Goal: Information Seeking & Learning: Understand process/instructions

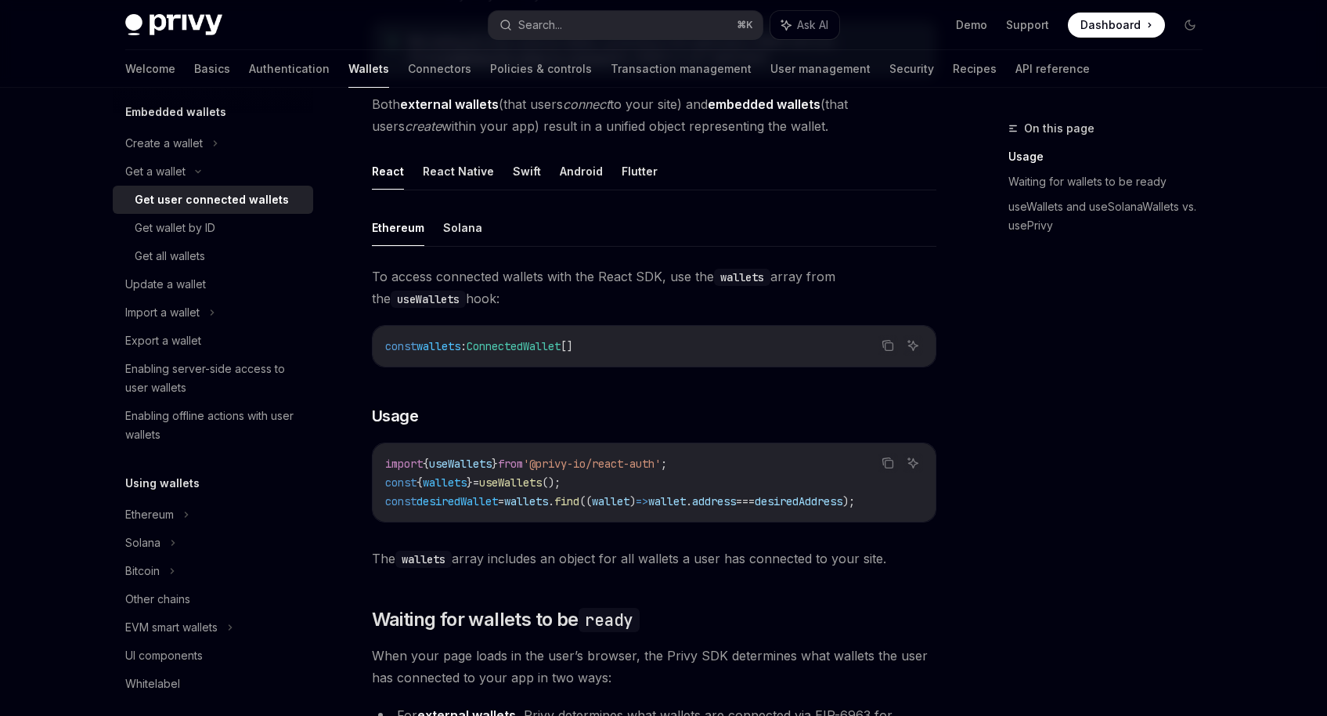
scroll to position [396, 0]
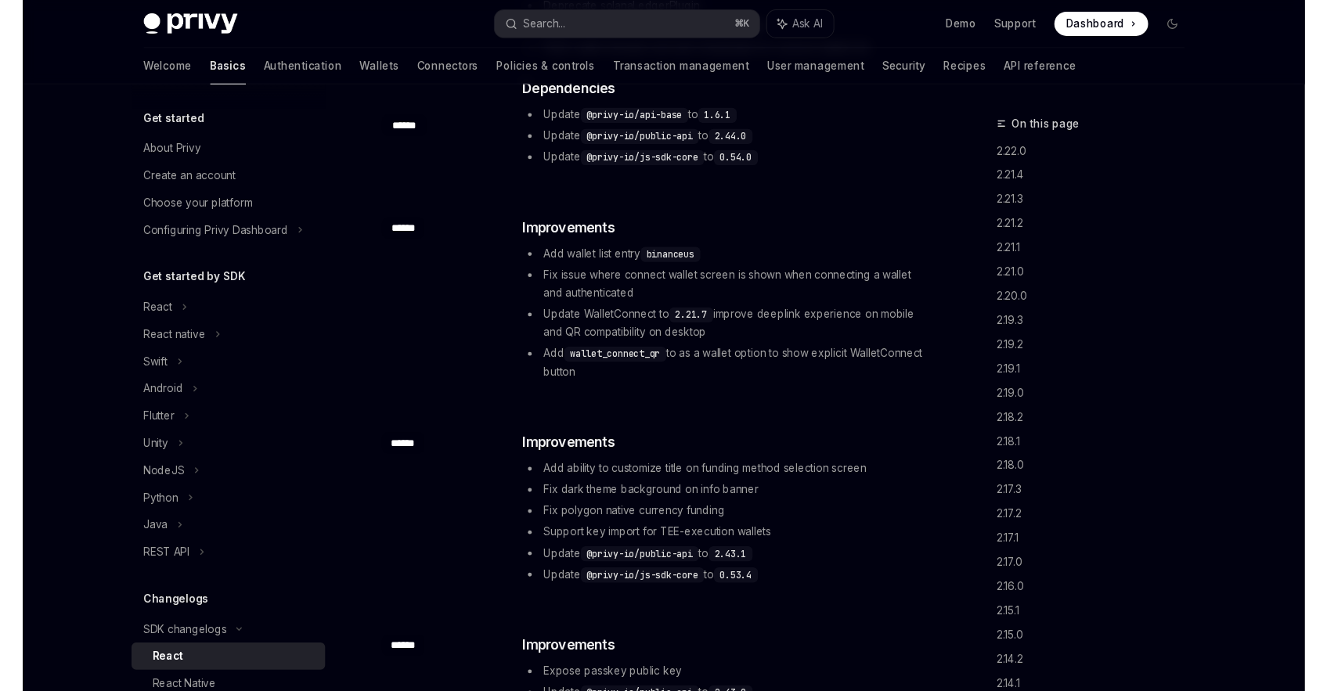
scroll to position [9, 0]
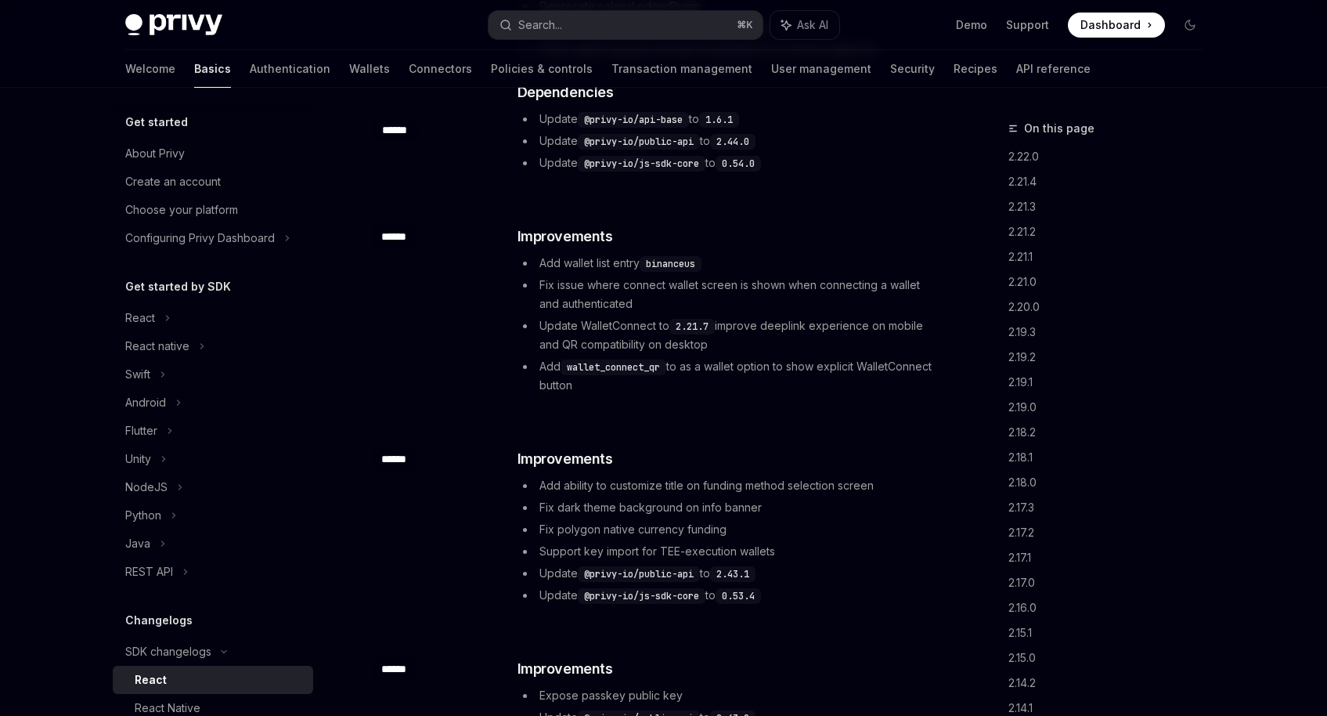
type textarea "*"
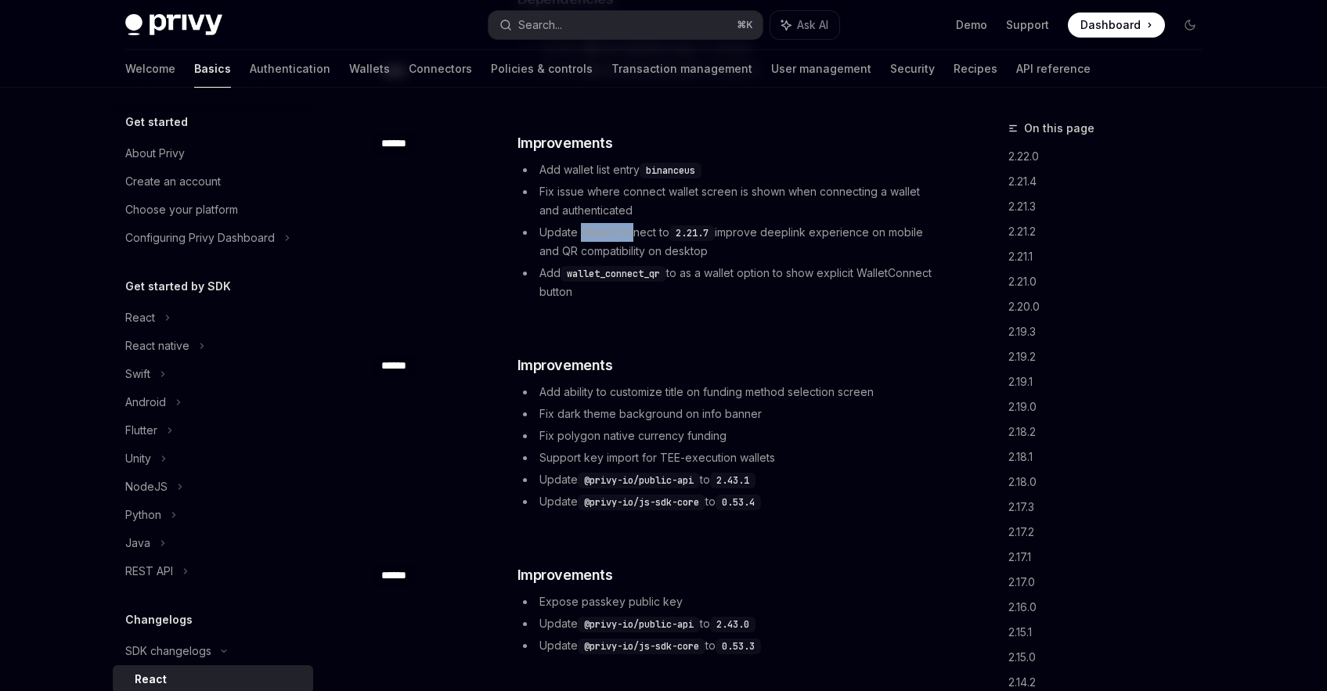
scroll to position [642, 0]
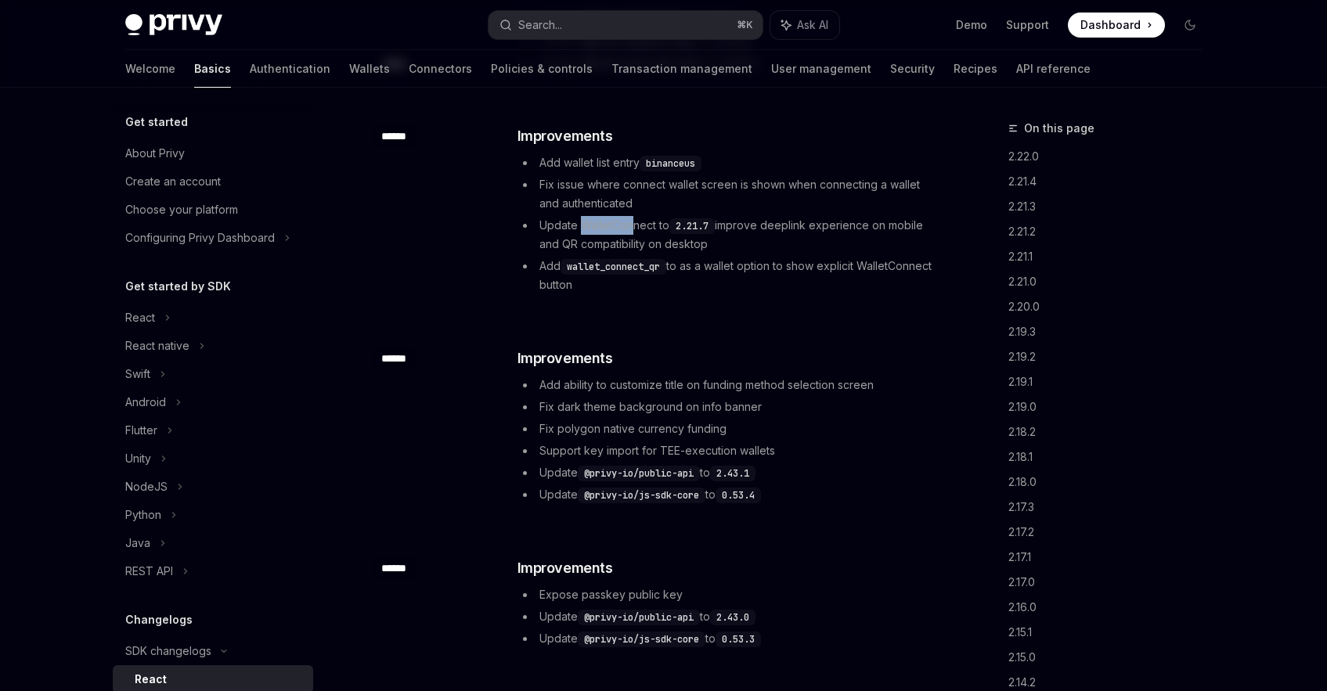
drag, startPoint x: 665, startPoint y: 265, endPoint x: 571, endPoint y: 273, distance: 94.3
click at [571, 273] on code "wallet_connect_qr" at bounding box center [614, 267] width 106 height 16
click at [616, 266] on code "wallet_connect_qr" at bounding box center [614, 267] width 106 height 16
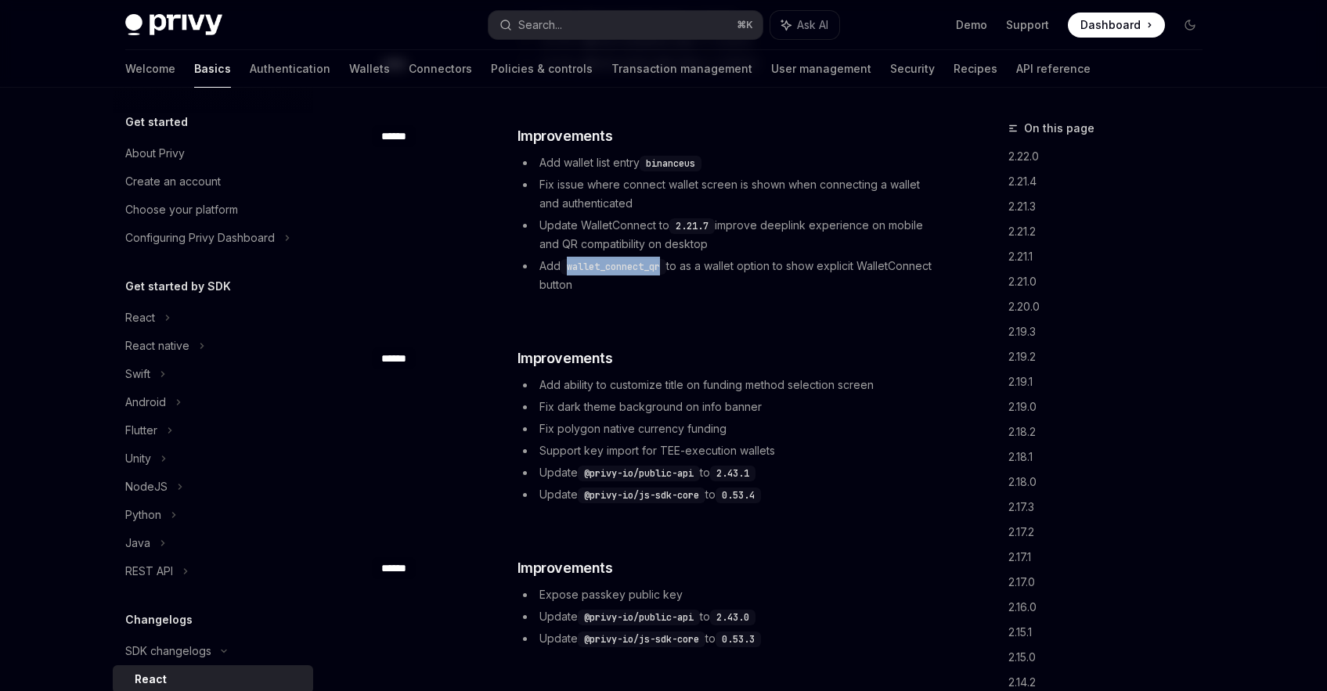
copy code "wallet_connect_qr"
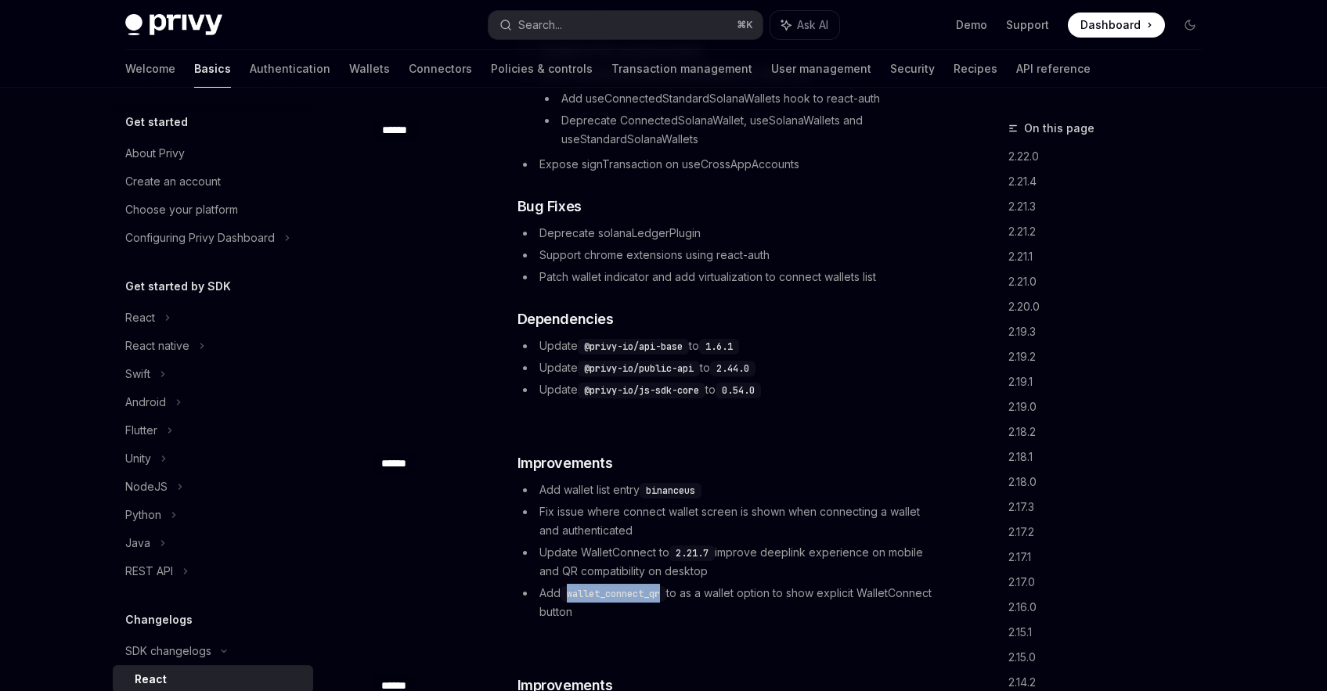
scroll to position [416, 0]
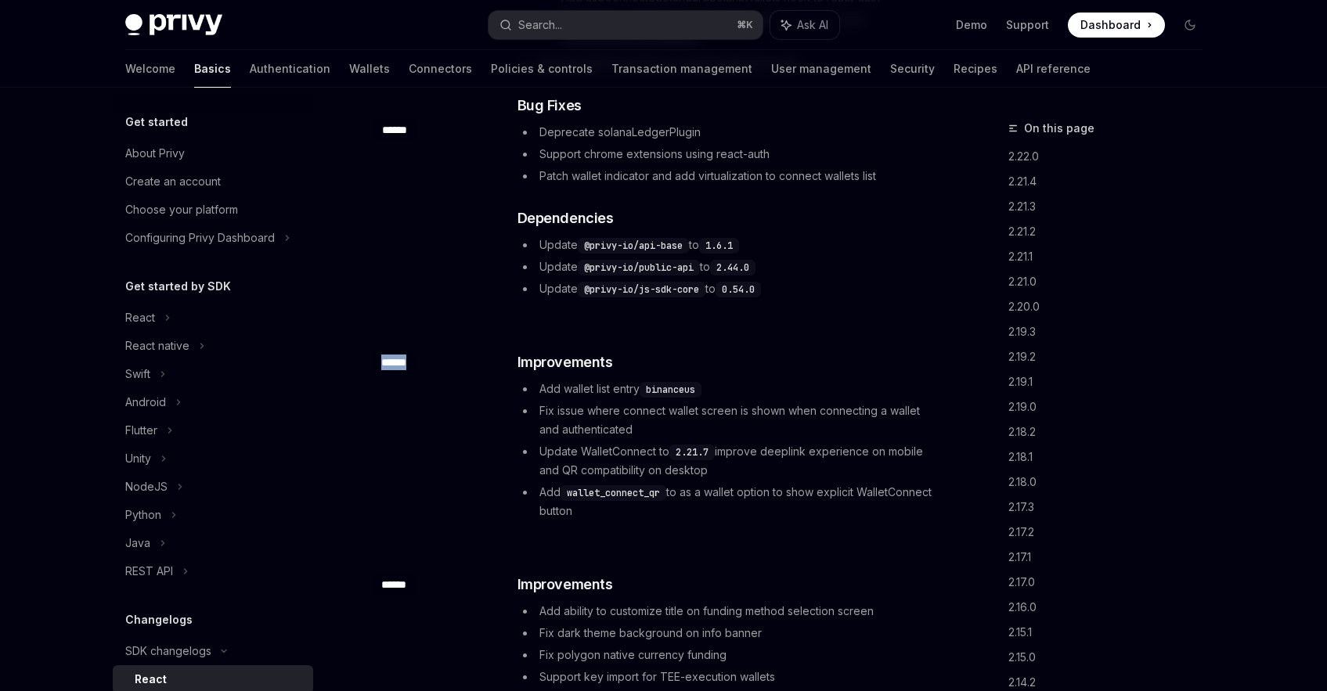
drag, startPoint x: 379, startPoint y: 363, endPoint x: 431, endPoint y: 374, distance: 53.0
click at [431, 374] on div "​ ****** ​ Improvements Add wallet list entry binanceus Fix issue where connect…" at bounding box center [654, 437] width 565 height 222
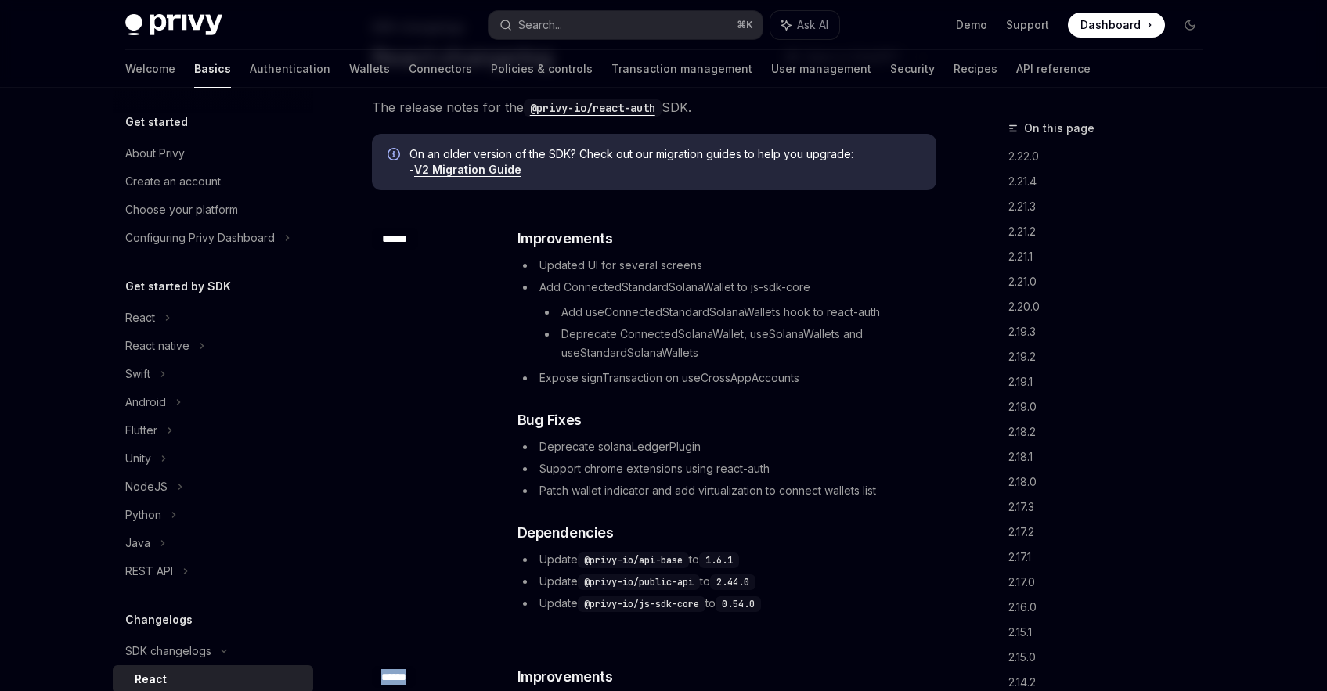
scroll to position [108, 0]
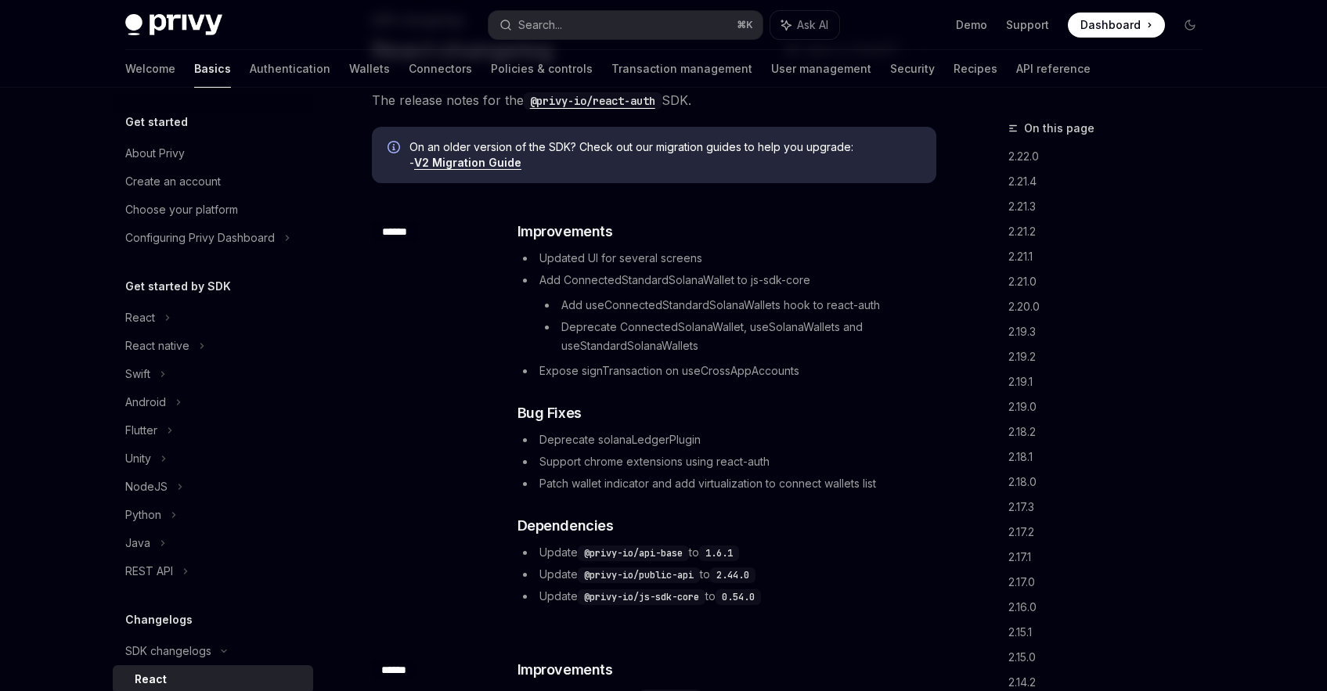
click at [458, 0] on html "Privy Docs home page Search... ⌘ K Ask AI Demo Support Dashboard Dashboard Sear…" at bounding box center [663, 237] width 1327 height 691
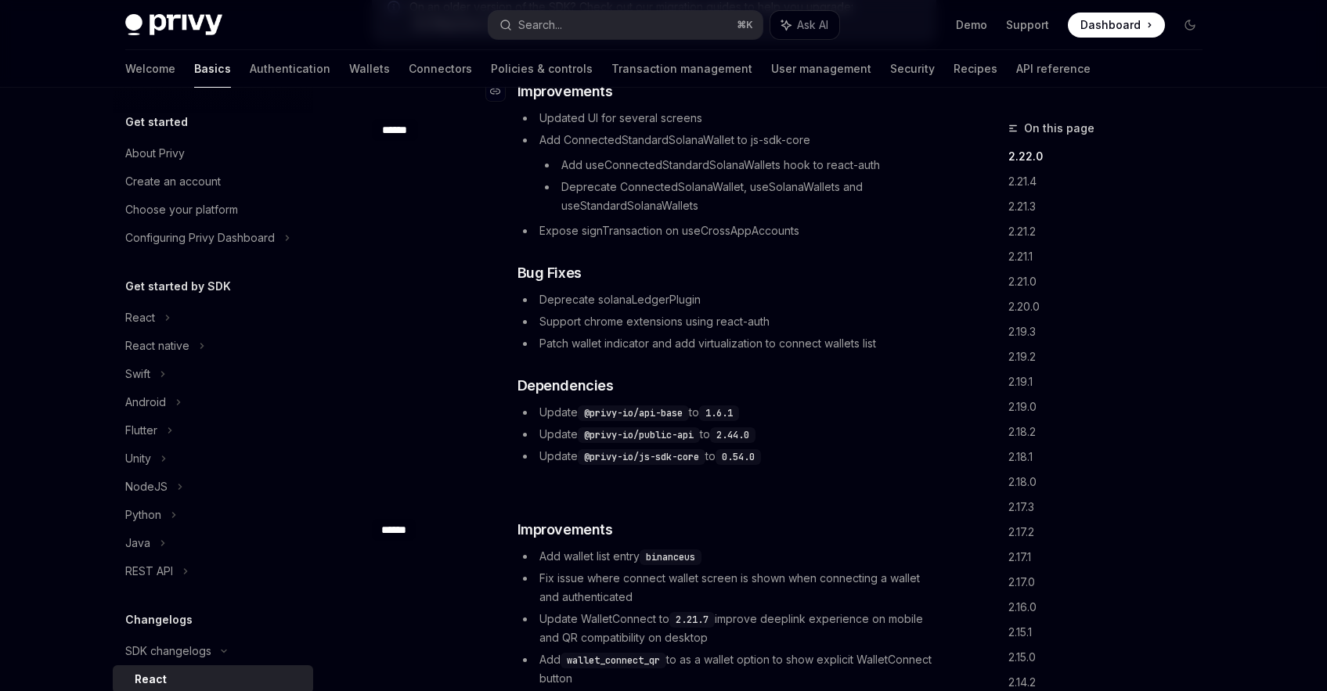
scroll to position [255, 0]
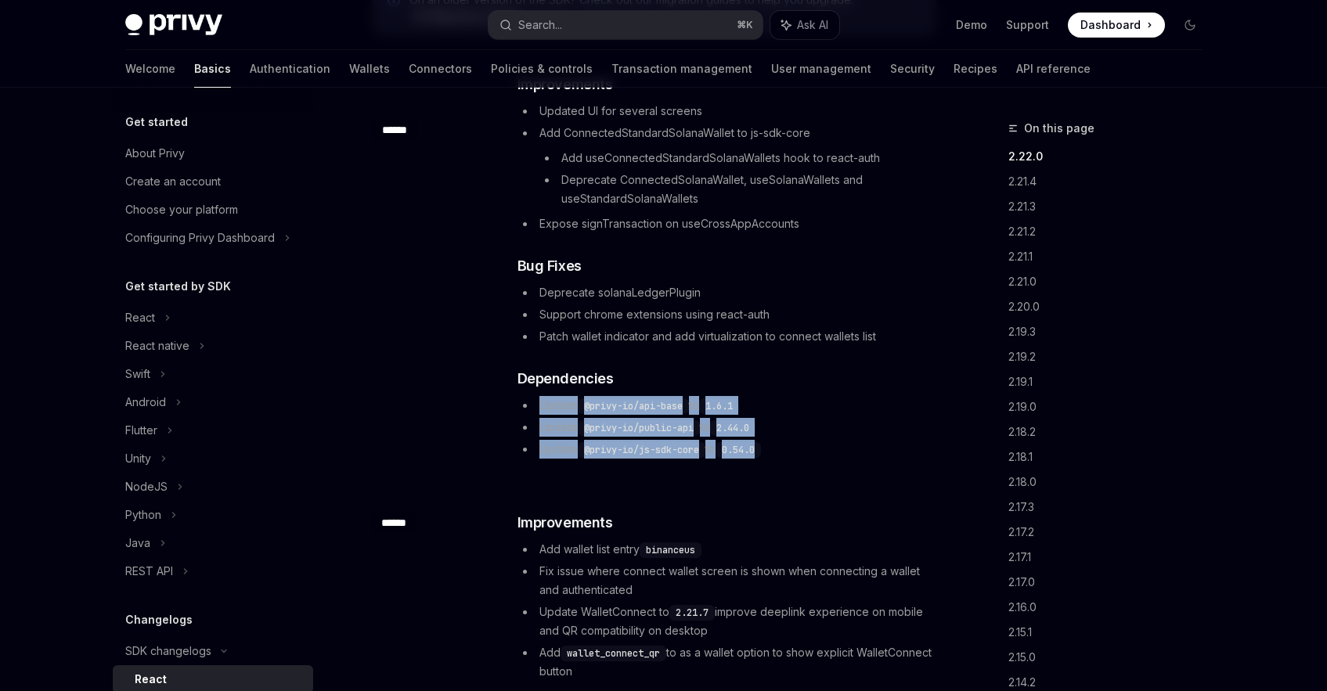
drag, startPoint x: 776, startPoint y: 456, endPoint x: 535, endPoint y: 406, distance: 246.3
click at [535, 406] on ul "Update @privy-io/api-base to 1.6.1 Update @privy-io/public-api to 2.44.0 Update…" at bounding box center [726, 427] width 417 height 63
copy ul "Update @privy-io/api-base to 1.6.1 Update @privy-io/public-api to 2.44.0 Update…"
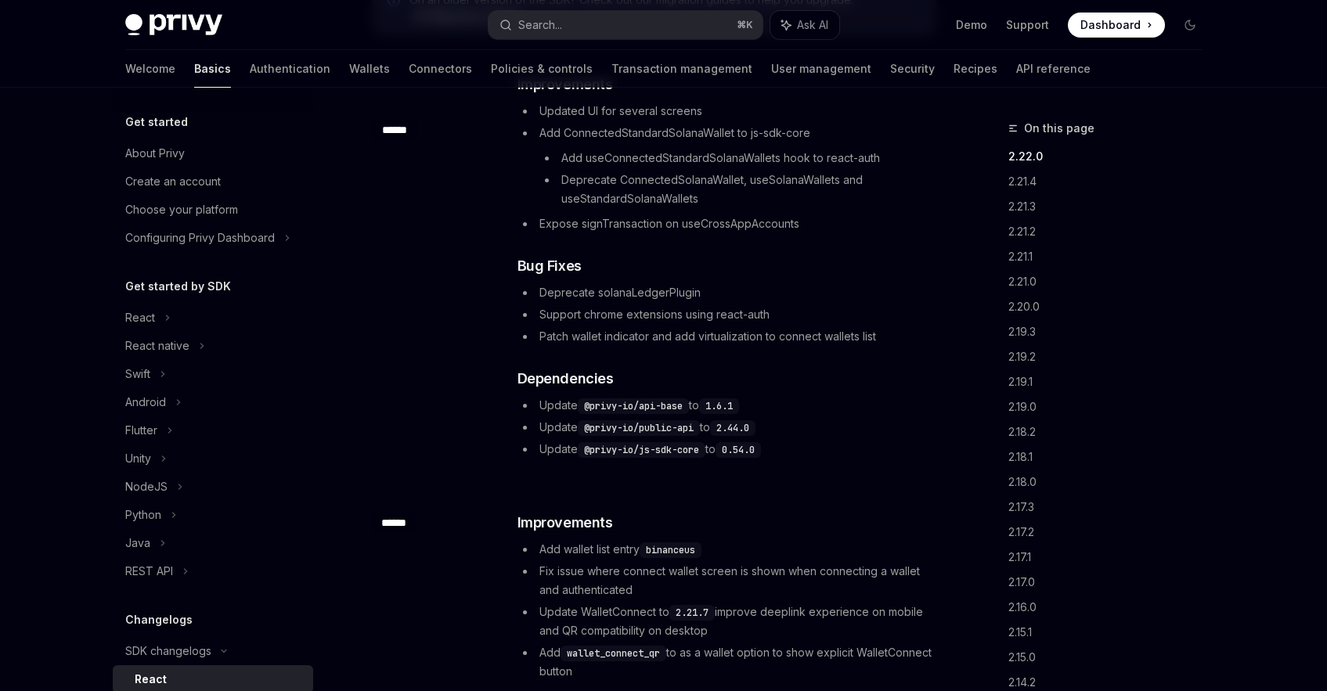
click at [377, 0] on html "Privy Docs home page Search... ⌘ K Ask AI Demo Support Dashboard Dashboard Sear…" at bounding box center [663, 90] width 1327 height 691
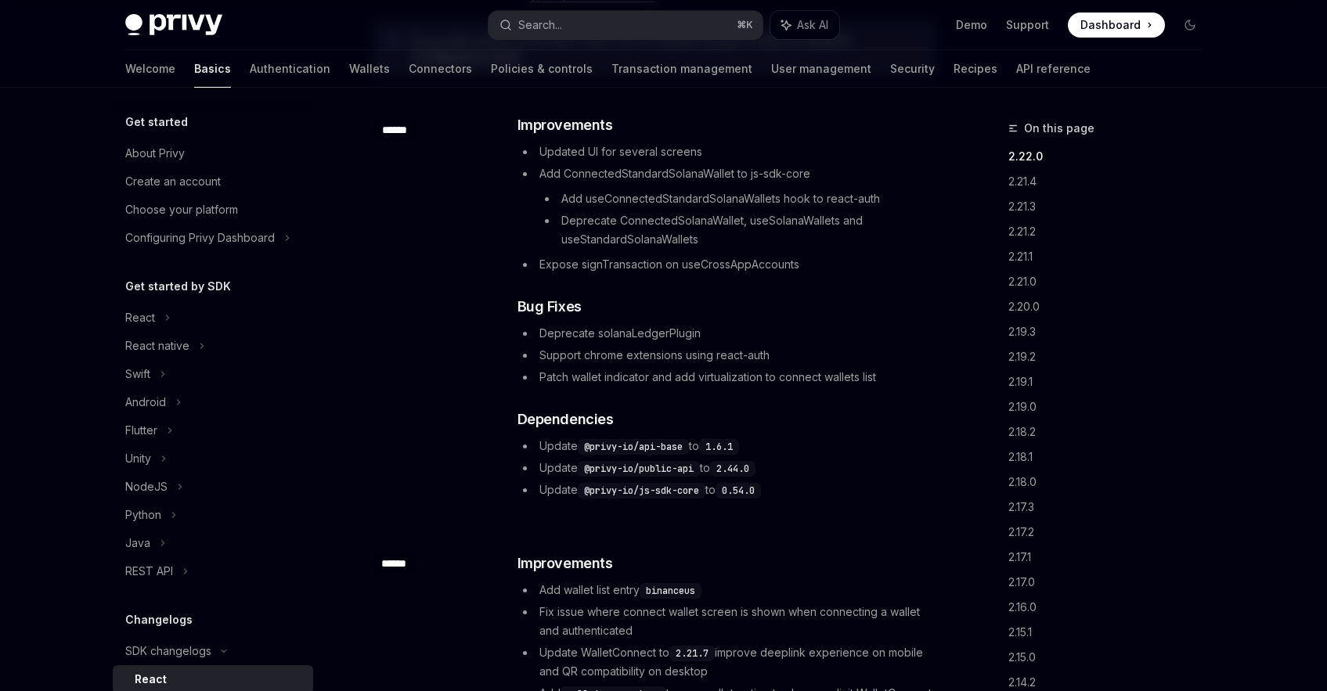
scroll to position [215, 0]
click at [636, 337] on li "Deprecate solanaLedgerPlugin" at bounding box center [726, 333] width 417 height 19
click at [640, 357] on li "Support chrome extensions using react-auth" at bounding box center [726, 355] width 417 height 19
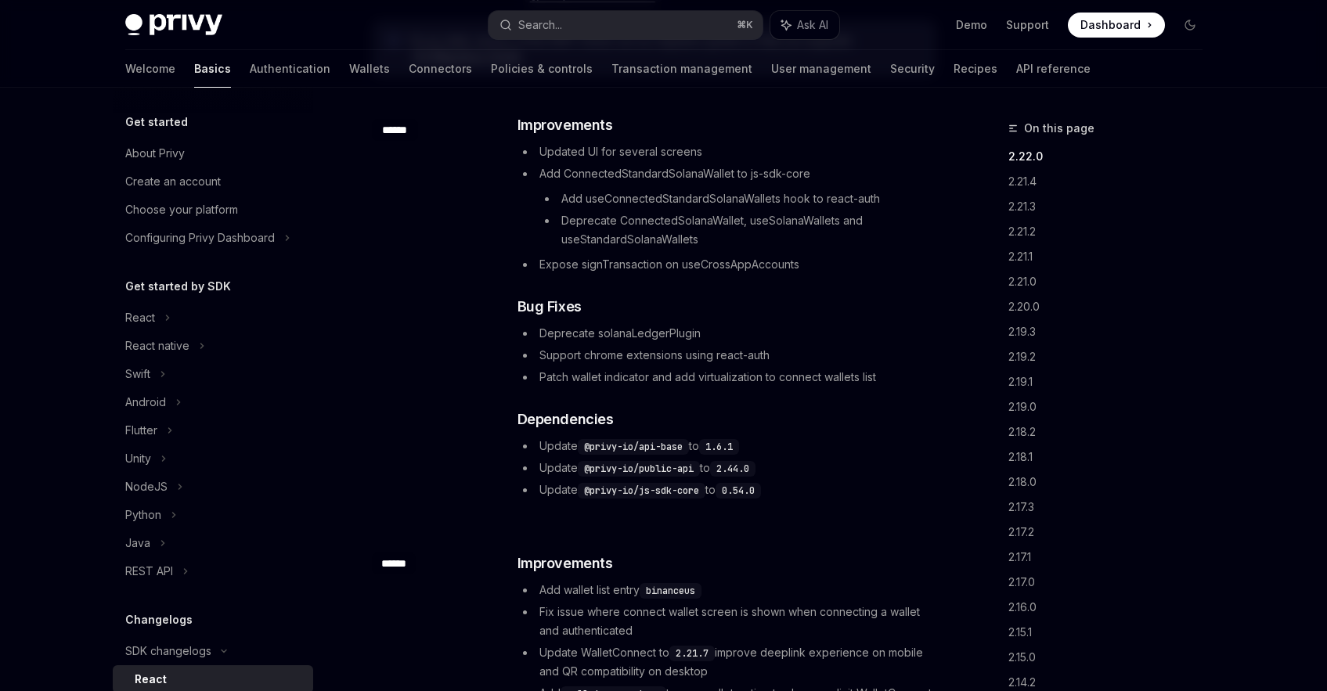
click at [635, 378] on li "Patch wallet indicator and add virtualization to connect wallets list" at bounding box center [726, 377] width 417 height 19
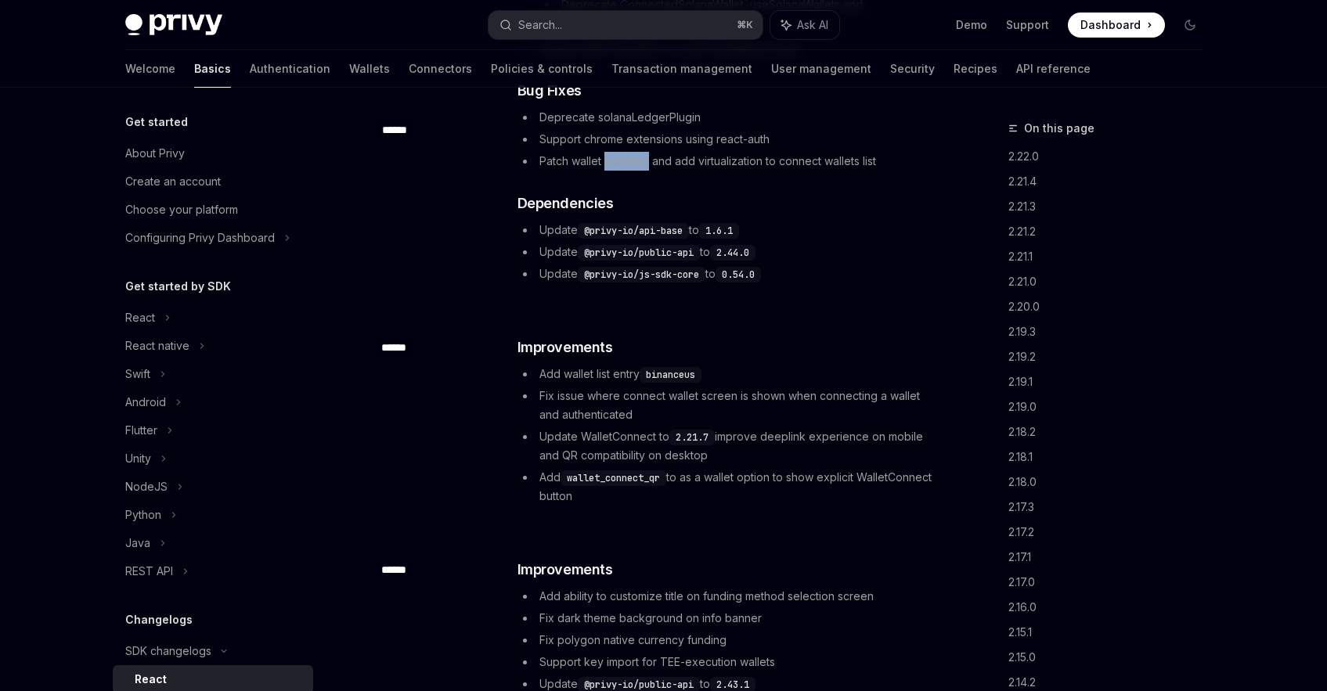
scroll to position [446, 0]
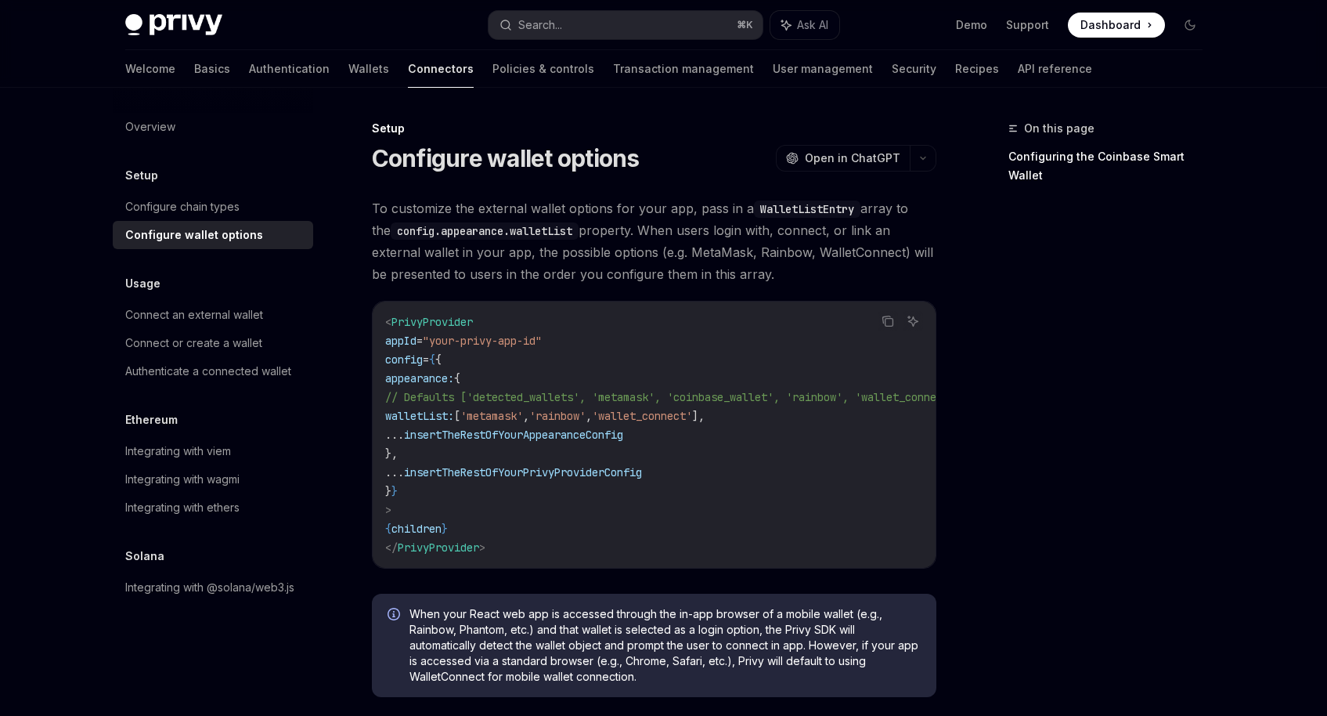
click at [692, 421] on span "'wallet_connect'" at bounding box center [642, 416] width 100 height 14
click at [523, 412] on span "'metamask'" at bounding box center [491, 416] width 63 height 14
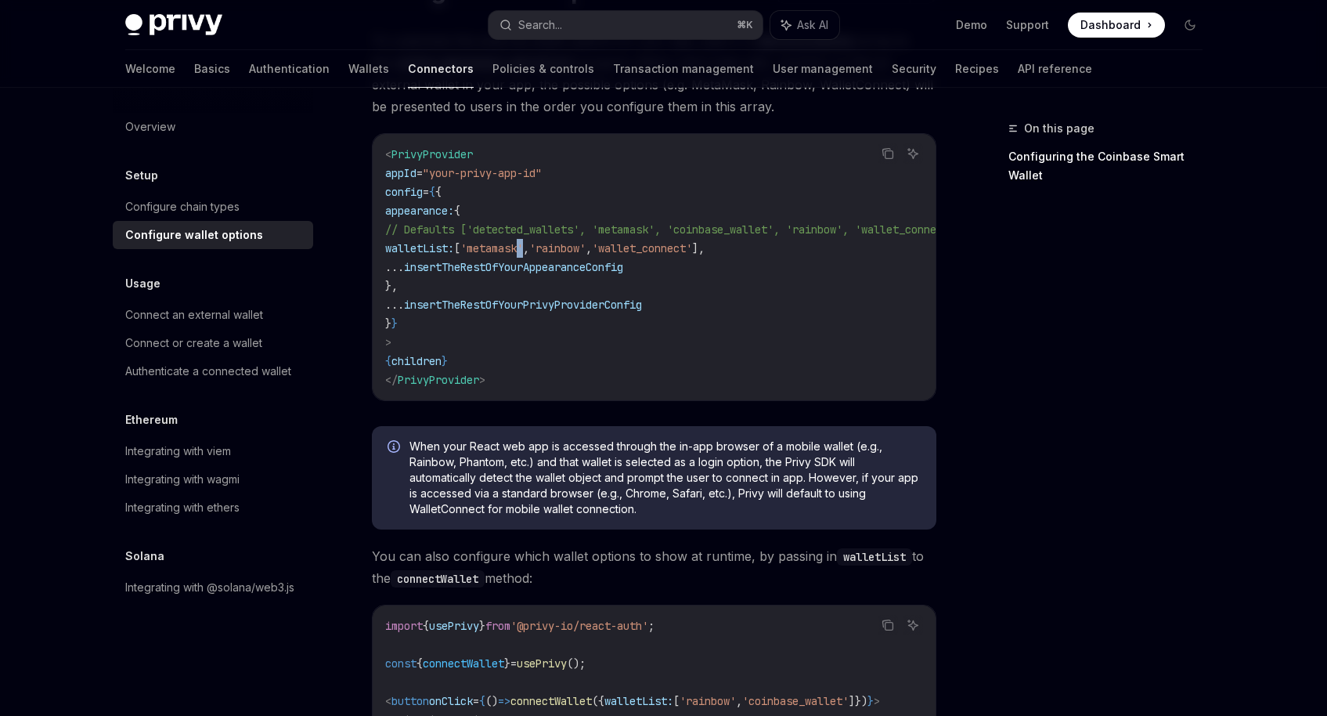
scroll to position [173, 0]
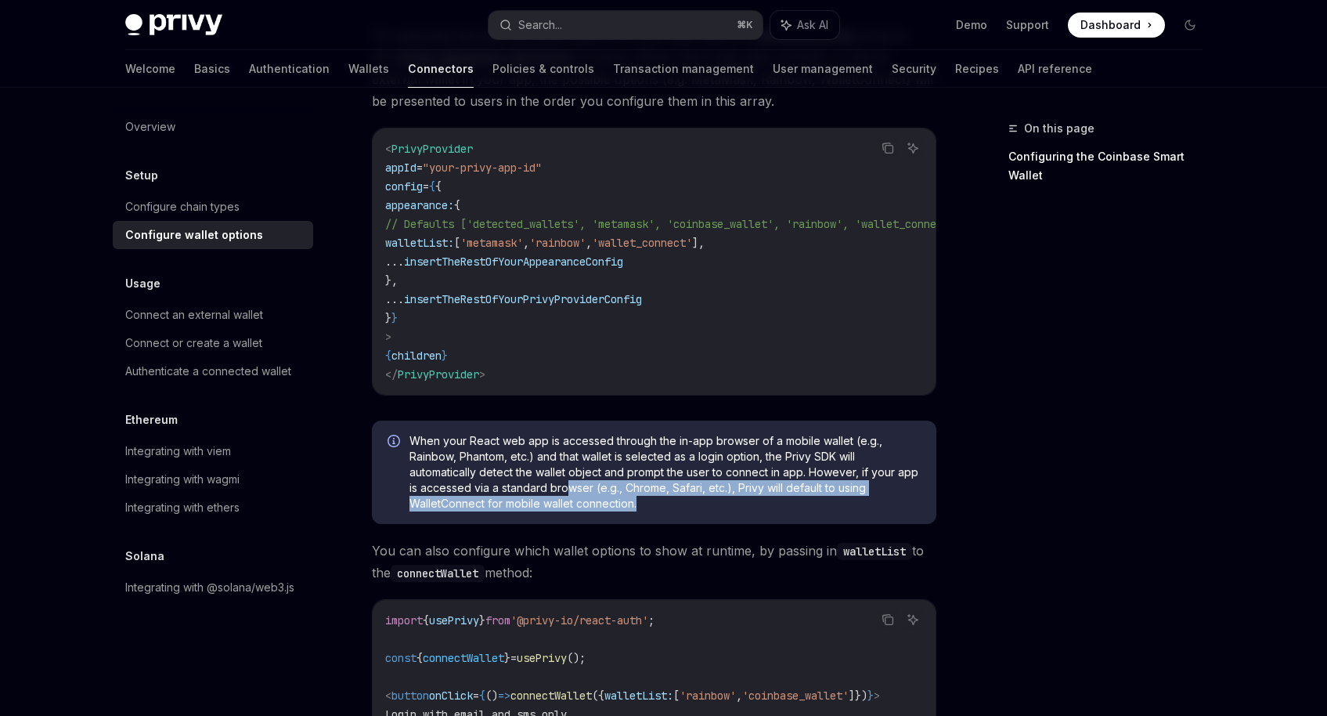
drag, startPoint x: 567, startPoint y: 489, endPoint x: 623, endPoint y: 524, distance: 66.5
click at [623, 524] on div "When your React web app is accessed through the in-app browser of a mobile wall…" at bounding box center [654, 471] width 565 height 103
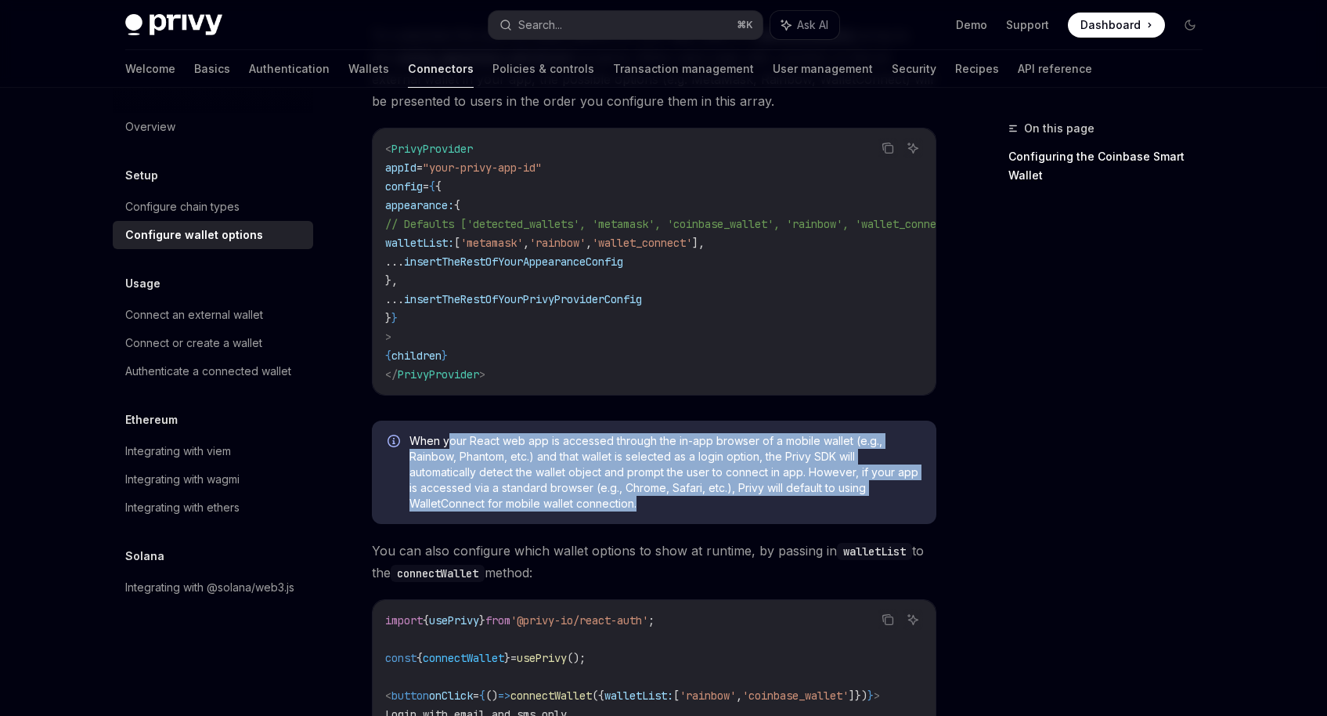
drag, startPoint x: 637, startPoint y: 518, endPoint x: 451, endPoint y: 446, distance: 199.8
click at [451, 446] on div "When your React web app is accessed through the in-app browser of a mobile wall…" at bounding box center [654, 471] width 565 height 103
click at [451, 446] on span "When your React web app is accessed through the in-app browser of a mobile wall…" at bounding box center [664, 472] width 511 height 78
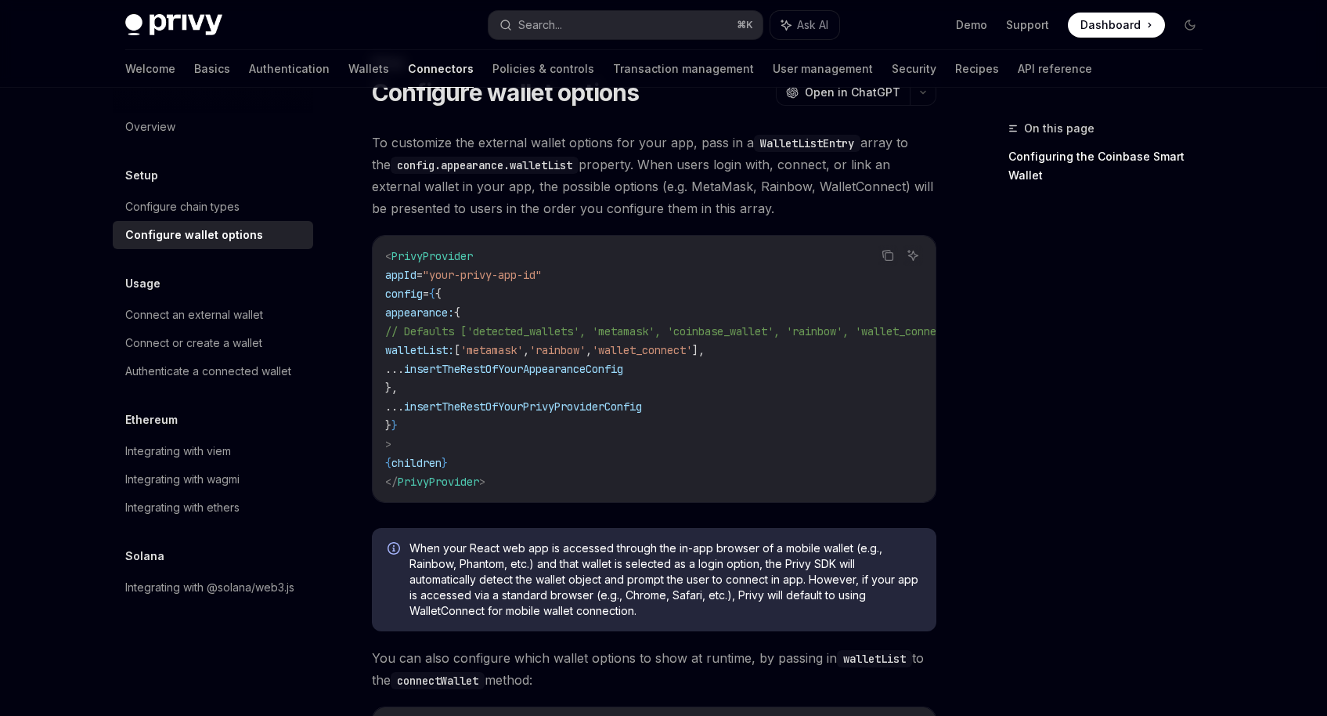
scroll to position [0, 0]
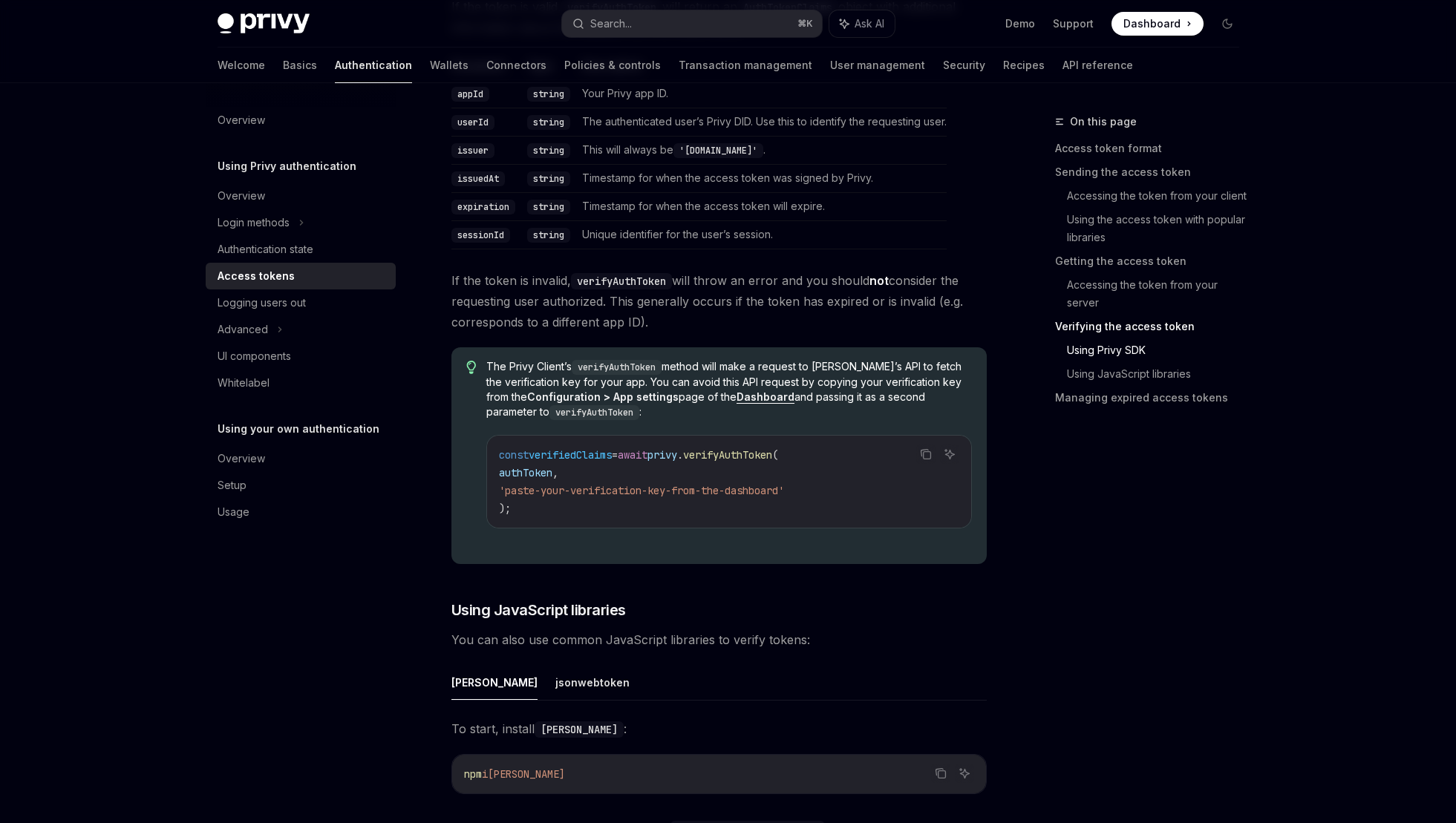
scroll to position [2253, 0]
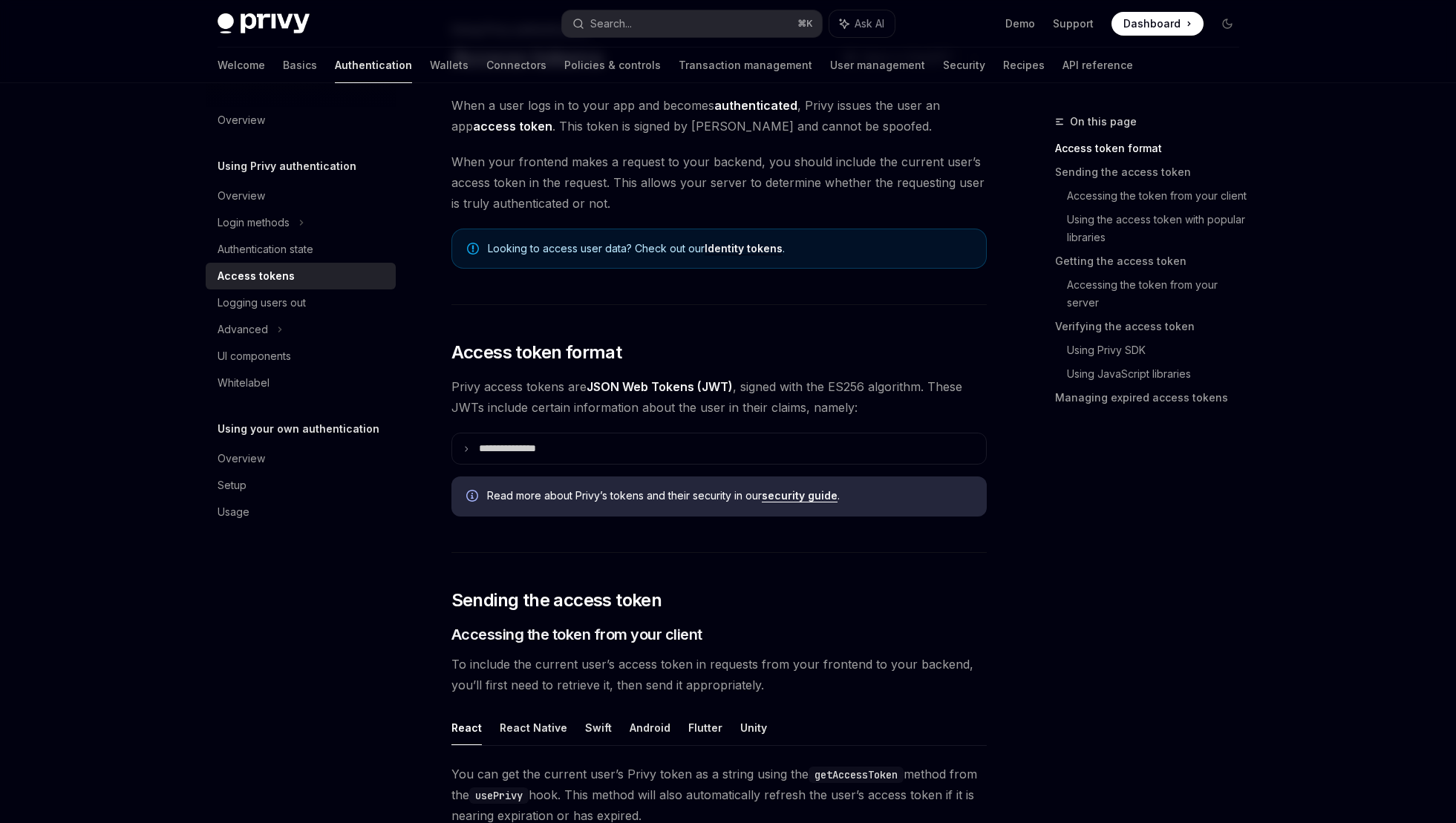
scroll to position [96, 0]
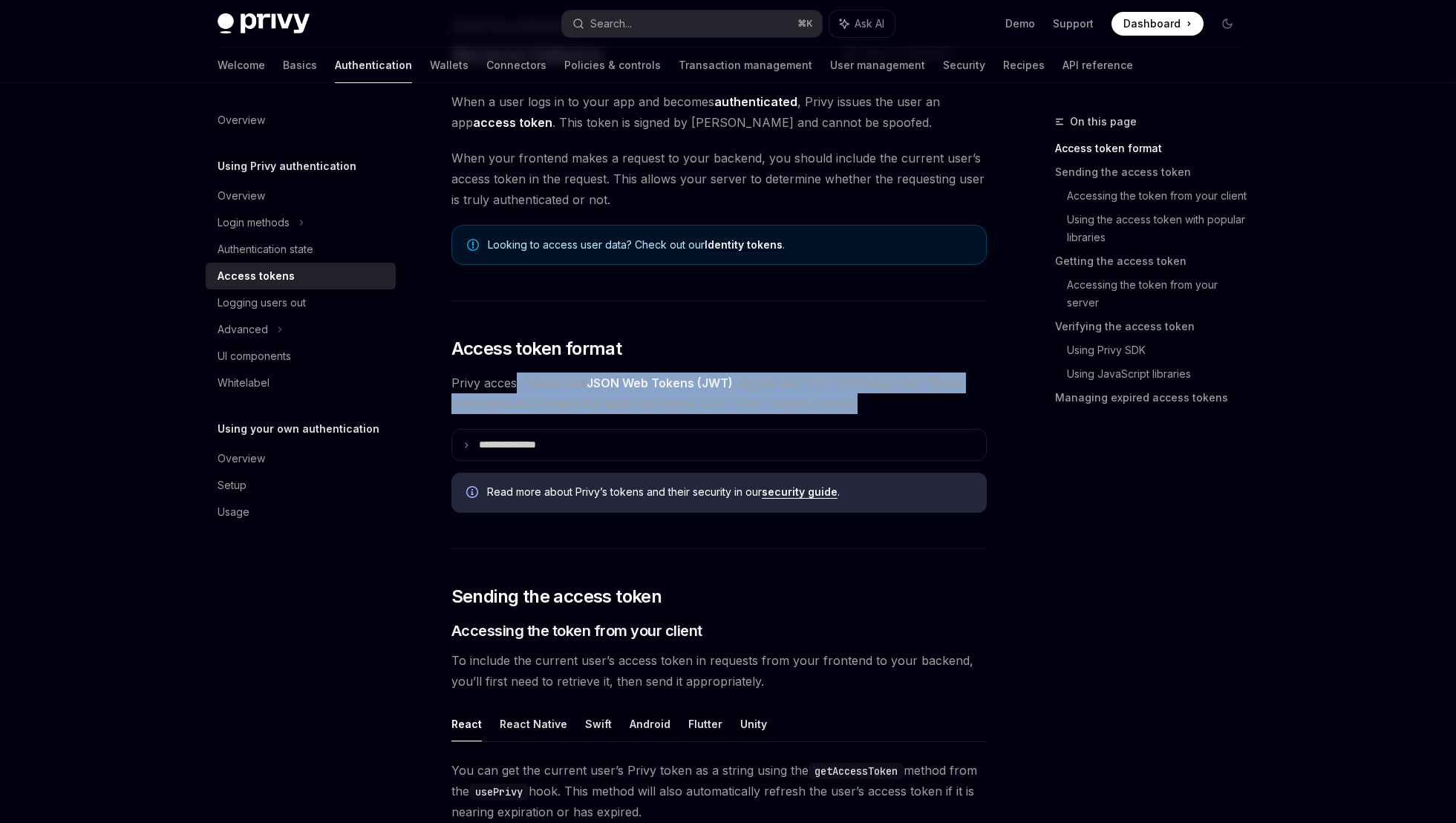
drag, startPoint x: 515, startPoint y: 386, endPoint x: 859, endPoint y: 409, distance: 344.8
click at [859, 409] on span "Privy access tokens are JSON Web Tokens (JWT) , signed with the ES256 algorithm…" at bounding box center [719, 393] width 536 height 42
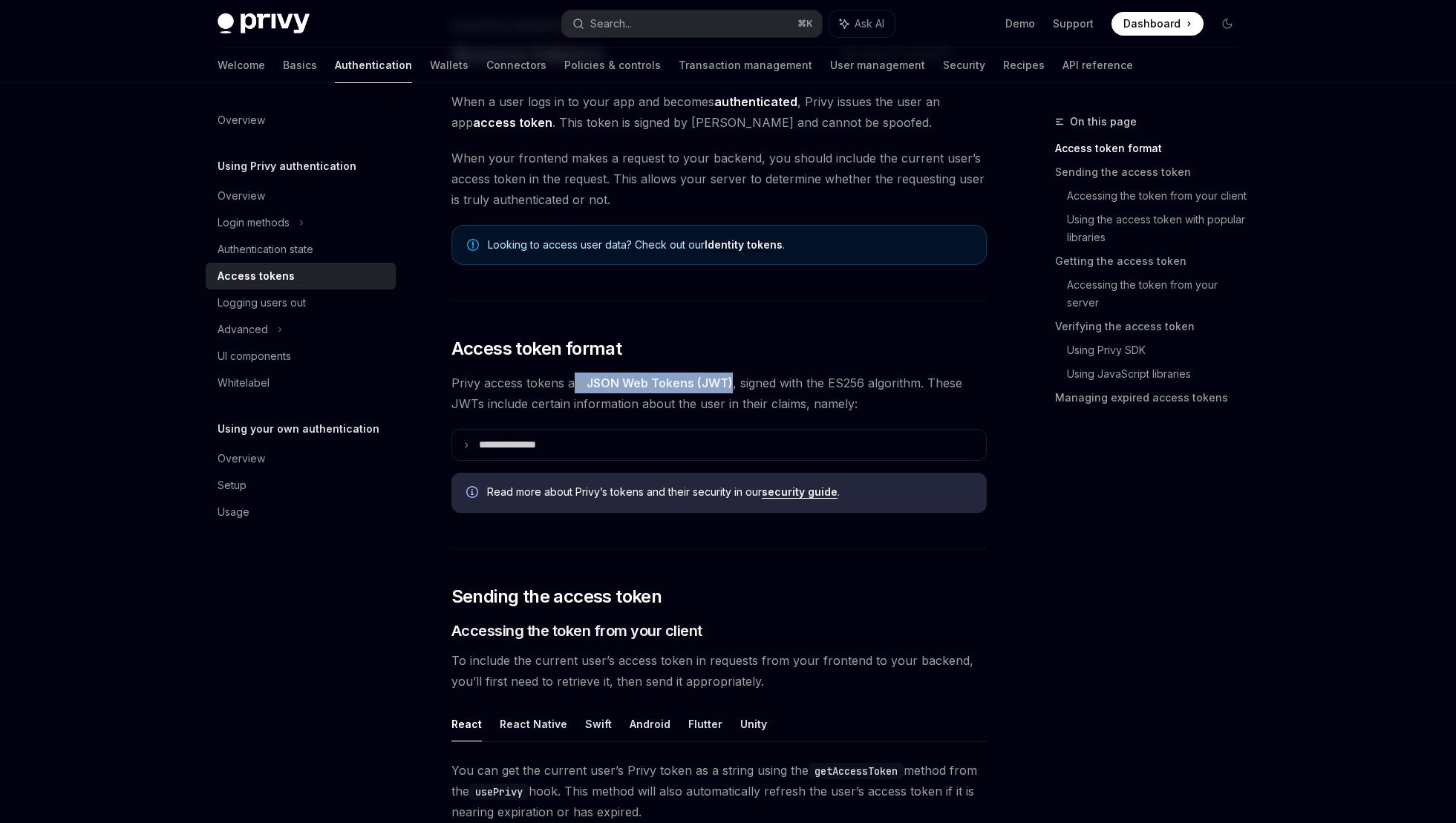
drag, startPoint x: 575, startPoint y: 382, endPoint x: 732, endPoint y: 389, distance: 157.2
click at [732, 389] on span "Privy access tokens are JSON Web Tokens (JWT) , signed with the ES256 algorithm…" at bounding box center [719, 393] width 536 height 42
drag, startPoint x: 804, startPoint y: 381, endPoint x: 893, endPoint y: 380, distance: 89.0
click at [893, 380] on span "Privy access tokens are JSON Web Tokens (JWT) , signed with the ES256 algorithm…" at bounding box center [719, 393] width 536 height 42
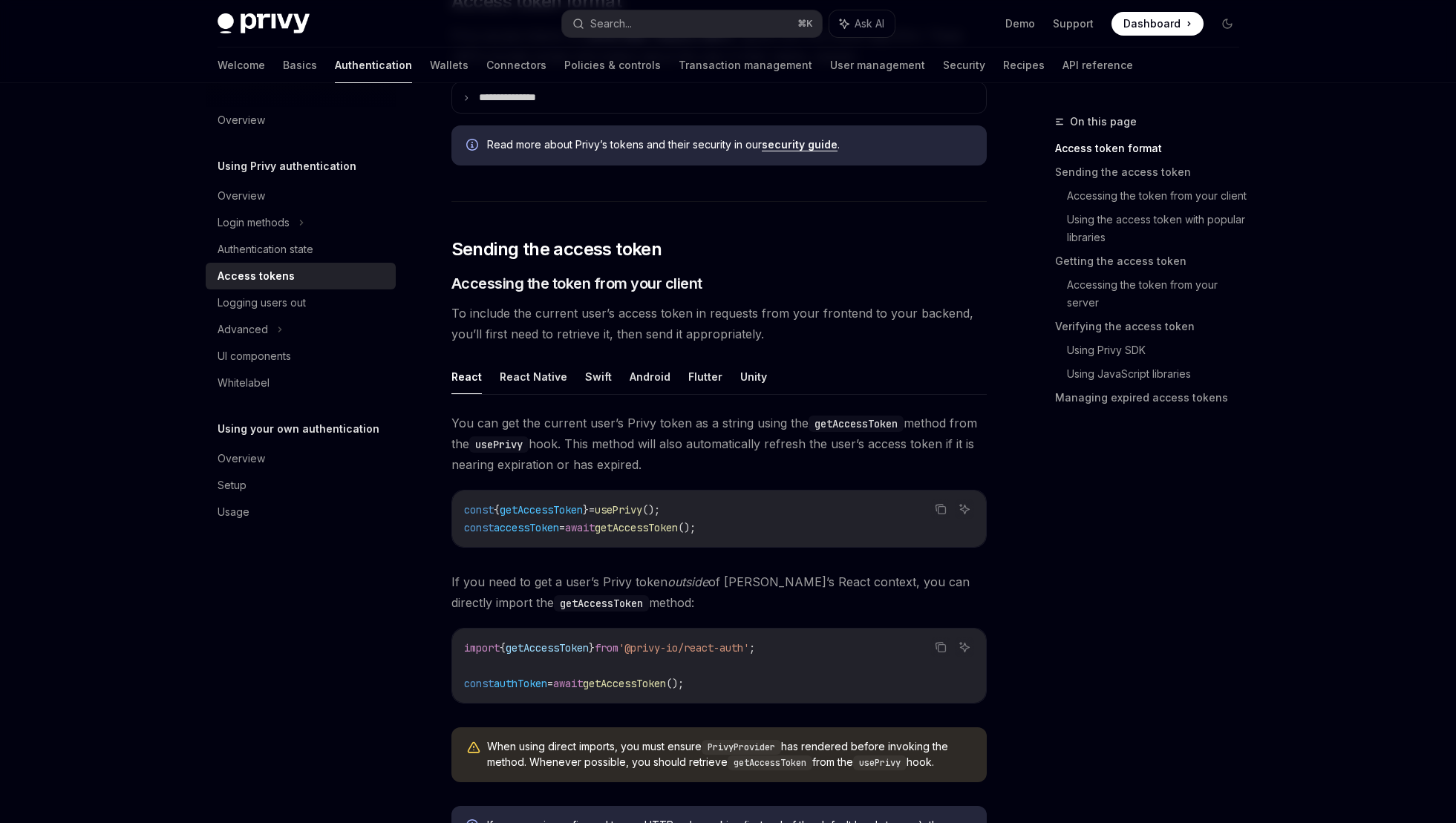
scroll to position [446, 0]
drag, startPoint x: 505, startPoint y: 286, endPoint x: 590, endPoint y: 287, distance: 85.0
click at [590, 287] on span "Accessing the token from your client" at bounding box center [577, 282] width 251 height 21
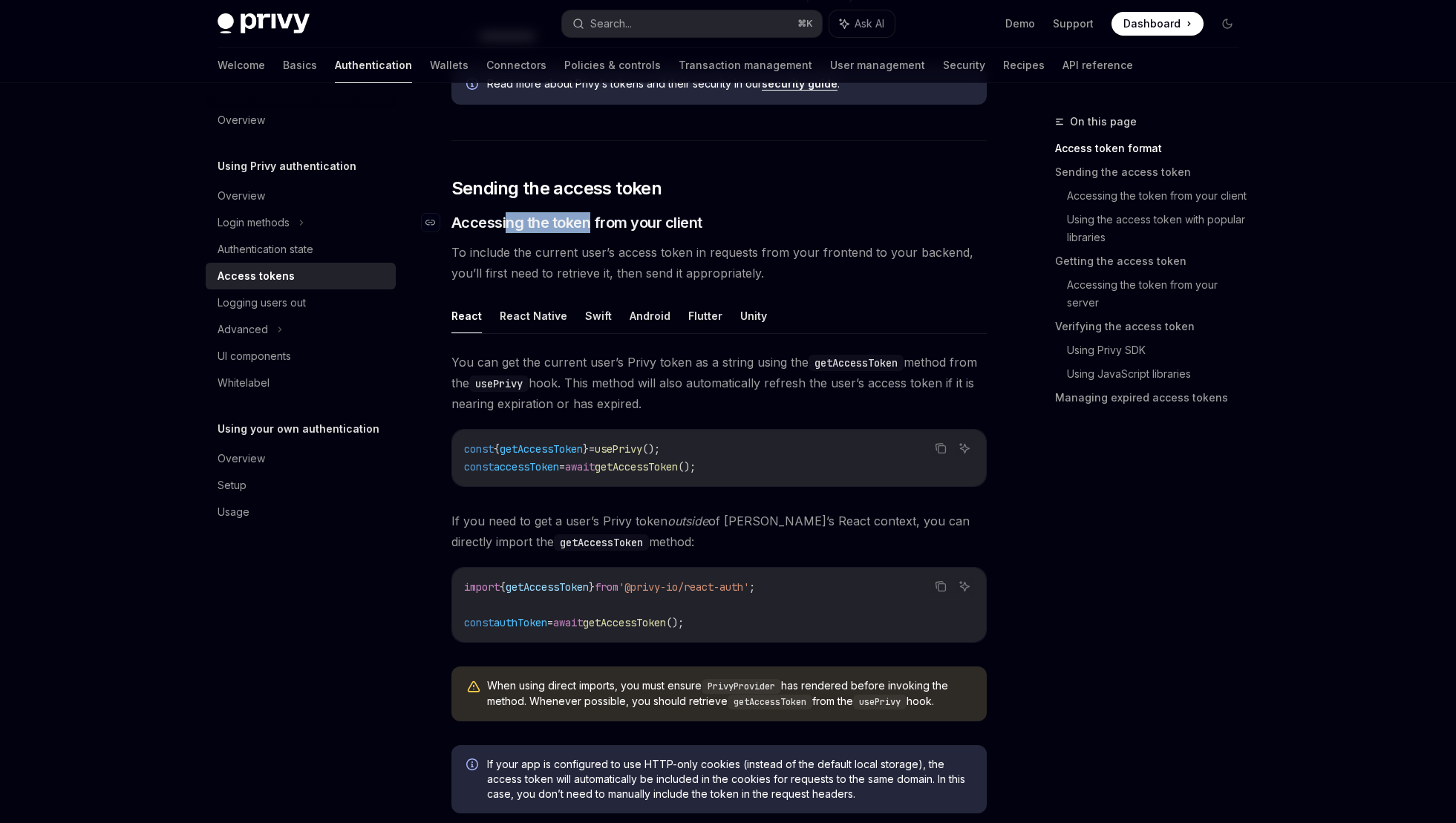
scroll to position [489, 0]
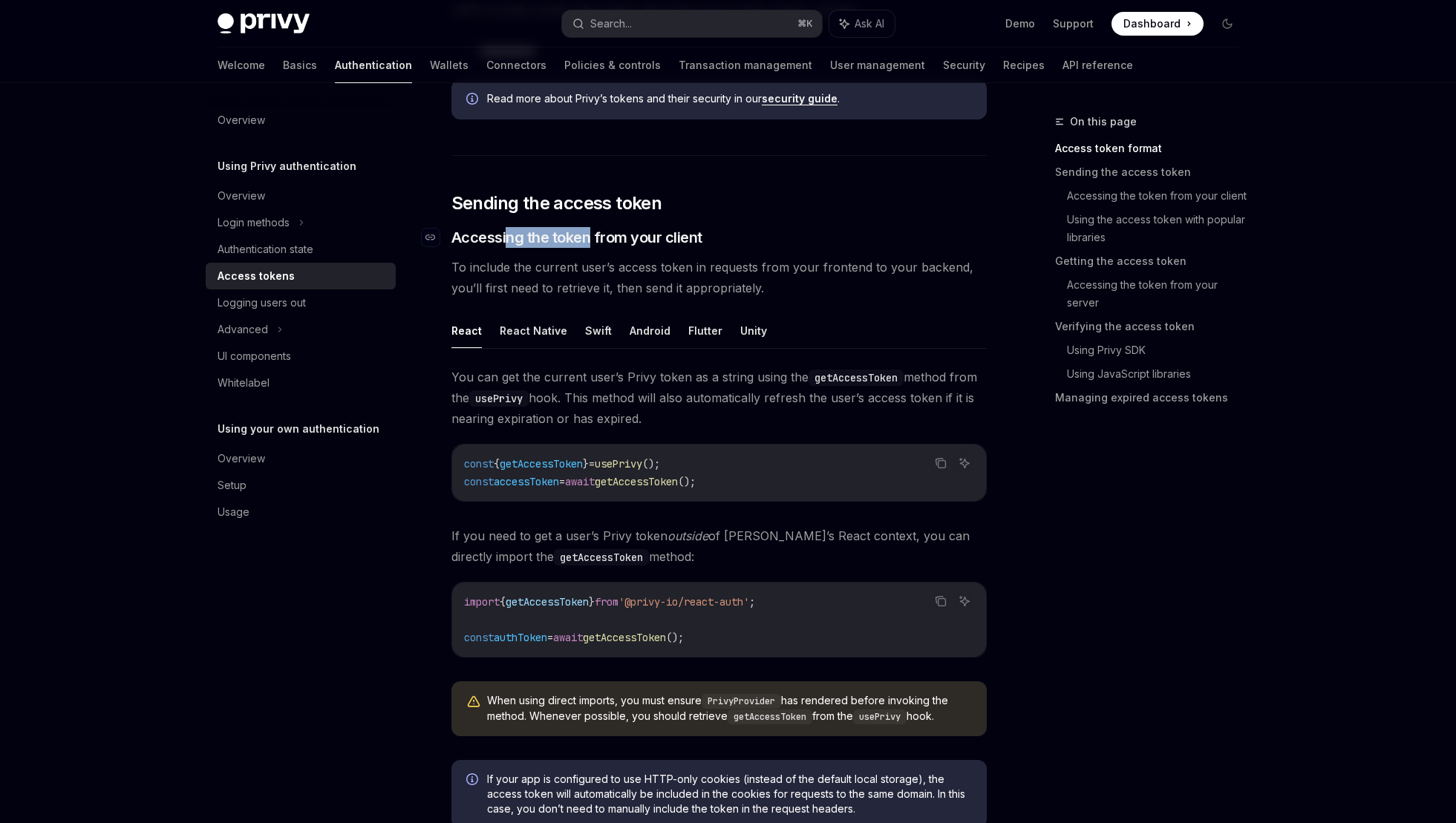
click at [548, 241] on span "Accessing the token from your client" at bounding box center [577, 238] width 251 height 21
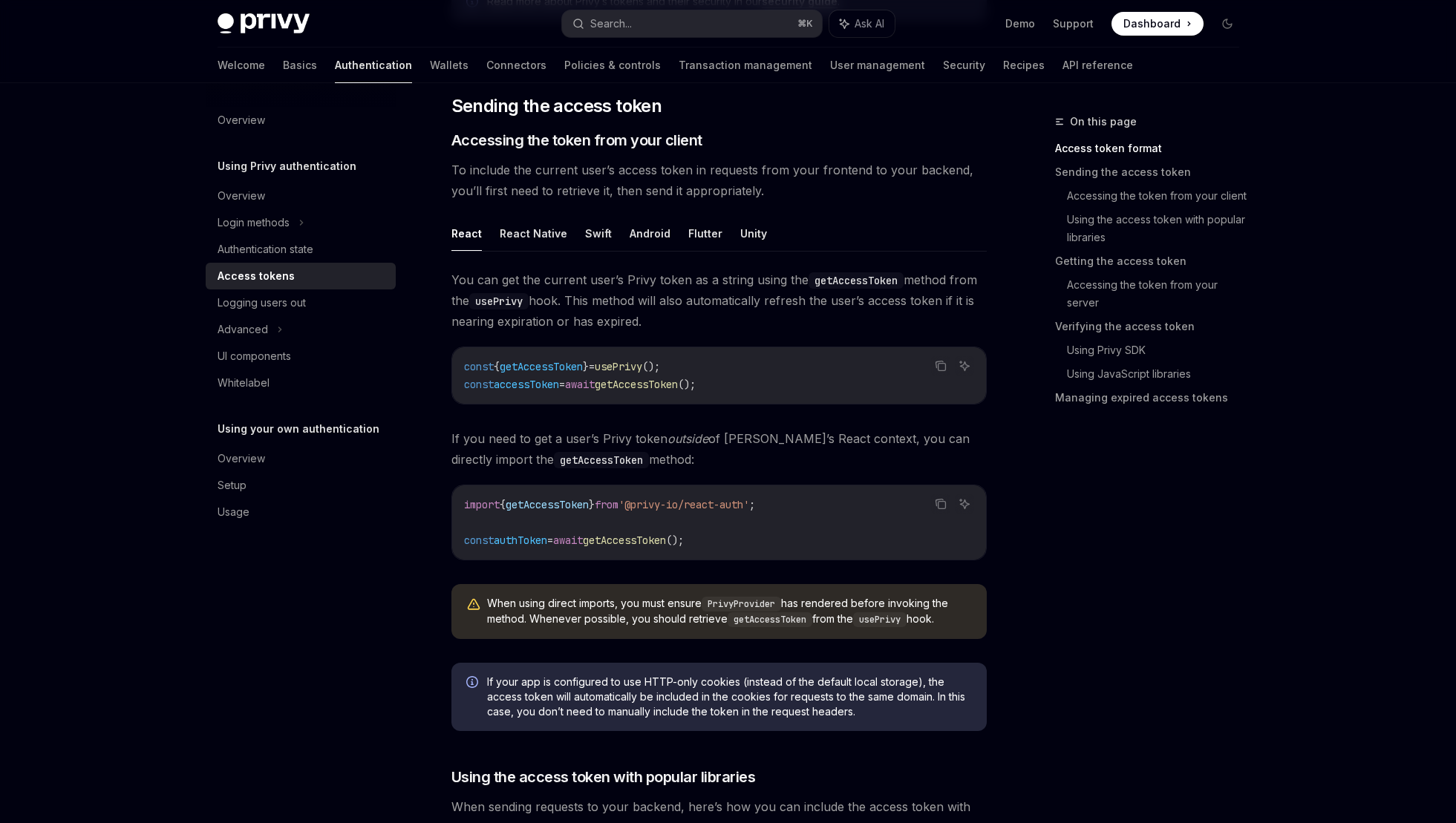
scroll to position [604, 0]
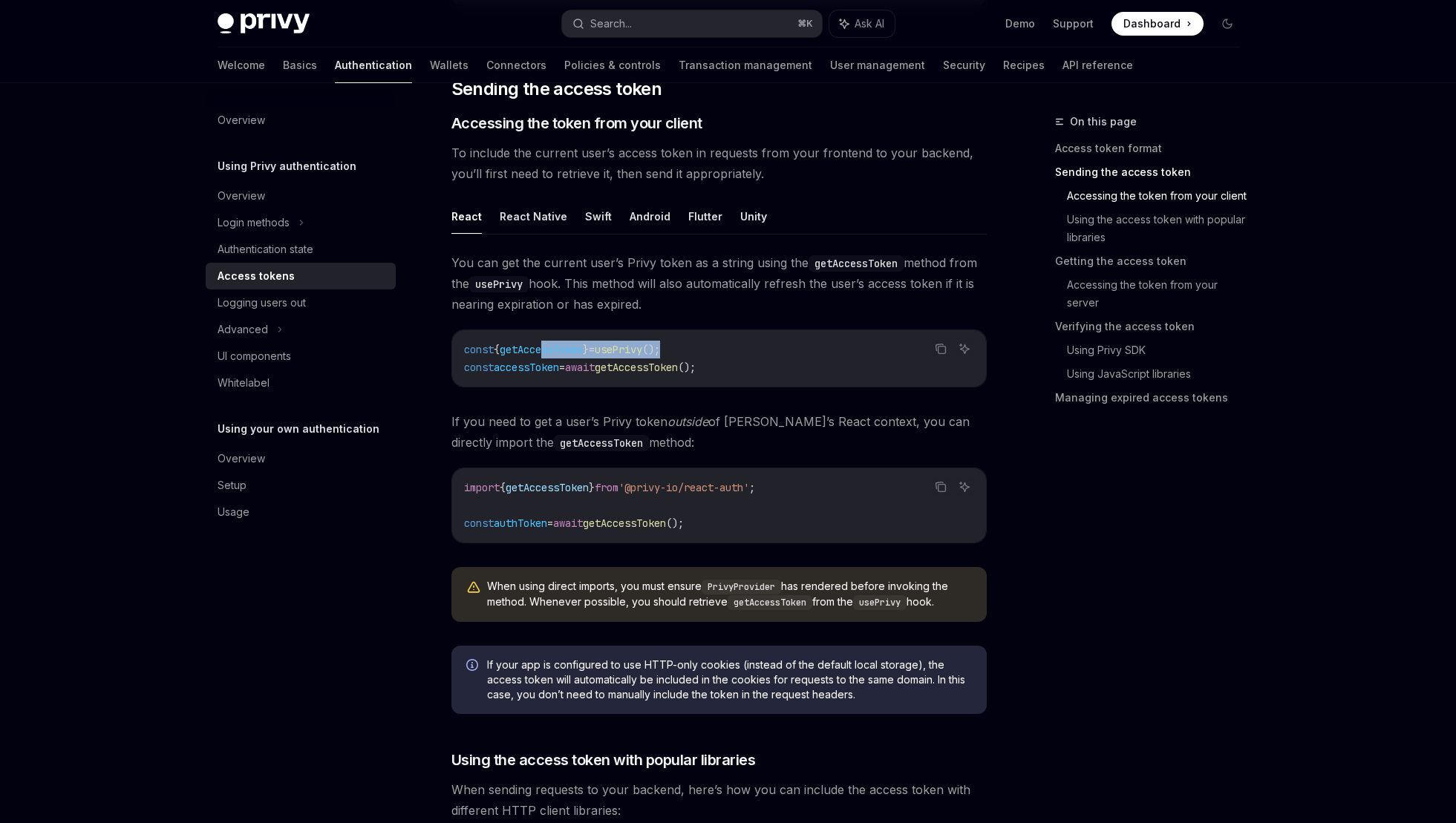
drag, startPoint x: 722, startPoint y: 349, endPoint x: 557, endPoint y: 351, distance: 165.0
click at [557, 351] on code "const { getAccessToken } = usePrivy (); const accessToken = await getAccessToke…" at bounding box center [719, 358] width 510 height 36
drag, startPoint x: 768, startPoint y: 364, endPoint x: 548, endPoint y: 369, distance: 220.1
click at [548, 369] on code "const { getAccessToken } = usePrivy (); const accessToken = await getAccessToke…" at bounding box center [719, 358] width 510 height 36
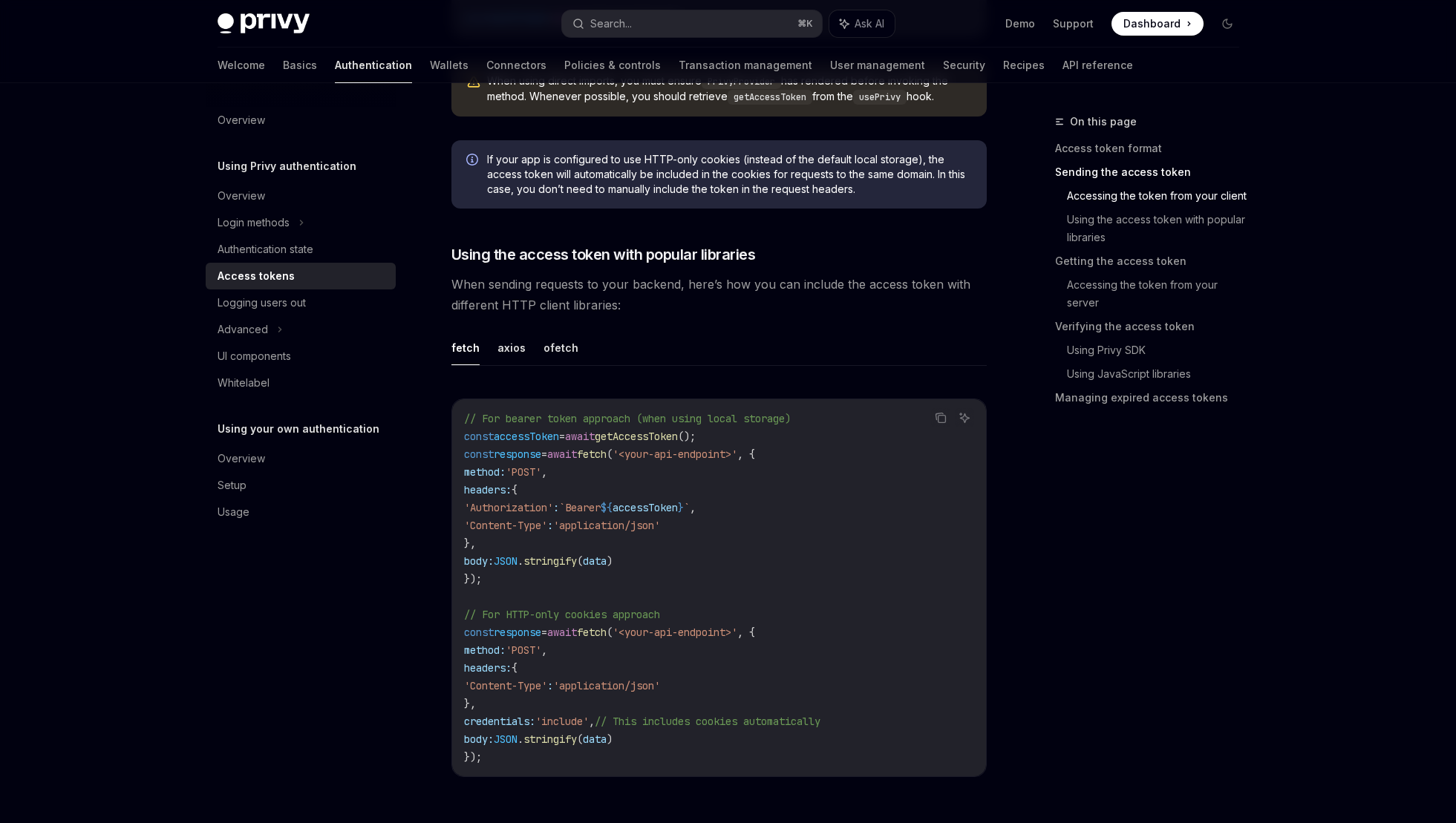
scroll to position [1124, 0]
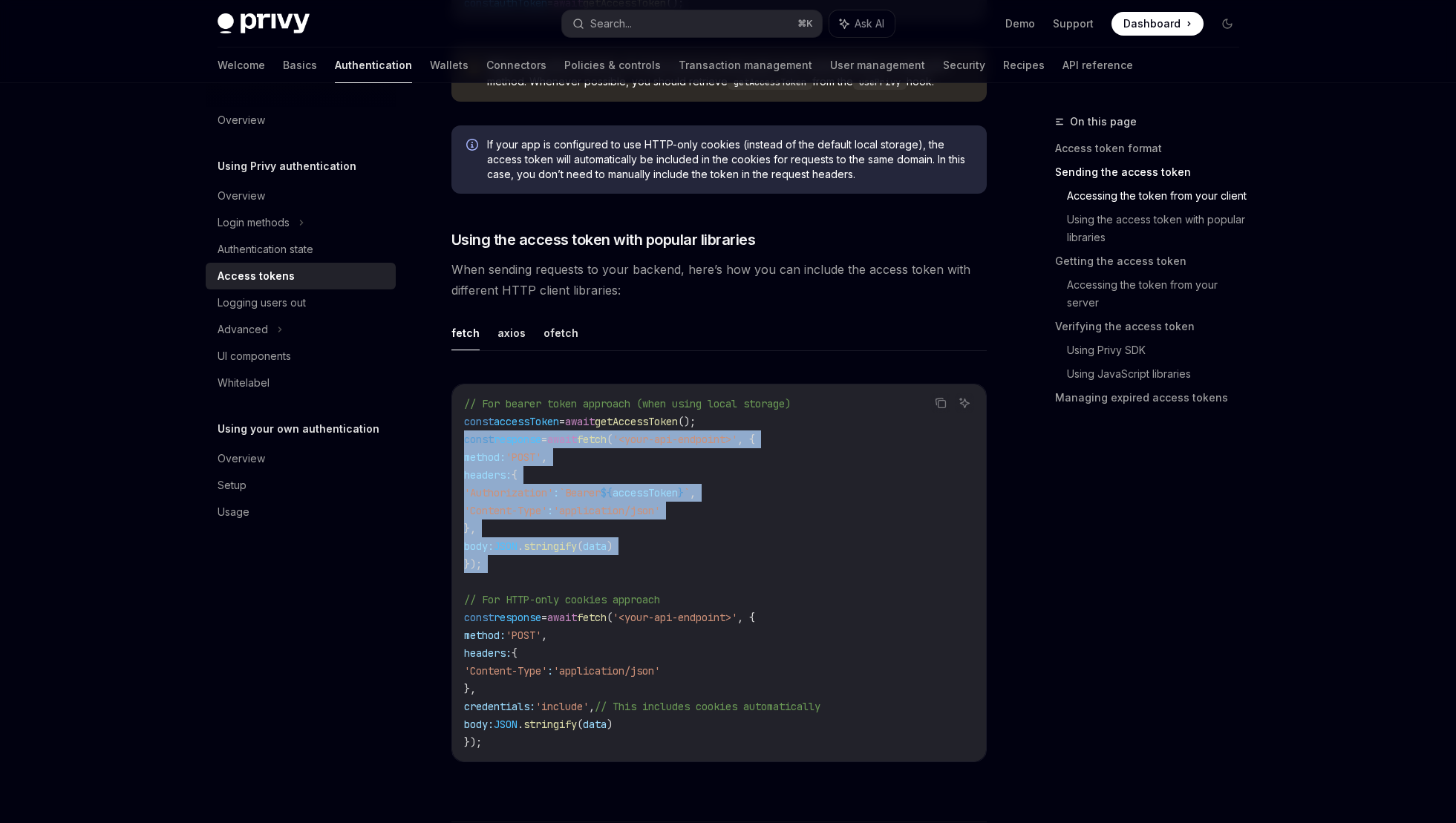
drag, startPoint x: 525, startPoint y: 582, endPoint x: 454, endPoint y: 430, distance: 167.8
click at [454, 430] on div "// For bearer token approach (when using local storage) const accessToken = awa…" at bounding box center [719, 574] width 534 height 377
click at [531, 457] on span "'POST'" at bounding box center [524, 457] width 36 height 13
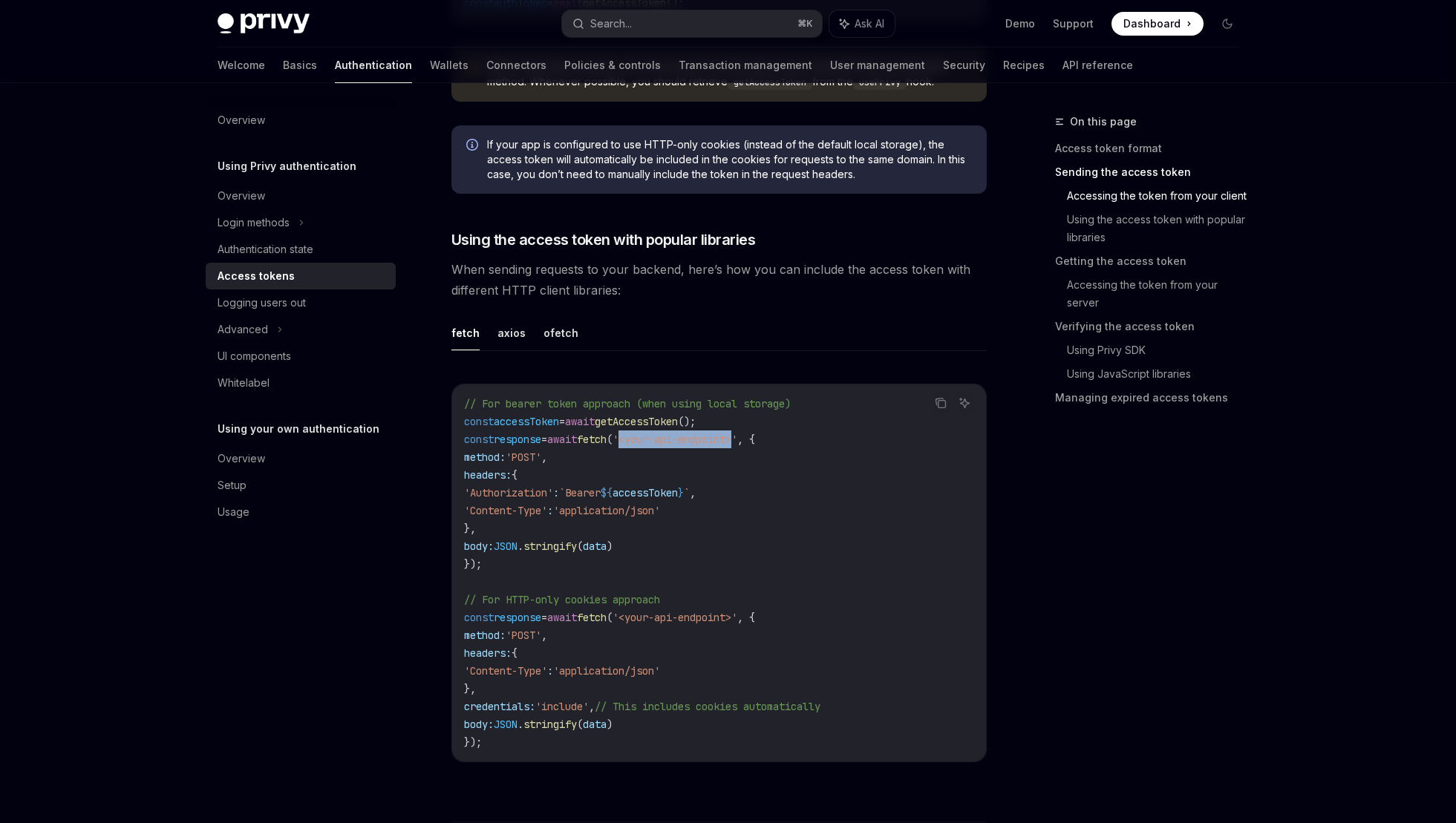
drag, startPoint x: 653, startPoint y: 440, endPoint x: 769, endPoint y: 441, distance: 116.0
click at [737, 441] on span "'<your-api-endpoint>'" at bounding box center [675, 439] width 125 height 13
drag, startPoint x: 648, startPoint y: 441, endPoint x: 768, endPoint y: 443, distance: 120.0
click at [737, 443] on span "'<your-api-endpoint>'" at bounding box center [675, 439] width 125 height 13
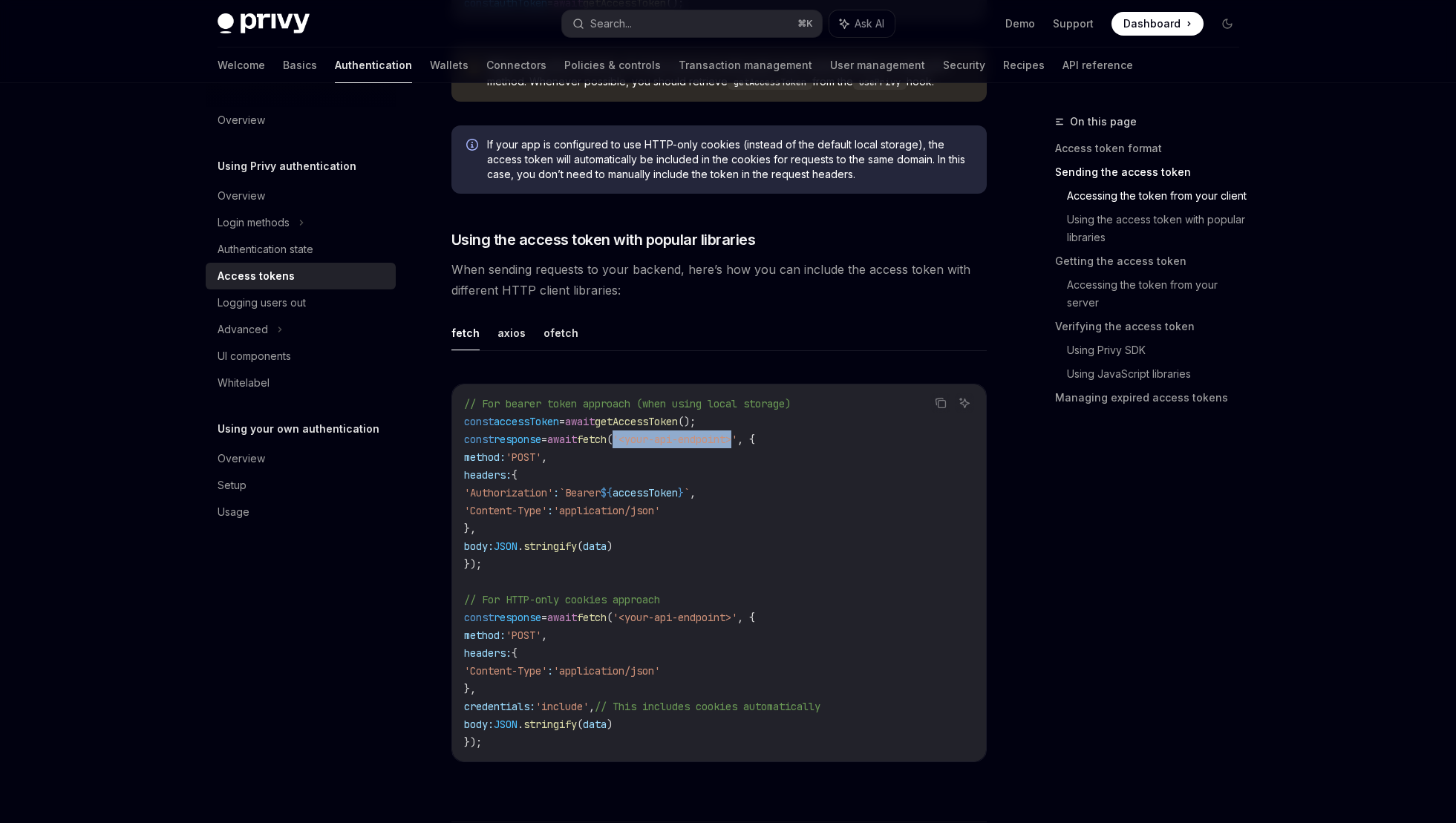
click at [737, 443] on span "'<your-api-endpoint>'" at bounding box center [675, 439] width 125 height 13
drag, startPoint x: 766, startPoint y: 432, endPoint x: 622, endPoint y: 438, distance: 144.1
click at [622, 438] on code "// For bearer token approach (when using local storage) const accessToken = awa…" at bounding box center [719, 574] width 510 height 357
click at [607, 438] on span "fetch" at bounding box center [591, 439] width 29 height 13
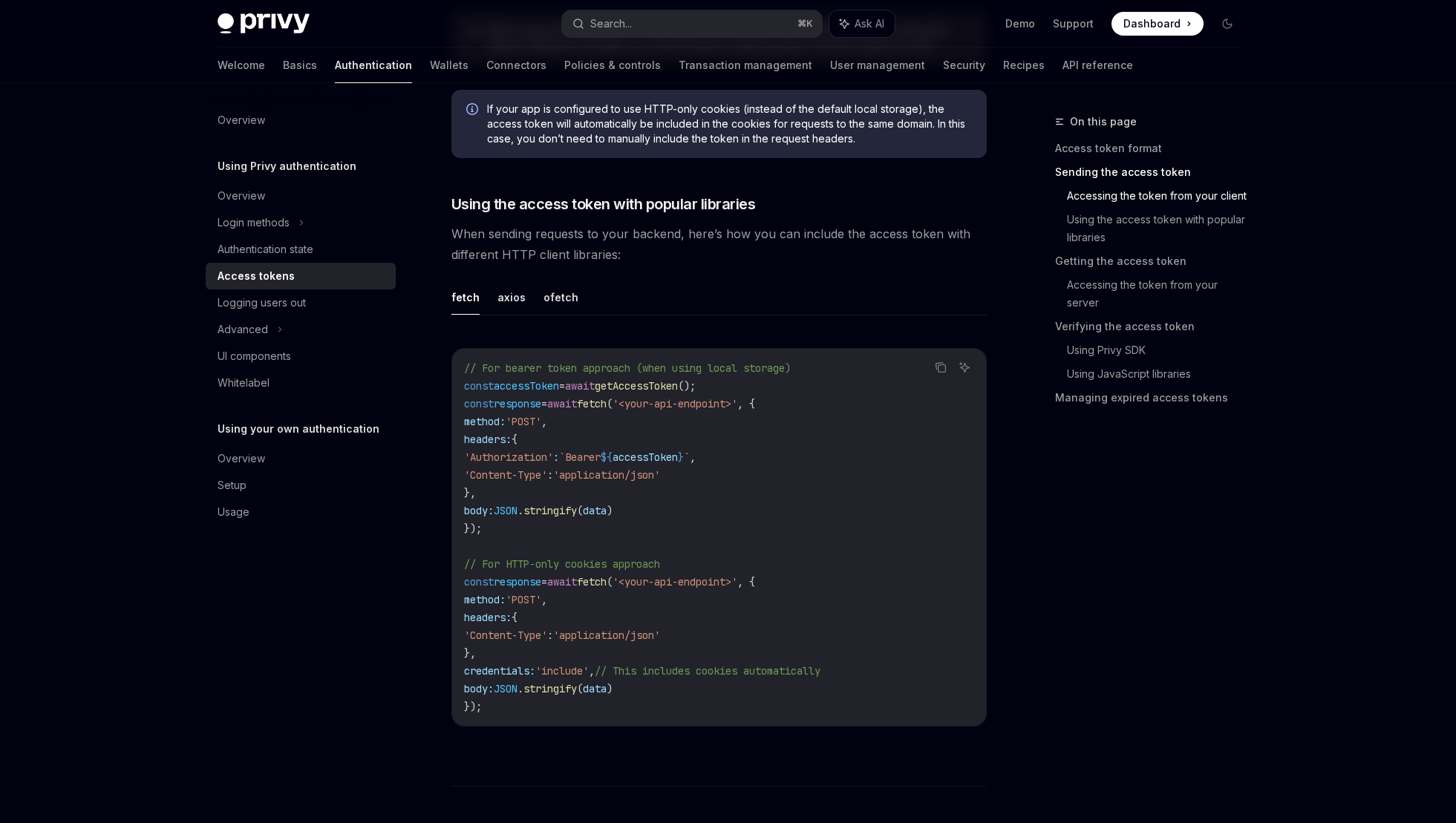
click at [640, 521] on code "// For bearer token approach (when using local storage) const accessToken = awa…" at bounding box center [719, 538] width 510 height 357
click at [635, 518] on code "// For bearer token approach (when using local storage) const accessToken = awa…" at bounding box center [719, 538] width 510 height 357
drag, startPoint x: 490, startPoint y: 455, endPoint x: 741, endPoint y: 459, distance: 251.0
click at [696, 459] on span "'Authorization' : `Bearer ${ accessToken } ` ," at bounding box center [580, 457] width 231 height 13
click at [696, 459] on span "," at bounding box center [692, 457] width 6 height 13
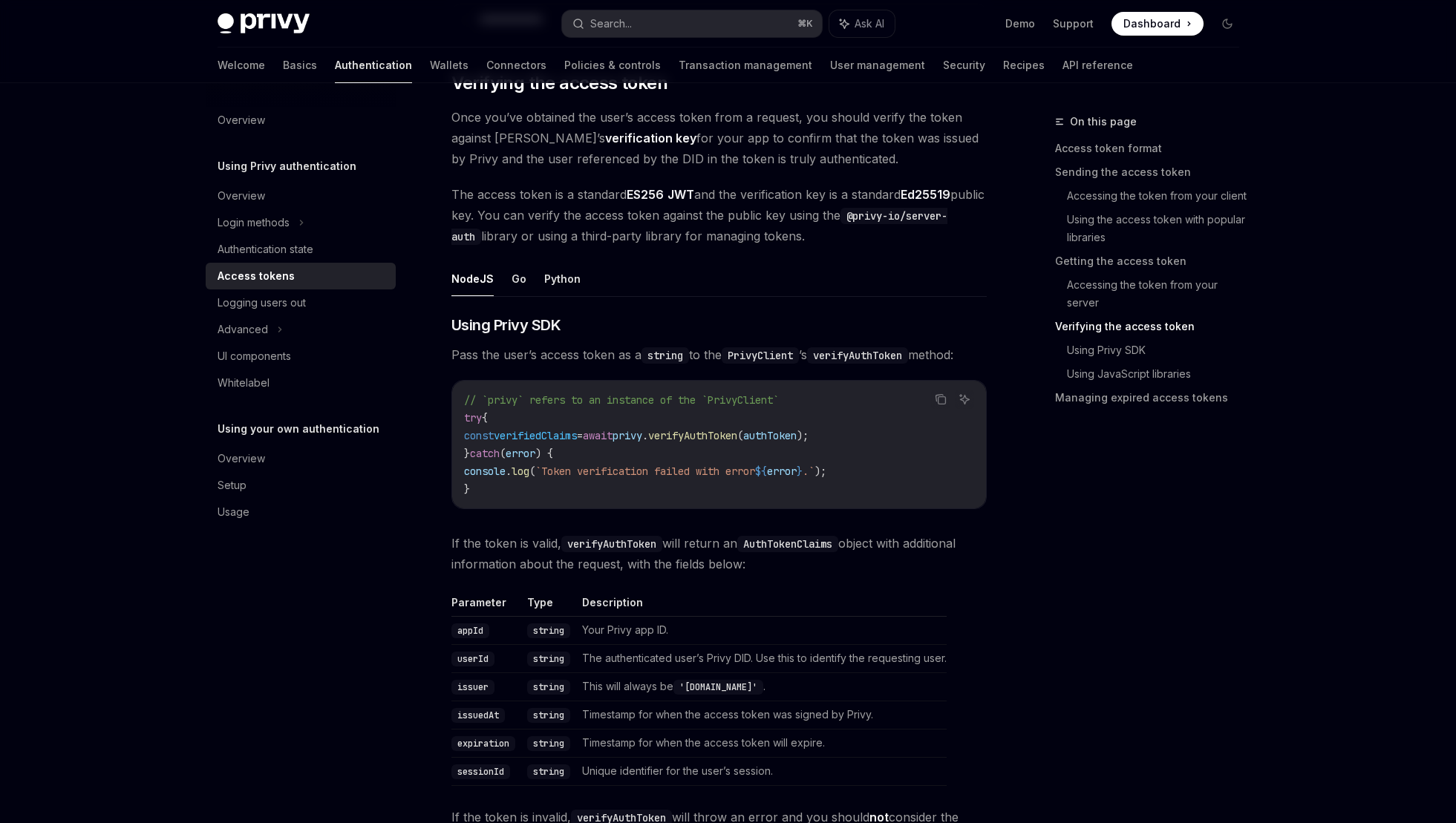
scroll to position [2149, 0]
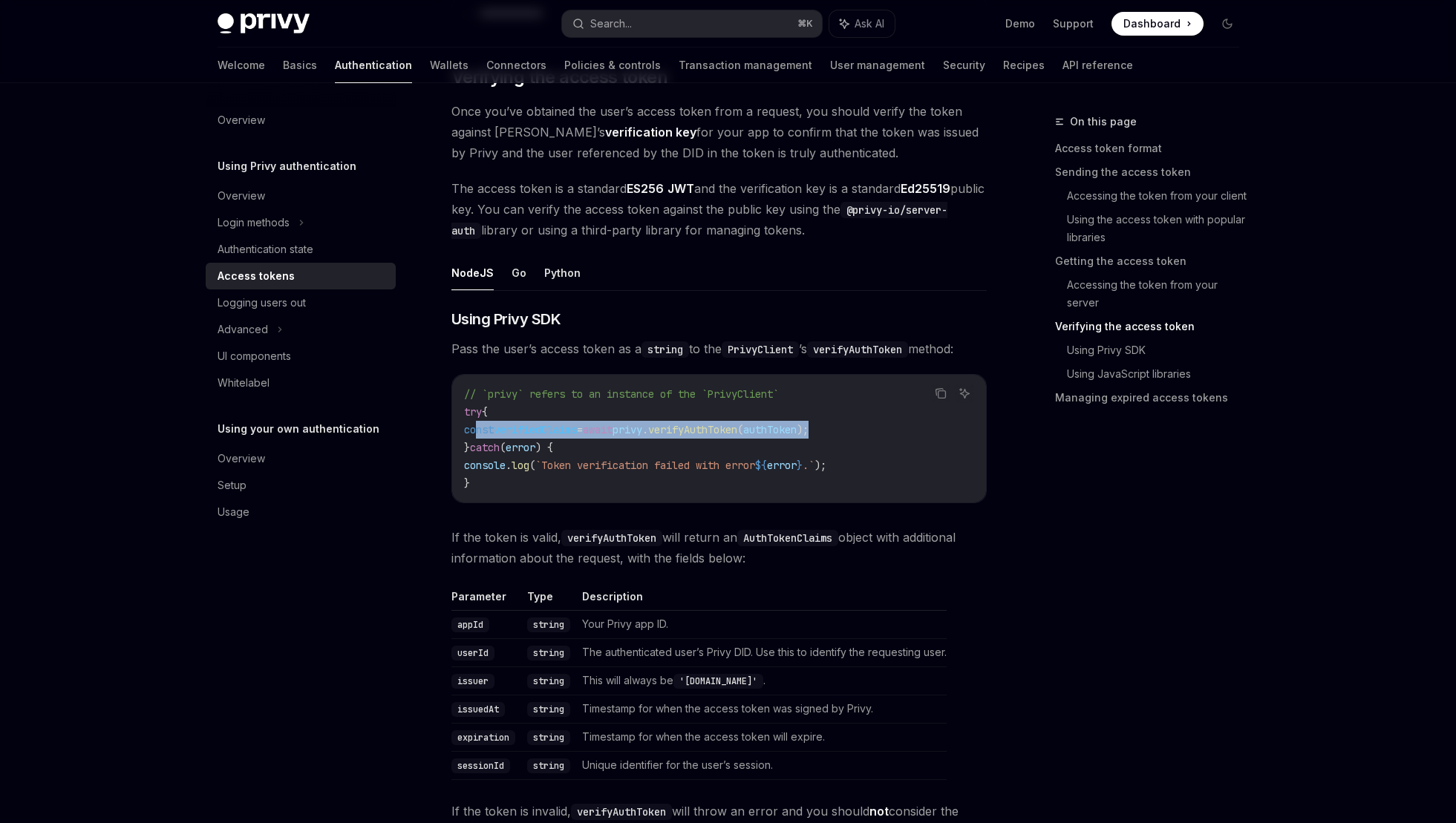
drag, startPoint x: 475, startPoint y: 429, endPoint x: 870, endPoint y: 435, distance: 395.0
click at [529, 431] on span "verifiedClaims" at bounding box center [536, 430] width 83 height 13
click at [737, 432] on span "verifyAuthToken" at bounding box center [693, 430] width 89 height 13
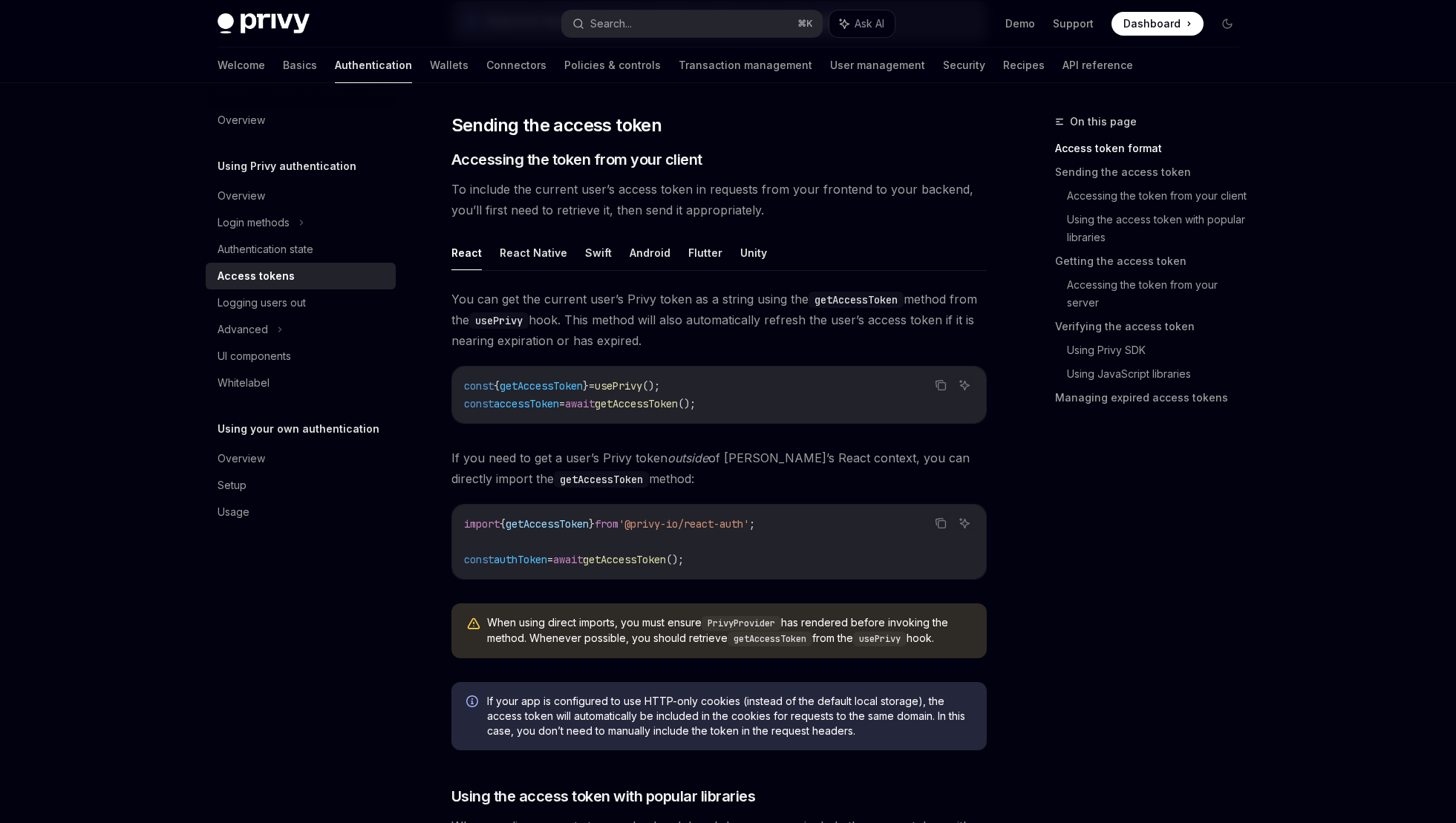
scroll to position [617, 0]
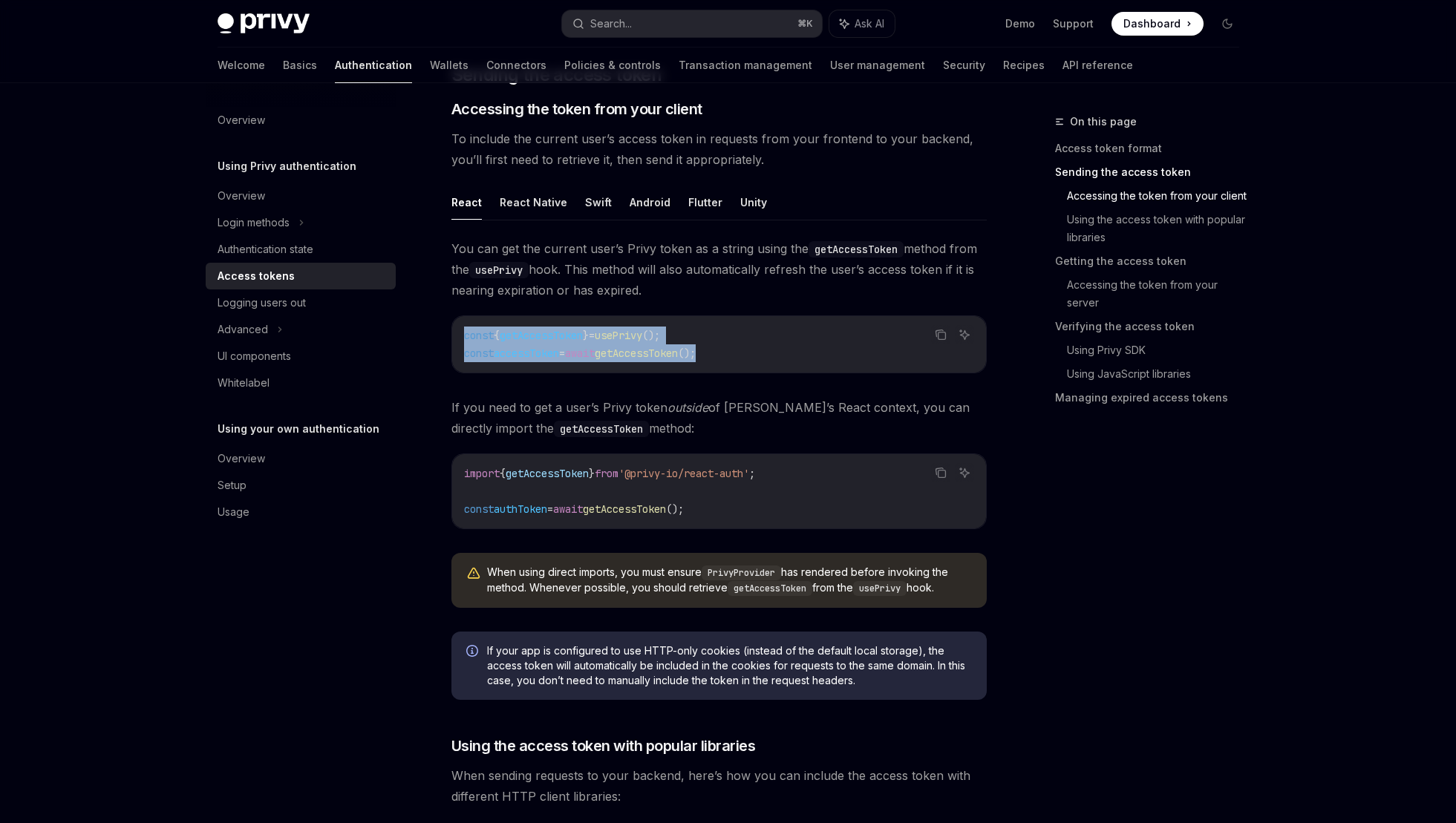
drag, startPoint x: 765, startPoint y: 351, endPoint x: 464, endPoint y: 327, distance: 302.0
click at [464, 327] on code "const { getAccessToken } = usePrivy (); const accessToken = await getAccessToke…" at bounding box center [719, 345] width 510 height 36
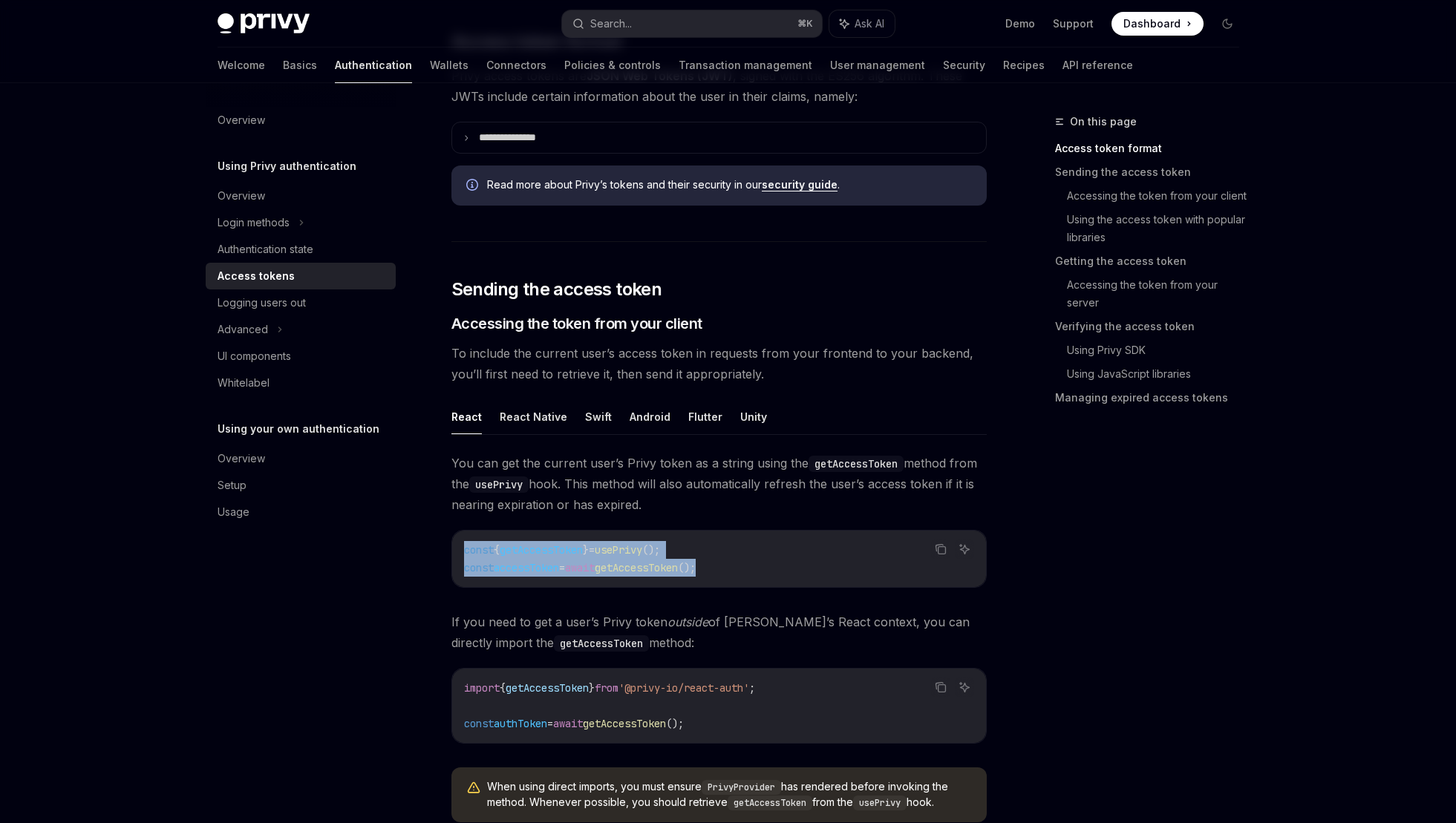
scroll to position [419, 0]
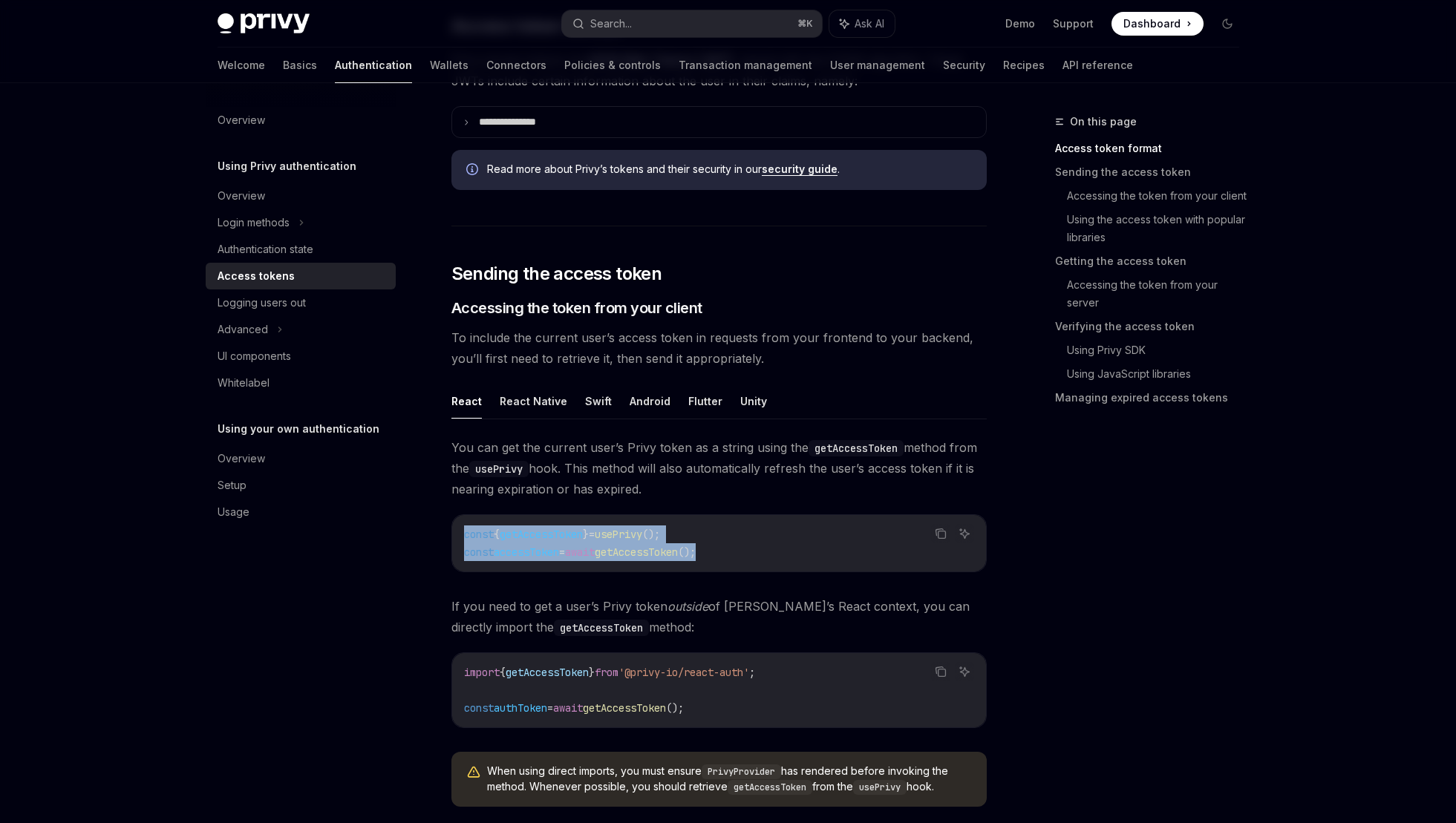
drag, startPoint x: 654, startPoint y: 489, endPoint x: 450, endPoint y: 451, distance: 207.5
drag, startPoint x: 450, startPoint y: 449, endPoint x: 652, endPoint y: 493, distance: 206.7
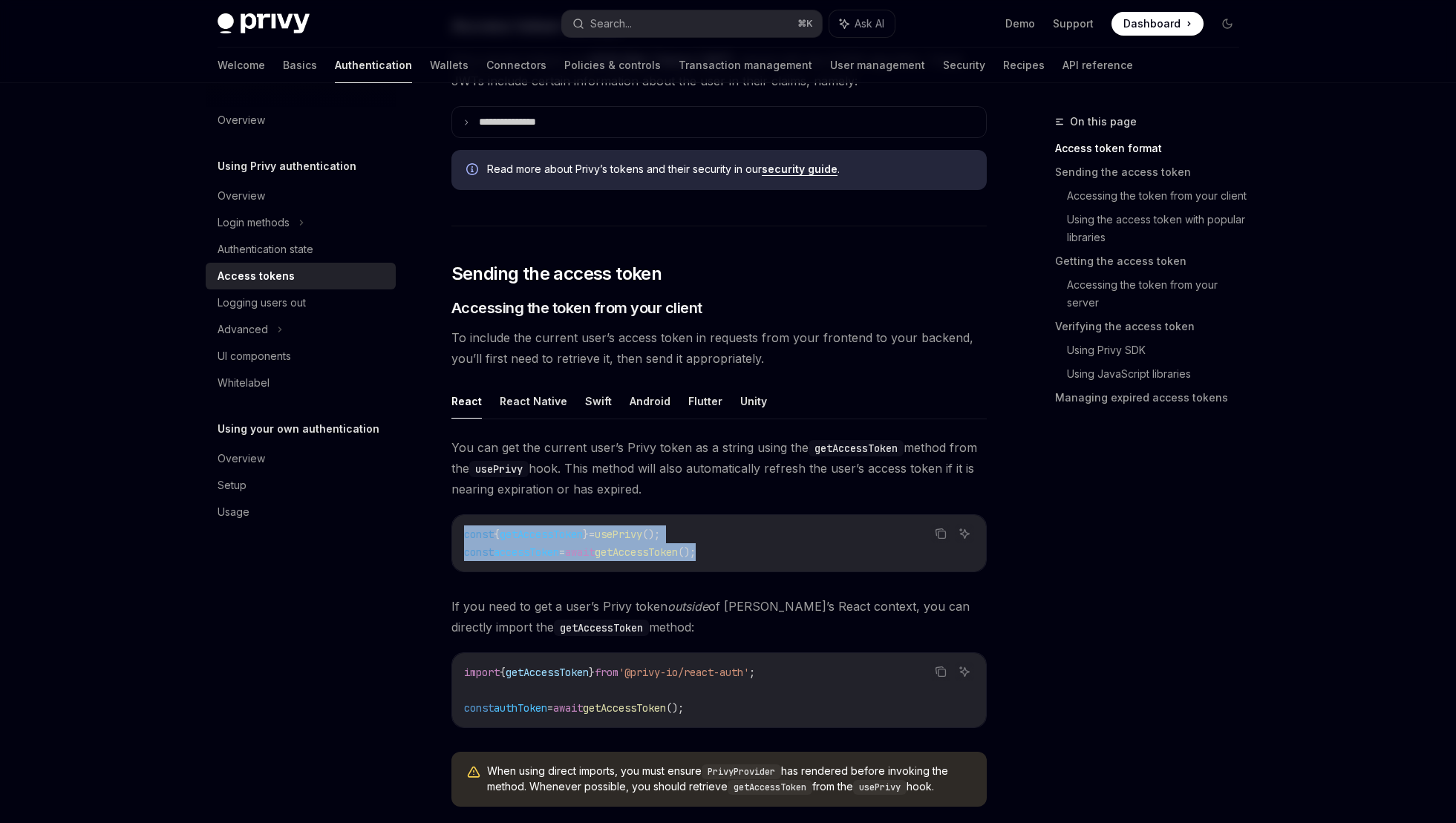
click at [652, 493] on span "You can get the current user’s Privy token as a string using the getAccessToken…" at bounding box center [719, 468] width 536 height 63
drag, startPoint x: 668, startPoint y: 493, endPoint x: 437, endPoint y: 455, distance: 234.1
drag, startPoint x: 462, startPoint y: 451, endPoint x: 655, endPoint y: 485, distance: 196.0
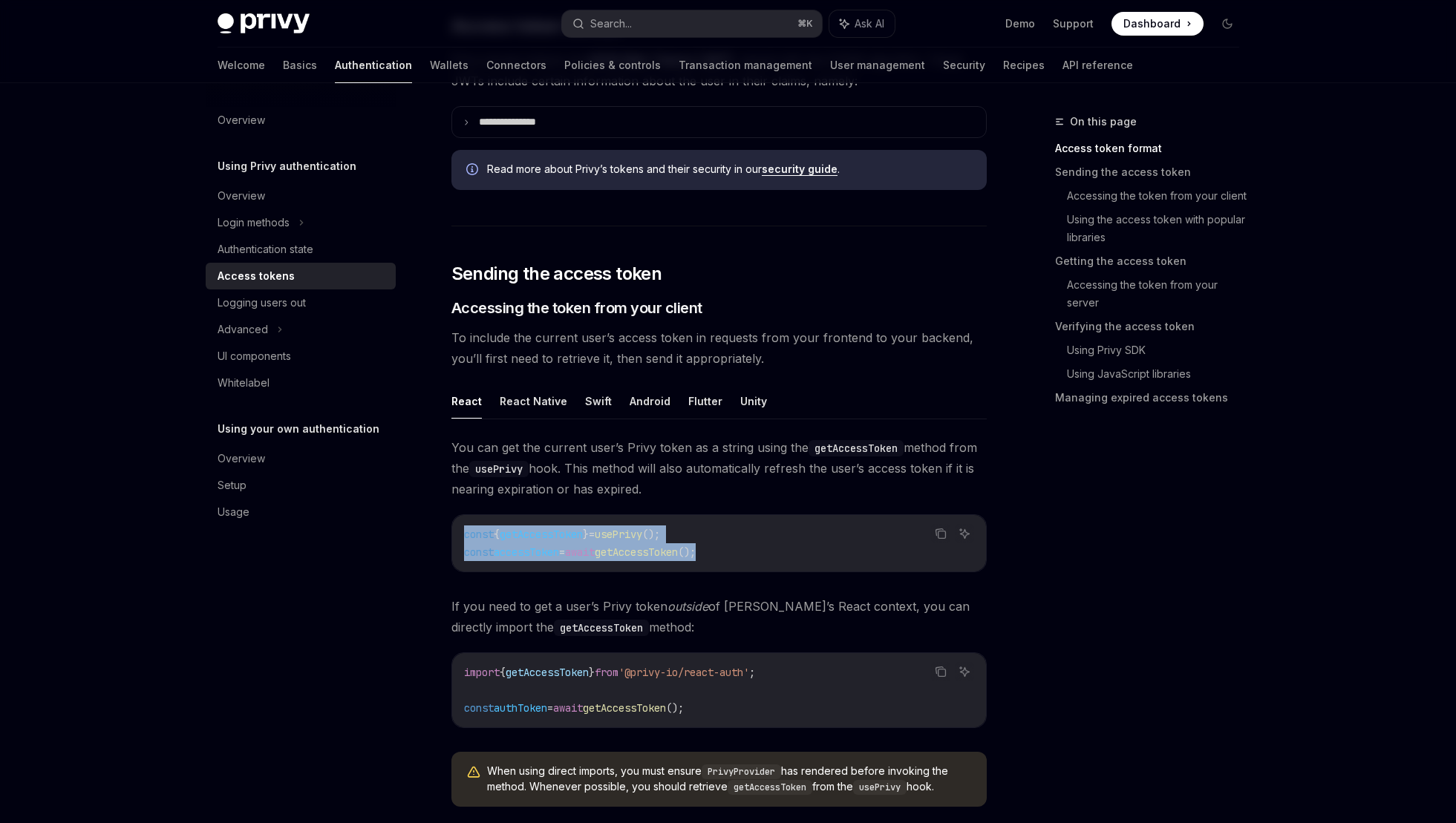
click at [655, 485] on span "You can get the current user’s Privy token as a string using the getAccessToken…" at bounding box center [719, 468] width 536 height 63
drag, startPoint x: 658, startPoint y: 486, endPoint x: 443, endPoint y: 450, distance: 218.0
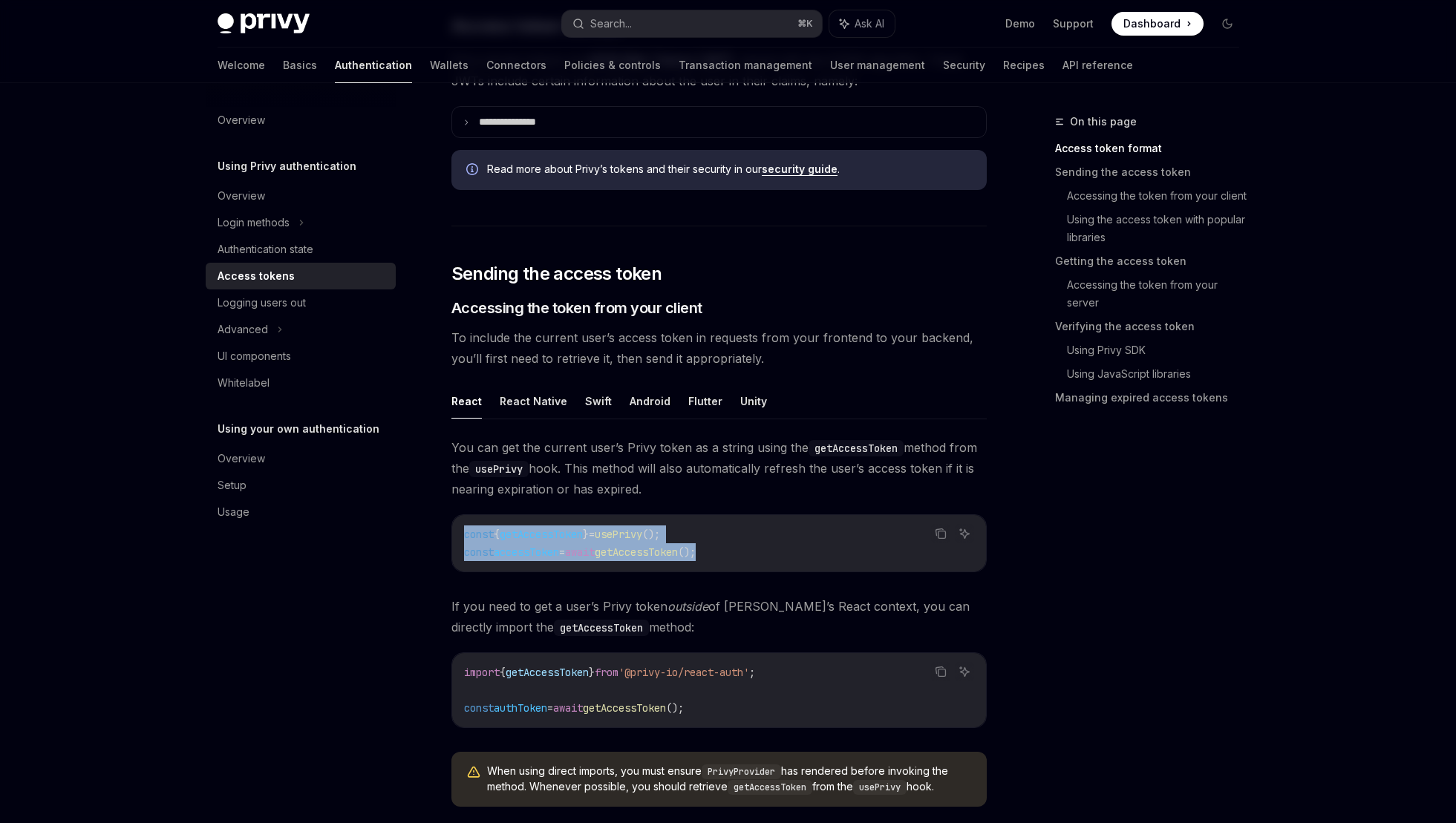
drag, startPoint x: 443, startPoint y: 450, endPoint x: 642, endPoint y: 481, distance: 201.4
click at [642, 481] on span "You can get the current user’s Privy token as a string using the getAccessToken…" at bounding box center [719, 468] width 536 height 63
drag, startPoint x: 652, startPoint y: 491, endPoint x: 454, endPoint y: 449, distance: 202.4
click at [454, 449] on span "You can get the current user’s Privy token as a string using the getAccessToken…" at bounding box center [719, 468] width 536 height 63
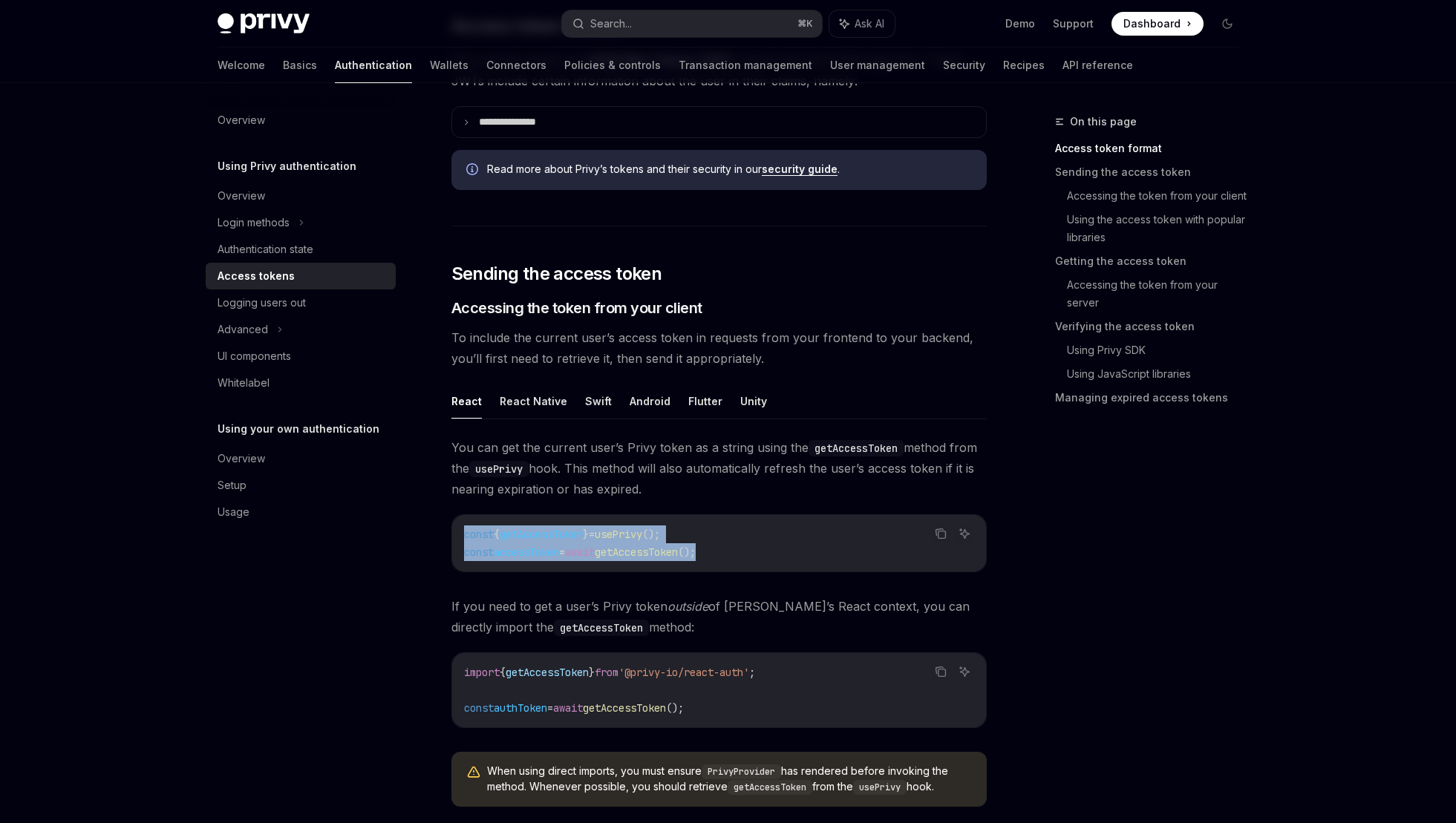
click at [454, 449] on span "You can get the current user’s Privy token as a string using the getAccessToken…" at bounding box center [719, 468] width 536 height 63
drag, startPoint x: 450, startPoint y: 446, endPoint x: 644, endPoint y: 494, distance: 199.8
click at [644, 494] on span "You can get the current user’s Privy token as a string using the getAccessToken…" at bounding box center [719, 468] width 536 height 63
drag, startPoint x: 649, startPoint y: 494, endPoint x: 449, endPoint y: 453, distance: 204.2
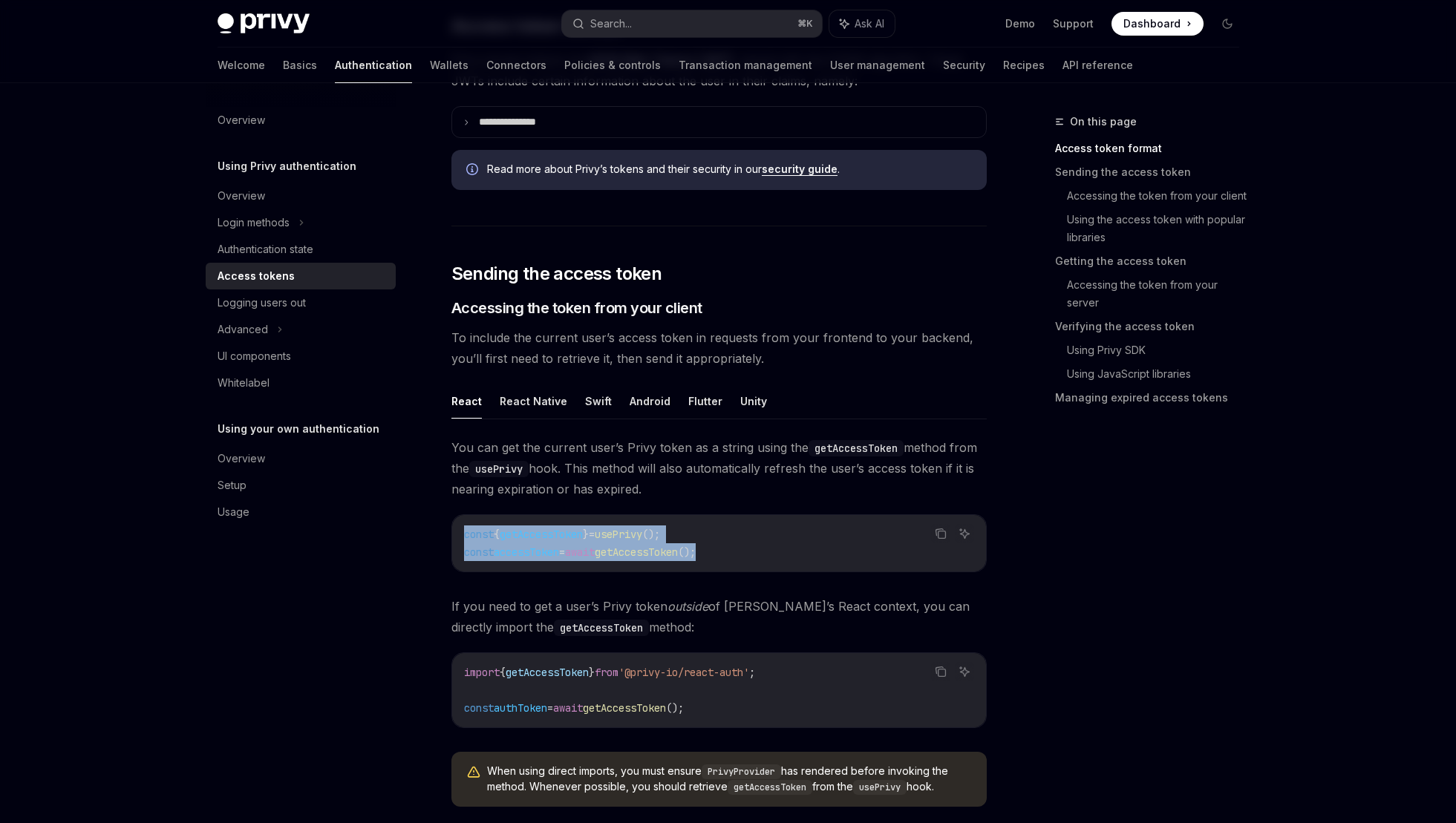
drag, startPoint x: 448, startPoint y: 443, endPoint x: 683, endPoint y: 488, distance: 239.3
click at [683, 488] on span "You can get the current user’s Privy token as a string using the getAccessToken…" at bounding box center [719, 468] width 536 height 63
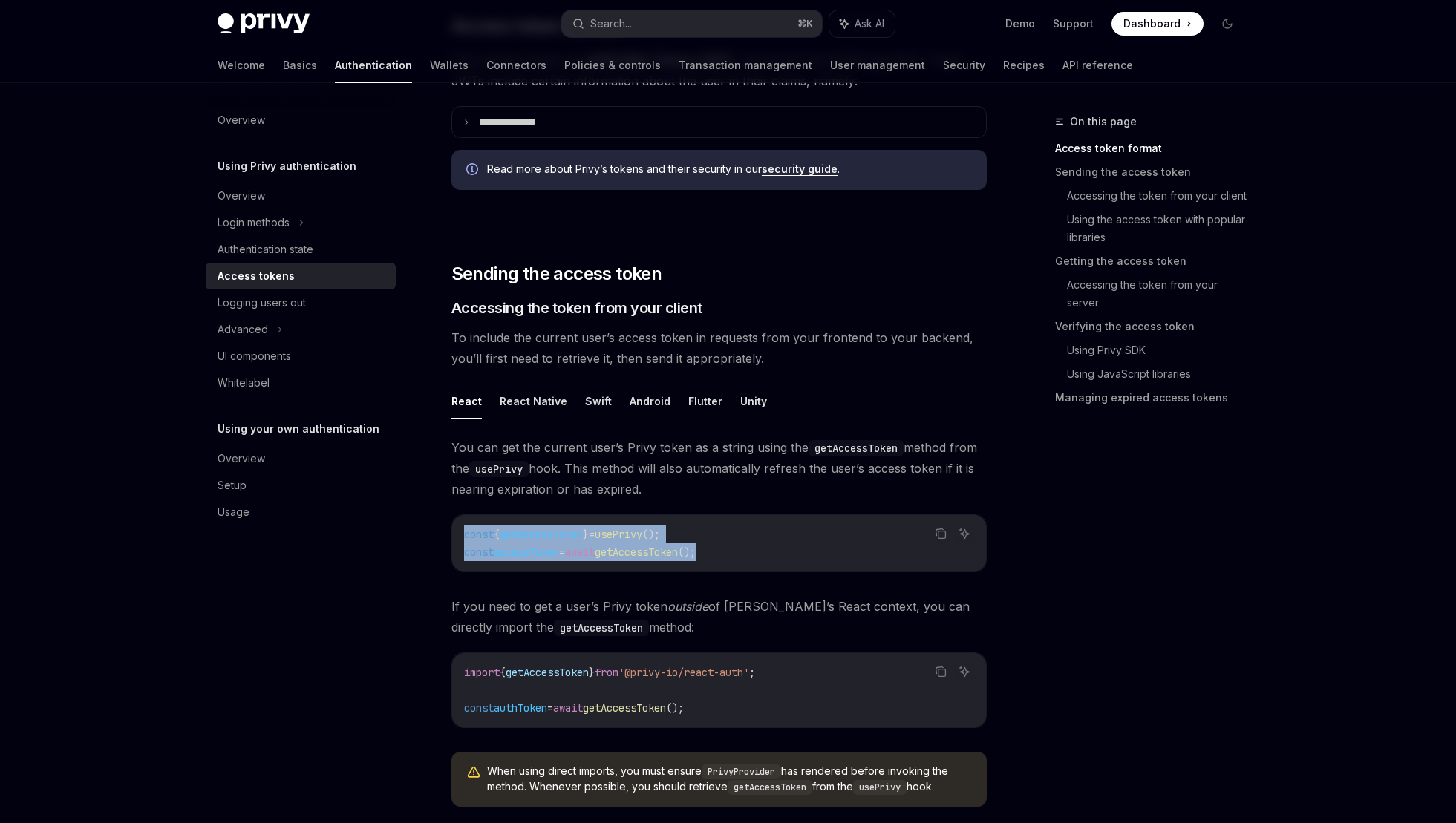
drag, startPoint x: 753, startPoint y: 557, endPoint x: 444, endPoint y: 540, distance: 309.5
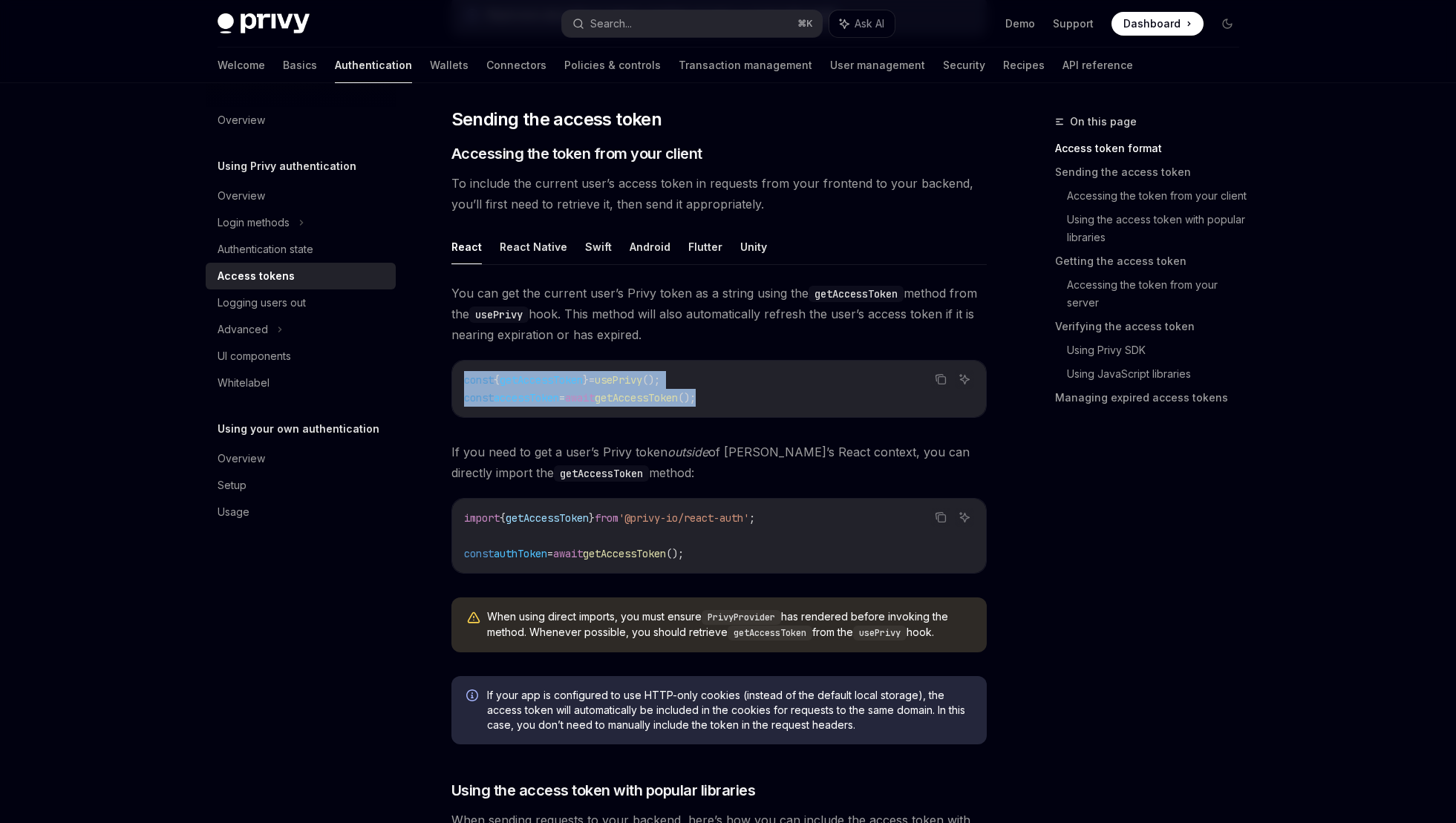
scroll to position [495, 0]
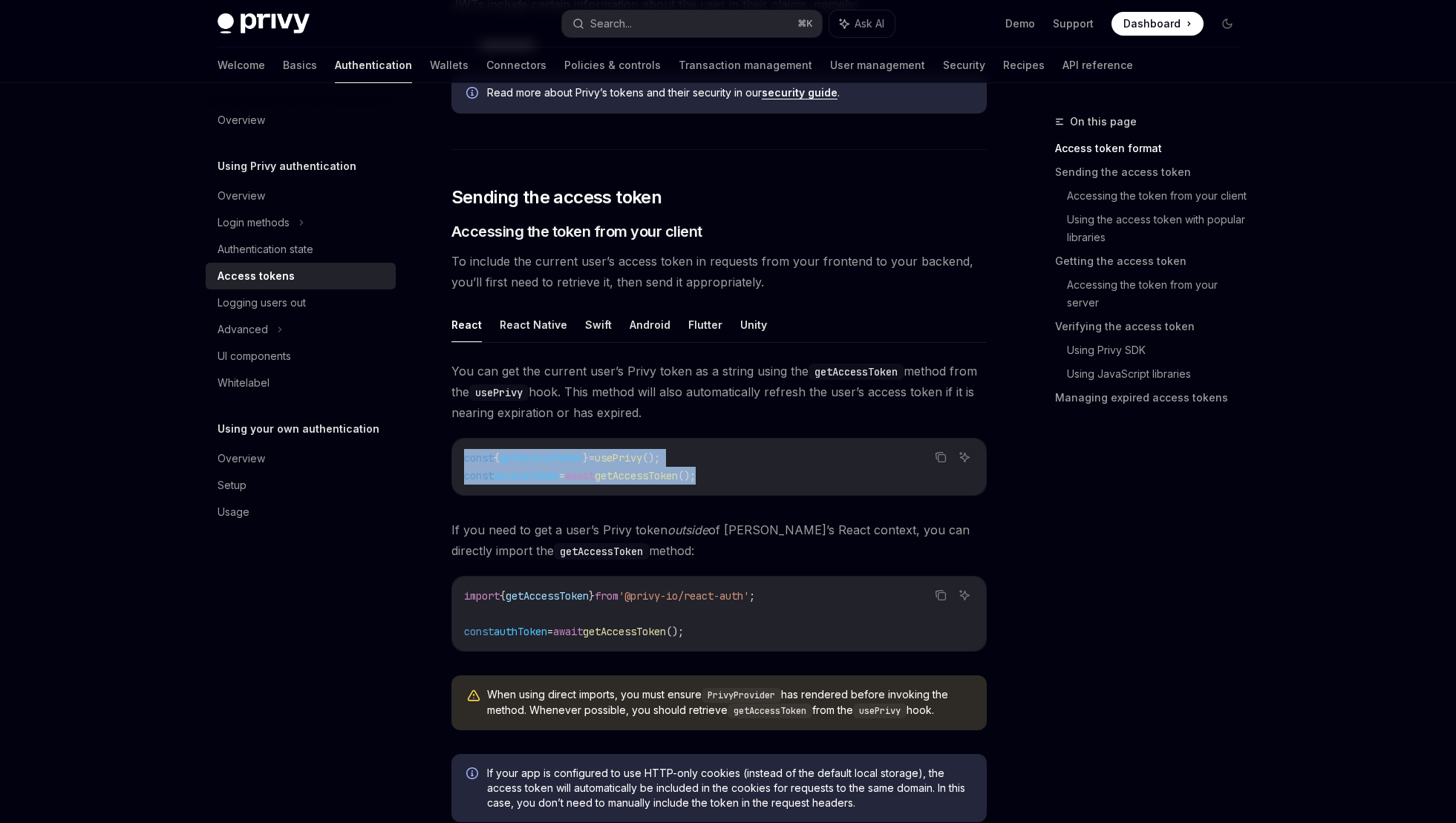
click at [635, 466] on code "const { getAccessToken } = usePrivy (); const accessToken = await getAccessToke…" at bounding box center [719, 467] width 510 height 36
click at [678, 481] on span "getAccessToken" at bounding box center [636, 476] width 83 height 13
drag, startPoint x: 762, startPoint y: 485, endPoint x: 433, endPoint y: 467, distance: 329.5
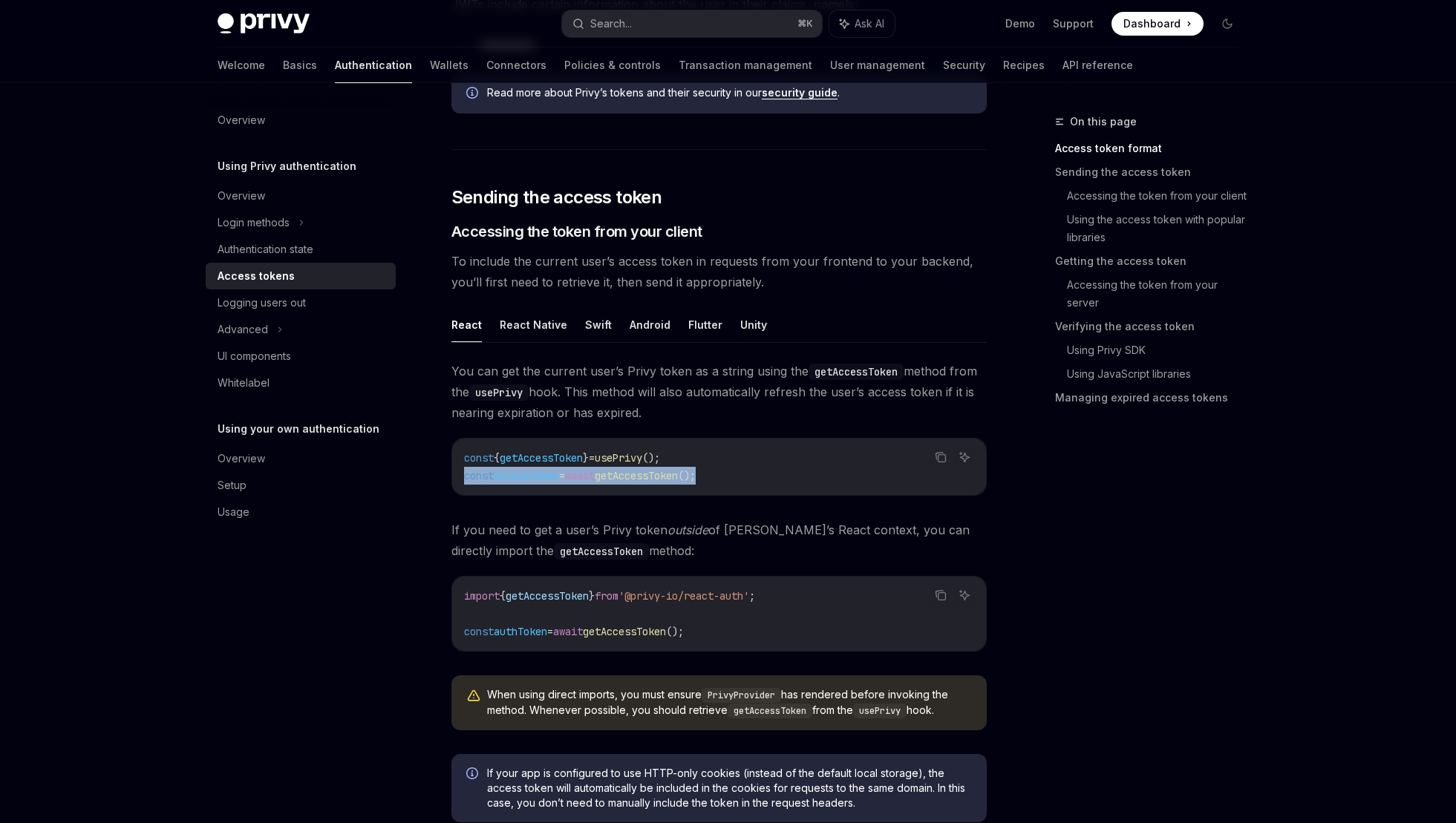
click at [536, 492] on div "const { getAccessToken } = usePrivy (); const accessToken = await getAccessToke…" at bounding box center [719, 467] width 534 height 57
drag, startPoint x: 753, startPoint y: 474, endPoint x: 458, endPoint y: 459, distance: 295.4
click at [458, 459] on div "const { getAccessToken } = usePrivy (); const accessToken = await getAccessToke…" at bounding box center [719, 467] width 534 height 57
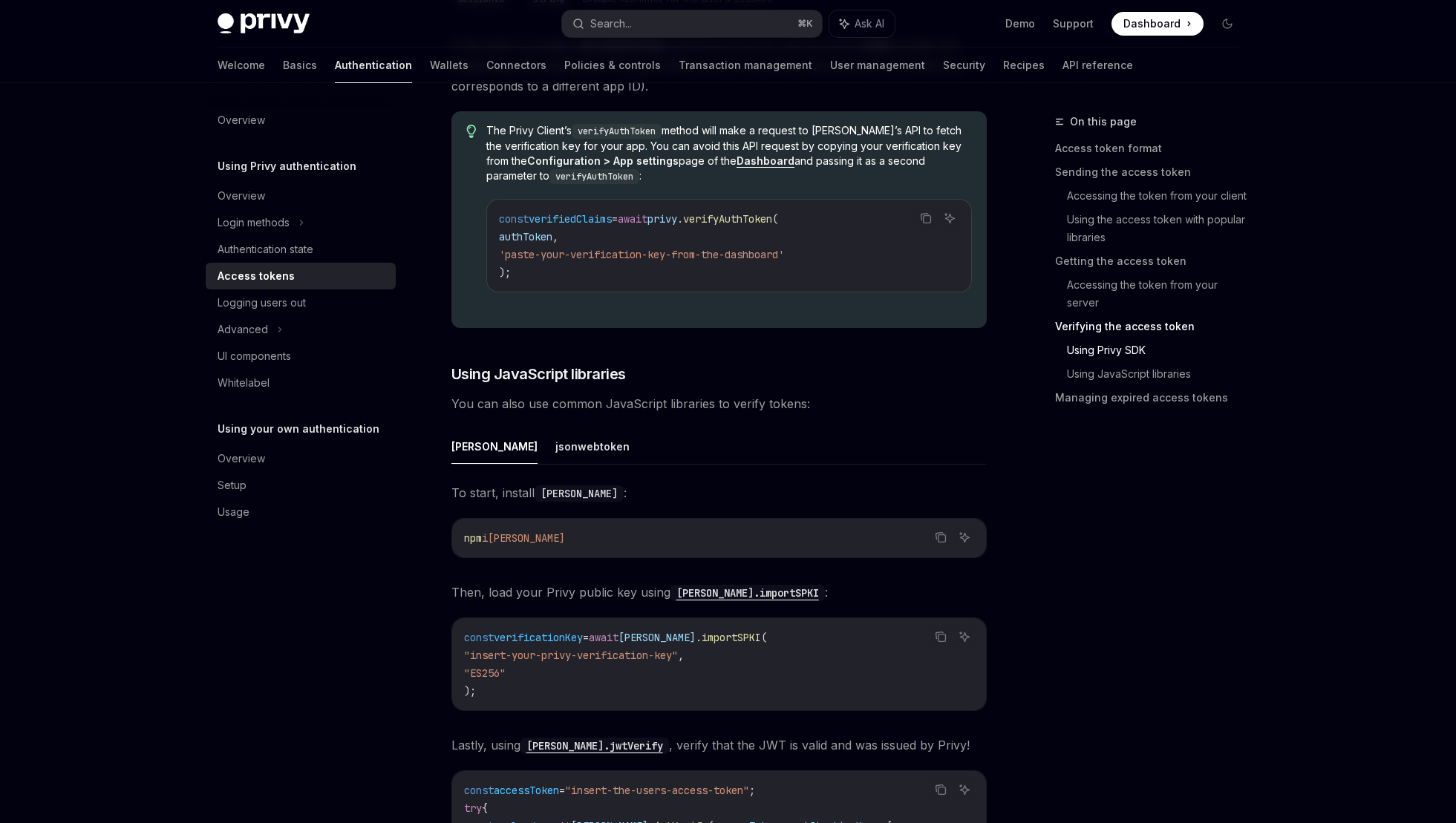
scroll to position [3692, 0]
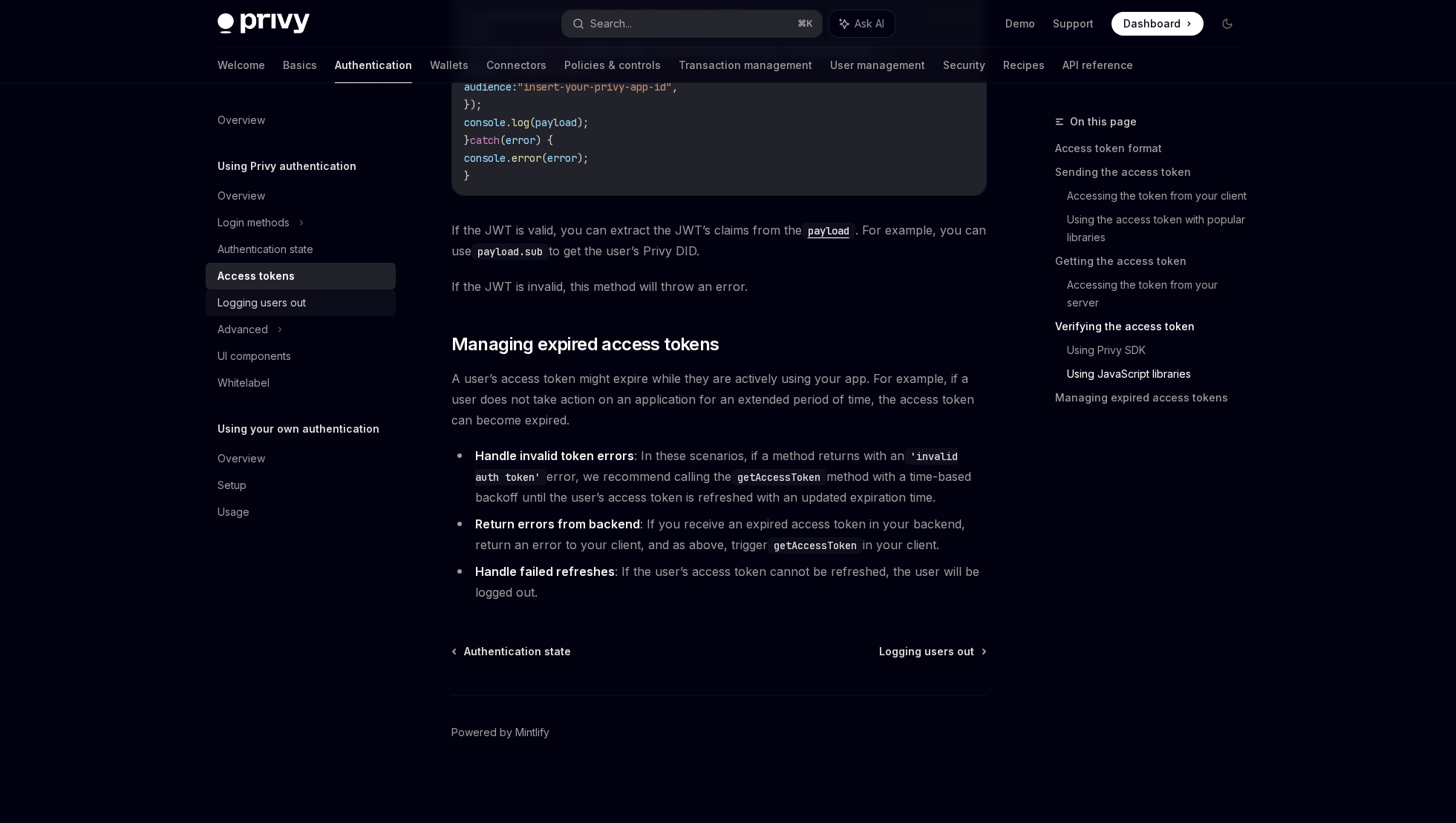
click at [317, 307] on div "Logging users out" at bounding box center [302, 302] width 170 height 18
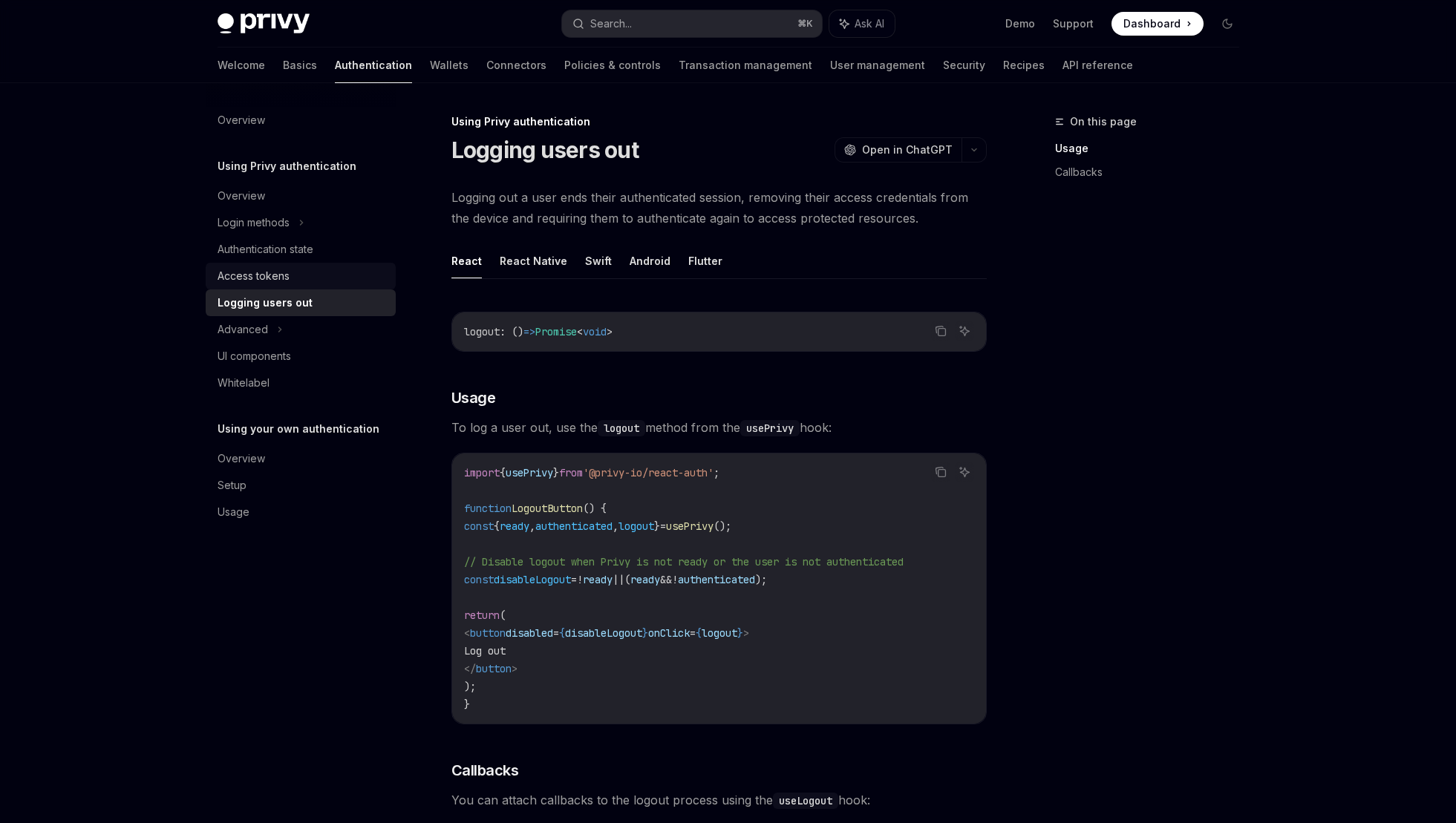
click at [291, 270] on div "Access tokens" at bounding box center [302, 276] width 170 height 18
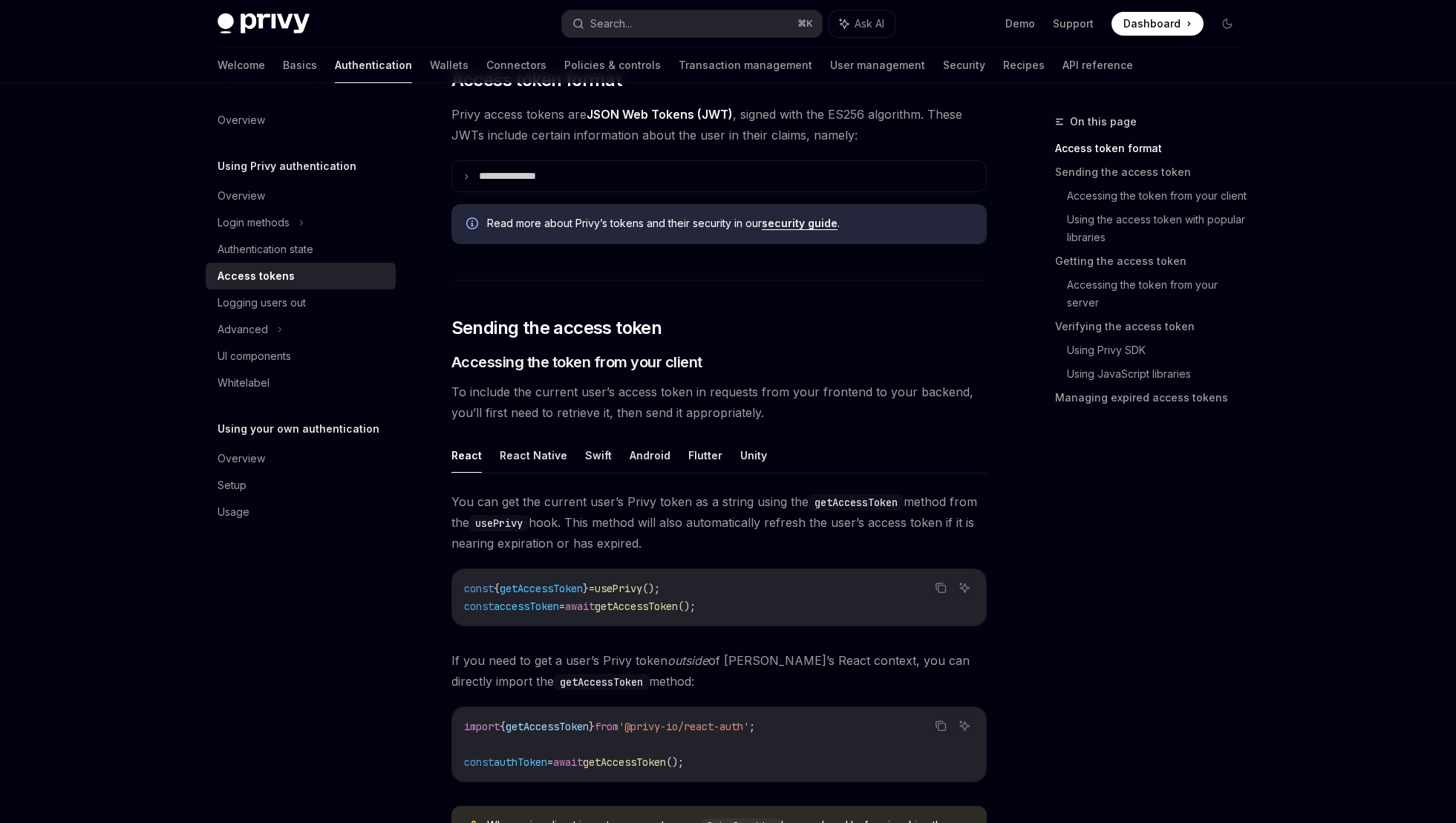
scroll to position [374, 0]
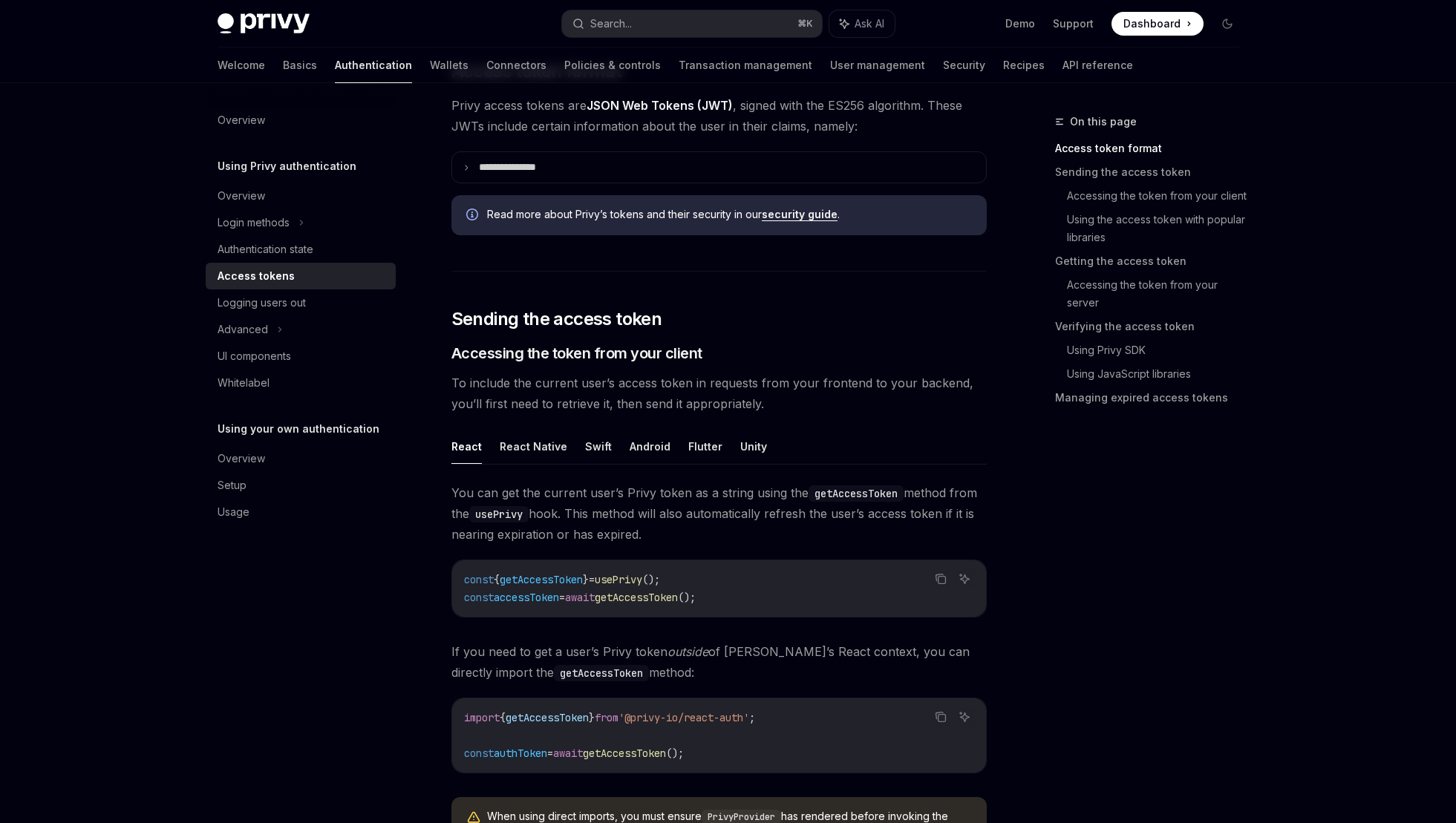
click at [778, 213] on link "security guide" at bounding box center [800, 214] width 76 height 13
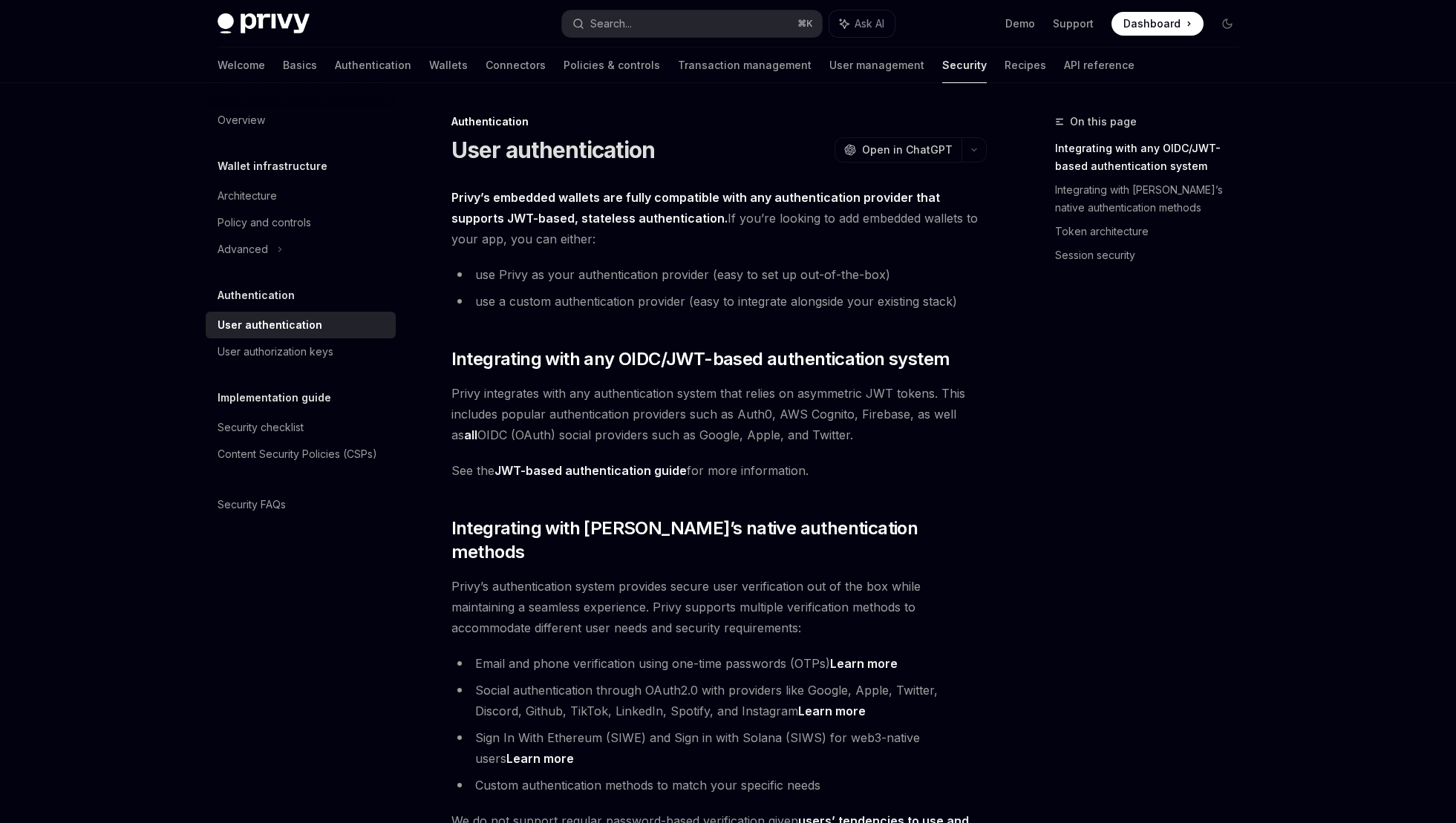
click at [550, 280] on li "use Privy as your authentication provider (easy to set up out-of-the-box)" at bounding box center [719, 275] width 536 height 21
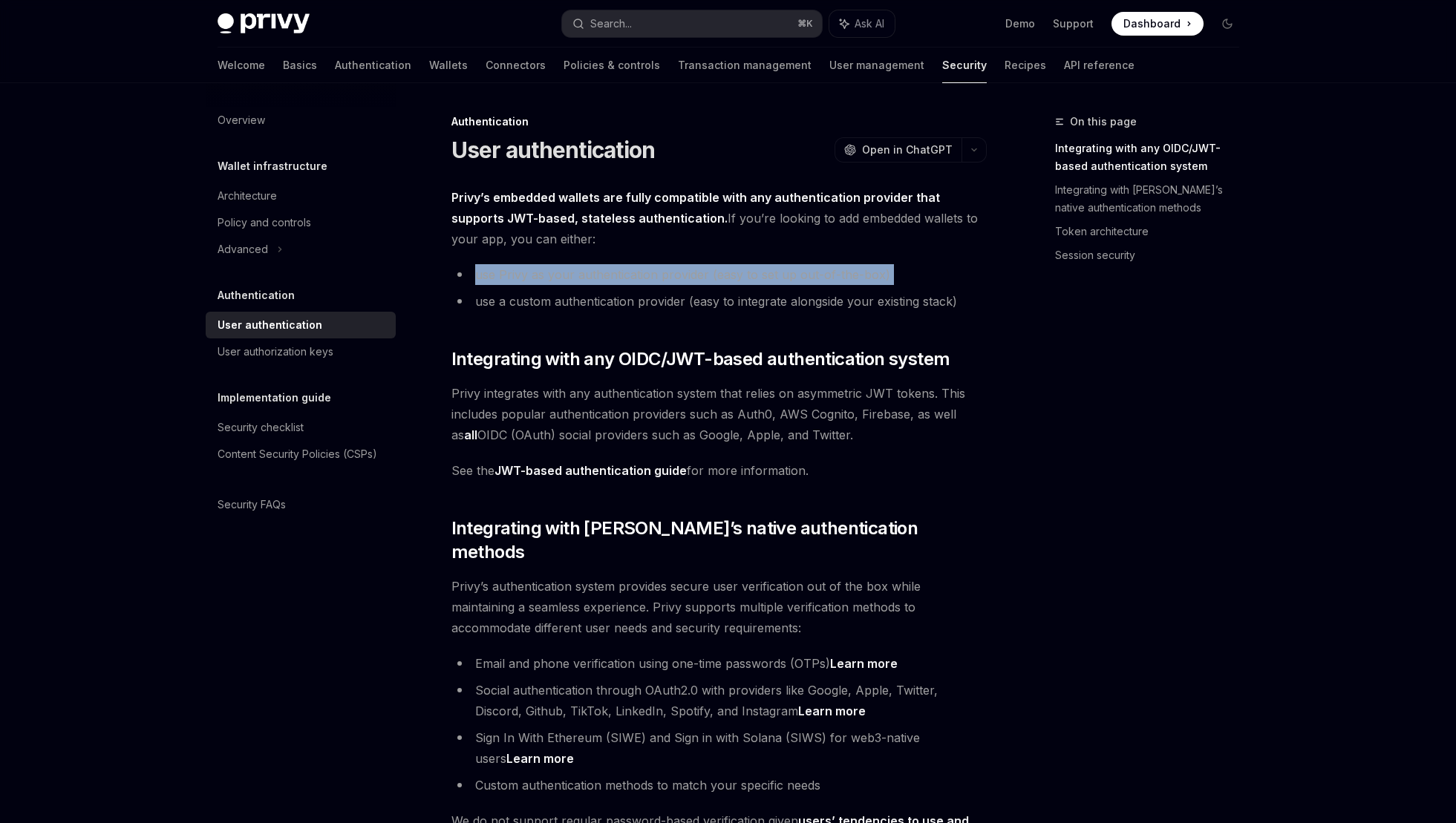
click at [550, 280] on li "use Privy as your authentication provider (easy to set up out-of-the-box)" at bounding box center [719, 275] width 536 height 21
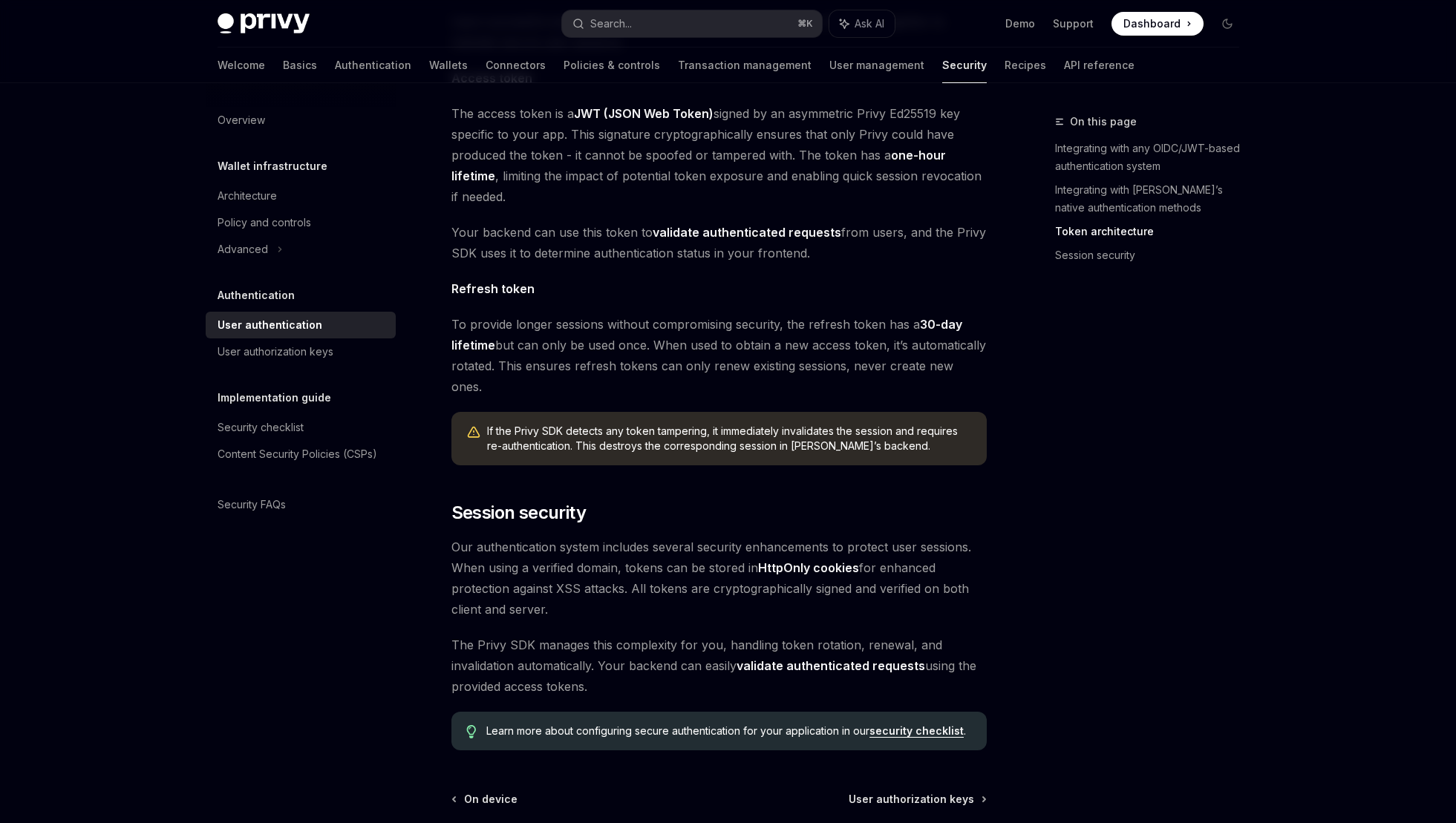
scroll to position [915, 0]
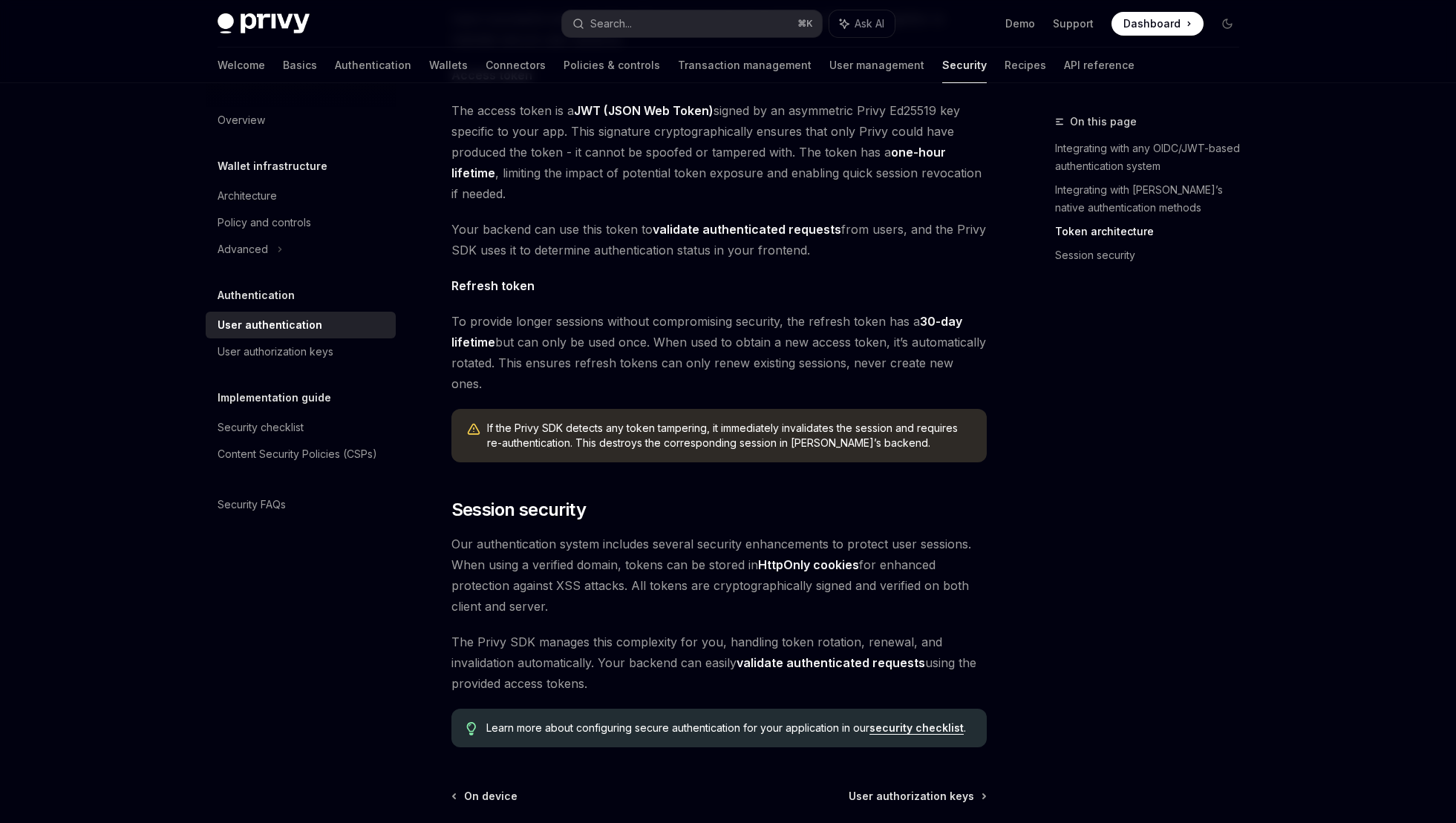
drag, startPoint x: 584, startPoint y: 496, endPoint x: 682, endPoint y: 556, distance: 114.9
click at [682, 556] on span "Our authentication system includes several security enhancements to protect use…" at bounding box center [719, 576] width 536 height 83
drag, startPoint x: 760, startPoint y: 521, endPoint x: 860, endPoint y: 526, distance: 100.1
click at [860, 534] on span "Our authentication system includes several security enhancements to protect use…" at bounding box center [719, 576] width 536 height 83
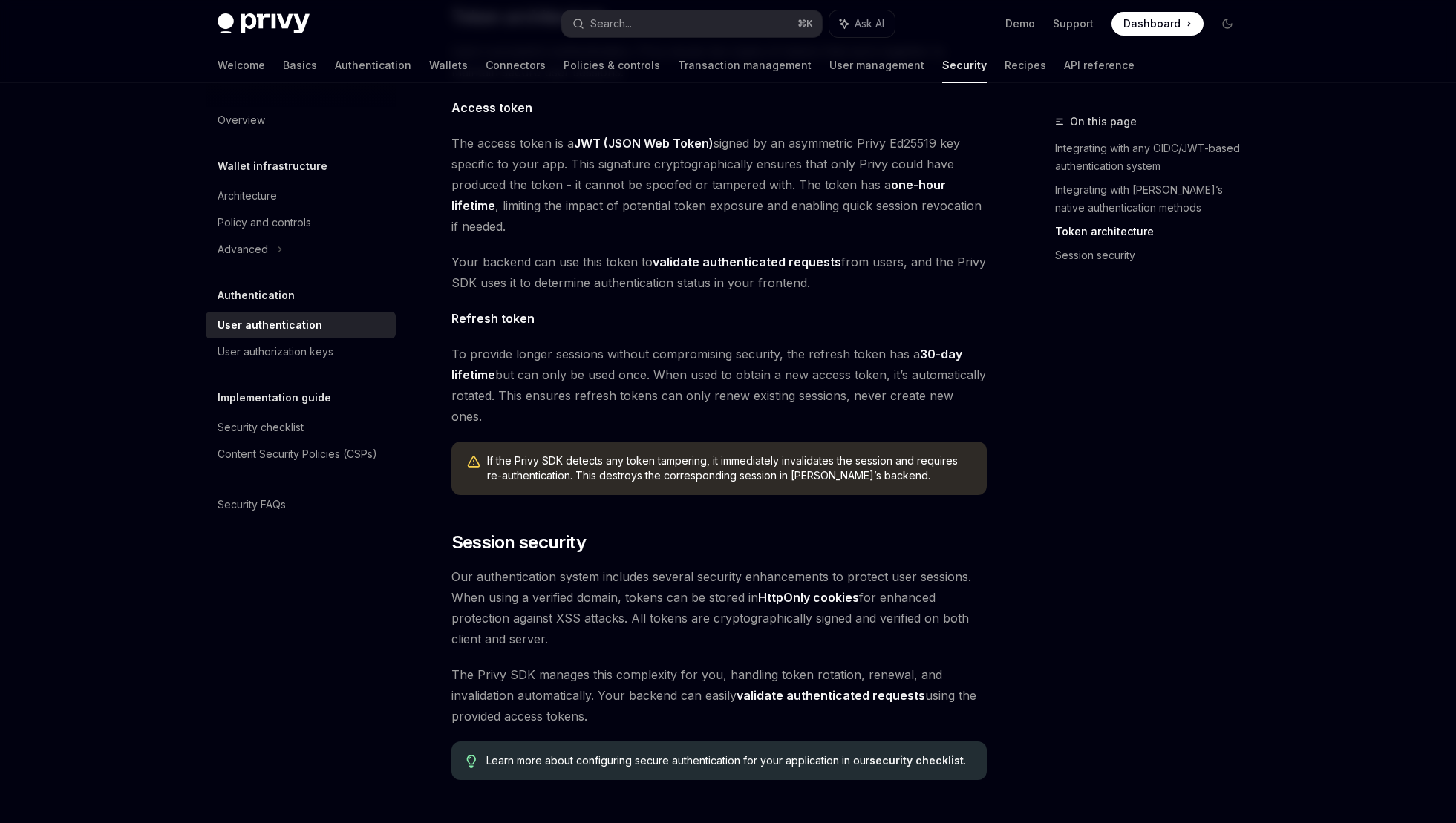
scroll to position [883, 0]
click at [302, 448] on div "Content Security Policies (CSPs)" at bounding box center [297, 454] width 159 height 18
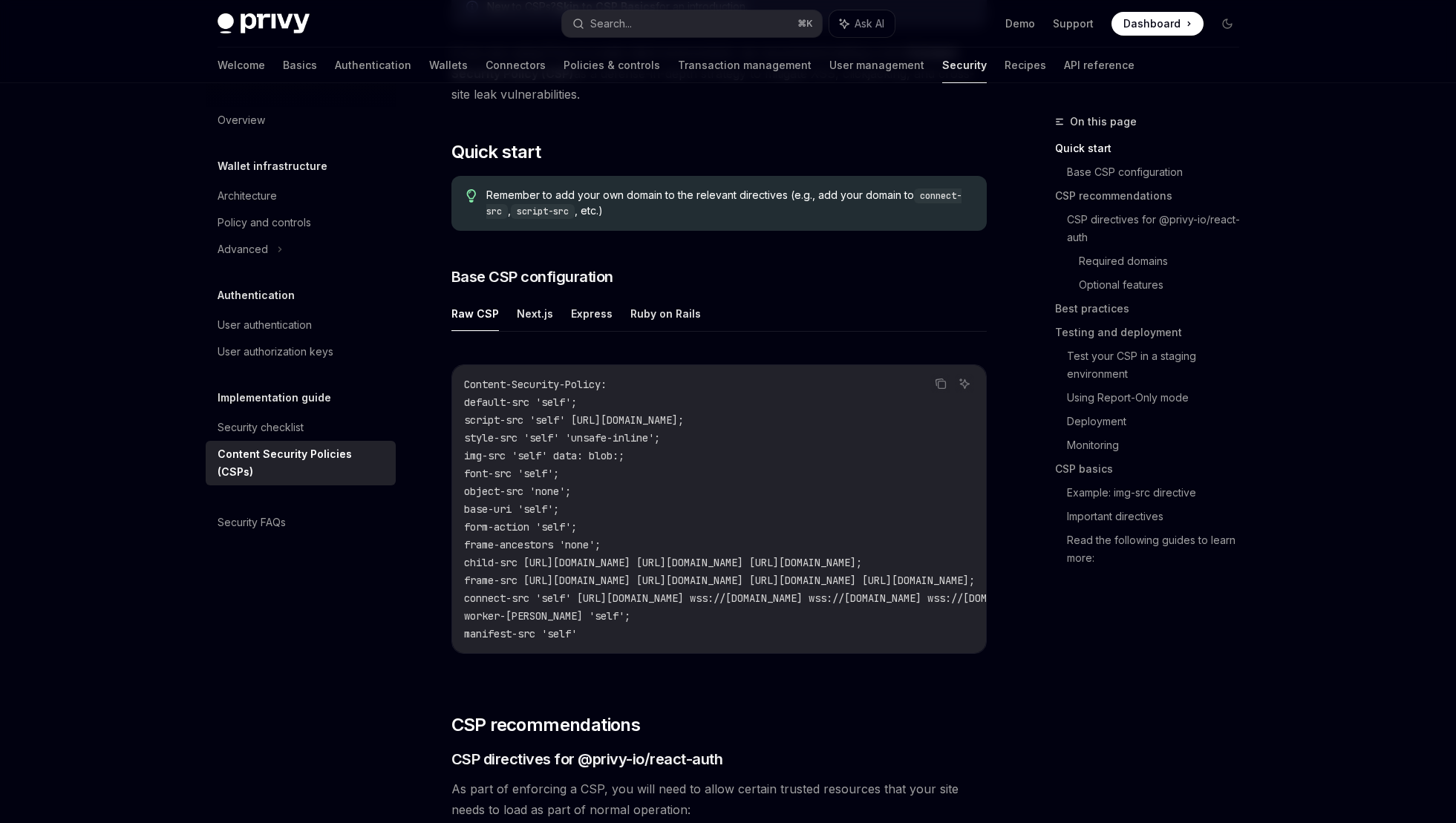
scroll to position [236, 0]
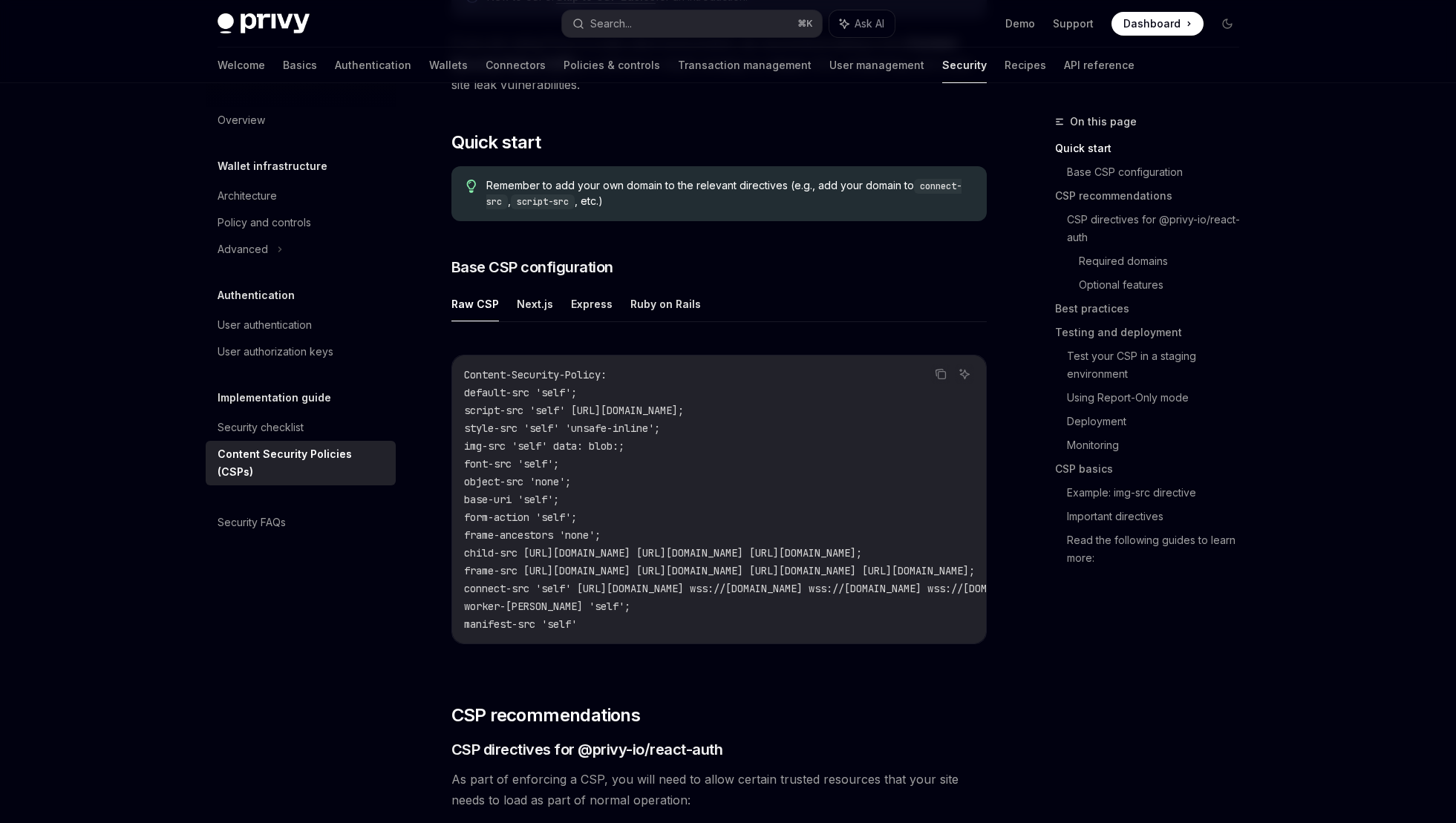
drag, startPoint x: 617, startPoint y: 625, endPoint x: 458, endPoint y: 374, distance: 297.1
click at [458, 374] on div "Content-Security-Policy: default-src 'self'; script-src 'self' https://challeng…" at bounding box center [719, 500] width 534 height 288
click at [525, 480] on span "object-src 'none';" at bounding box center [517, 482] width 107 height 13
drag, startPoint x: 607, startPoint y: 622, endPoint x: 445, endPoint y: 371, distance: 298.7
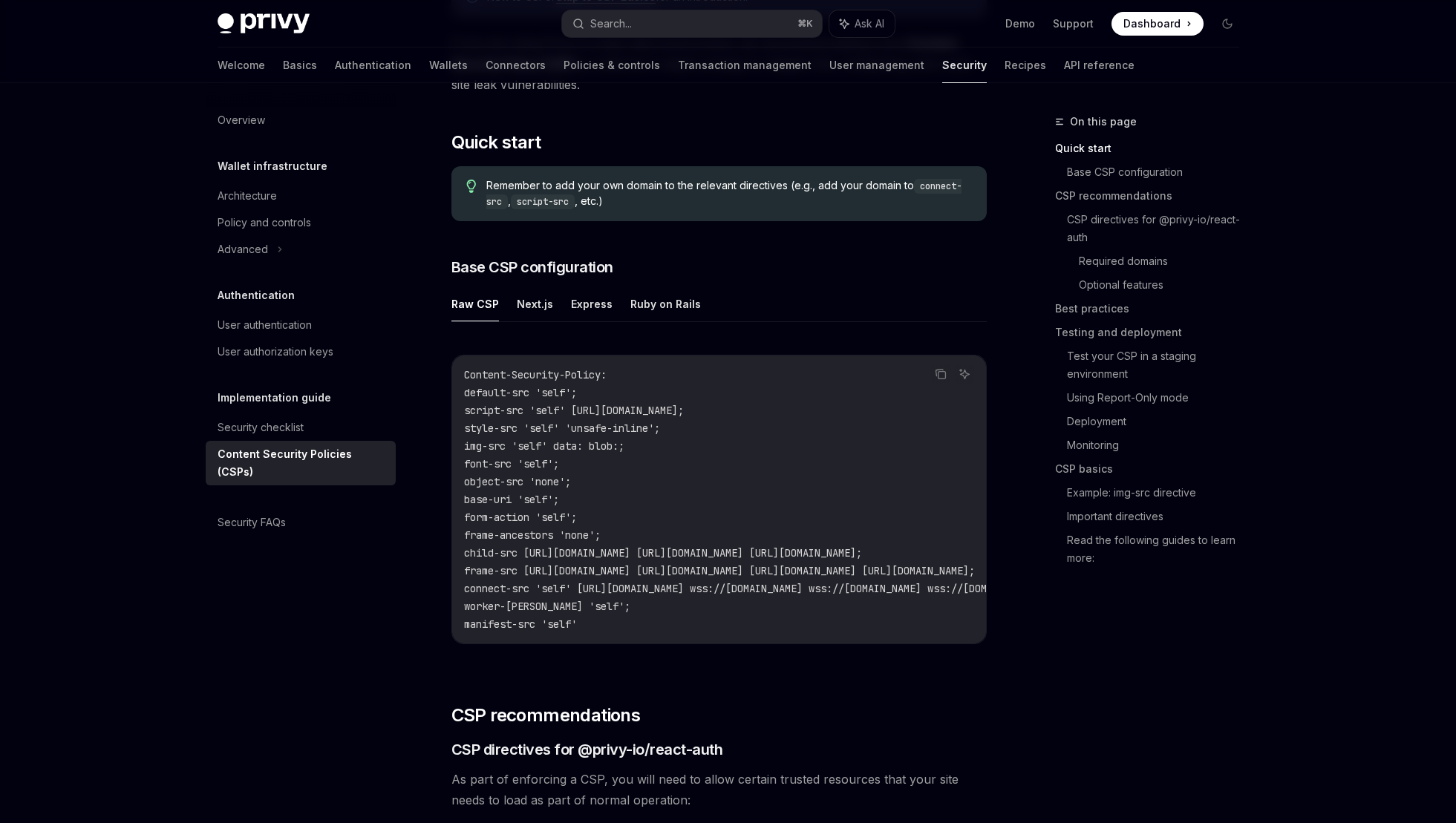
click at [480, 391] on span "default-src 'self';" at bounding box center [520, 393] width 113 height 13
drag, startPoint x: 477, startPoint y: 389, endPoint x: 652, endPoint y: 617, distance: 287.4
click at [652, 617] on code "Content-Security-Policy: default-src 'self'; script-src 'self' https://challeng…" at bounding box center [900, 500] width 874 height 267
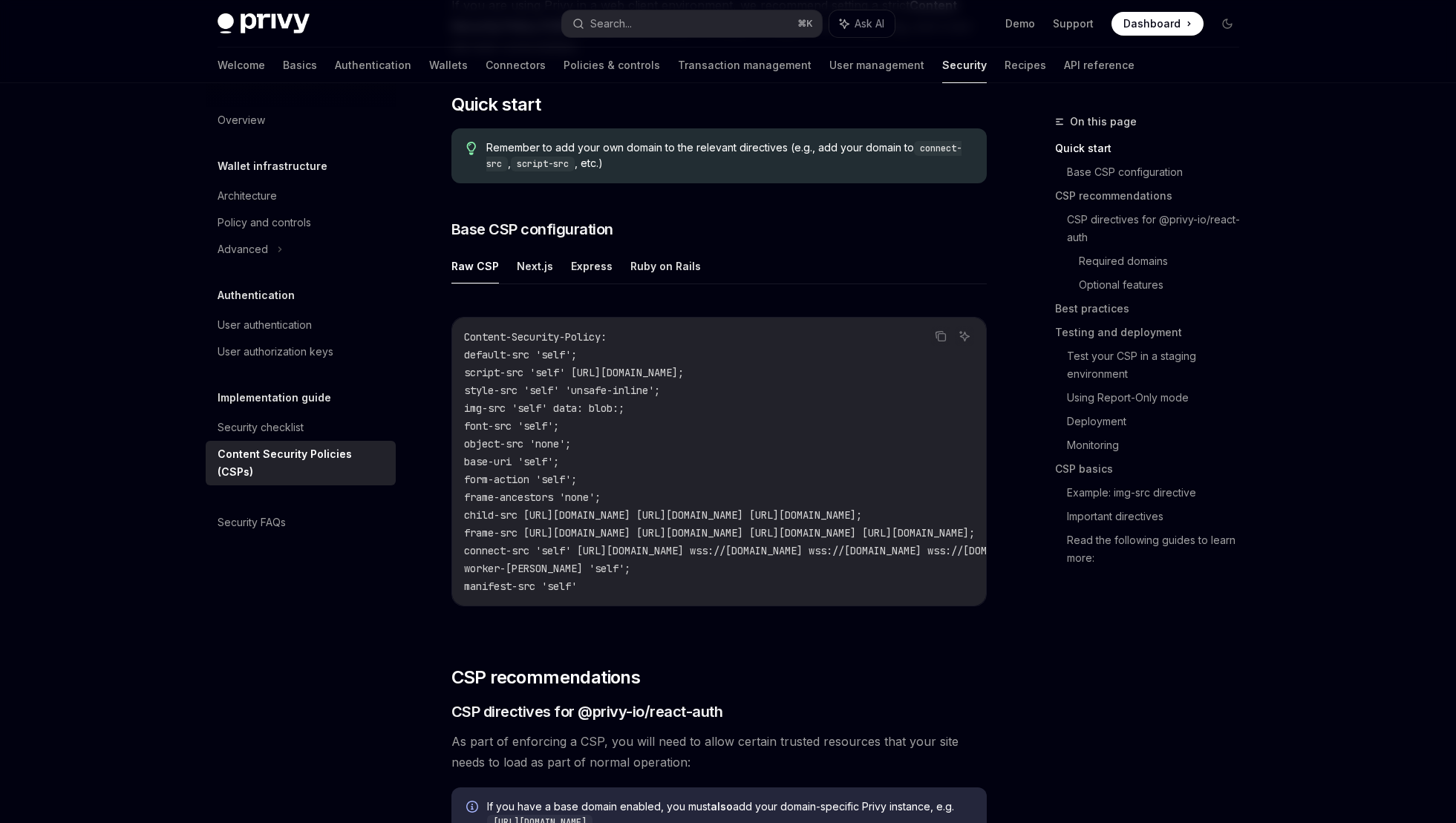
scroll to position [248, 0]
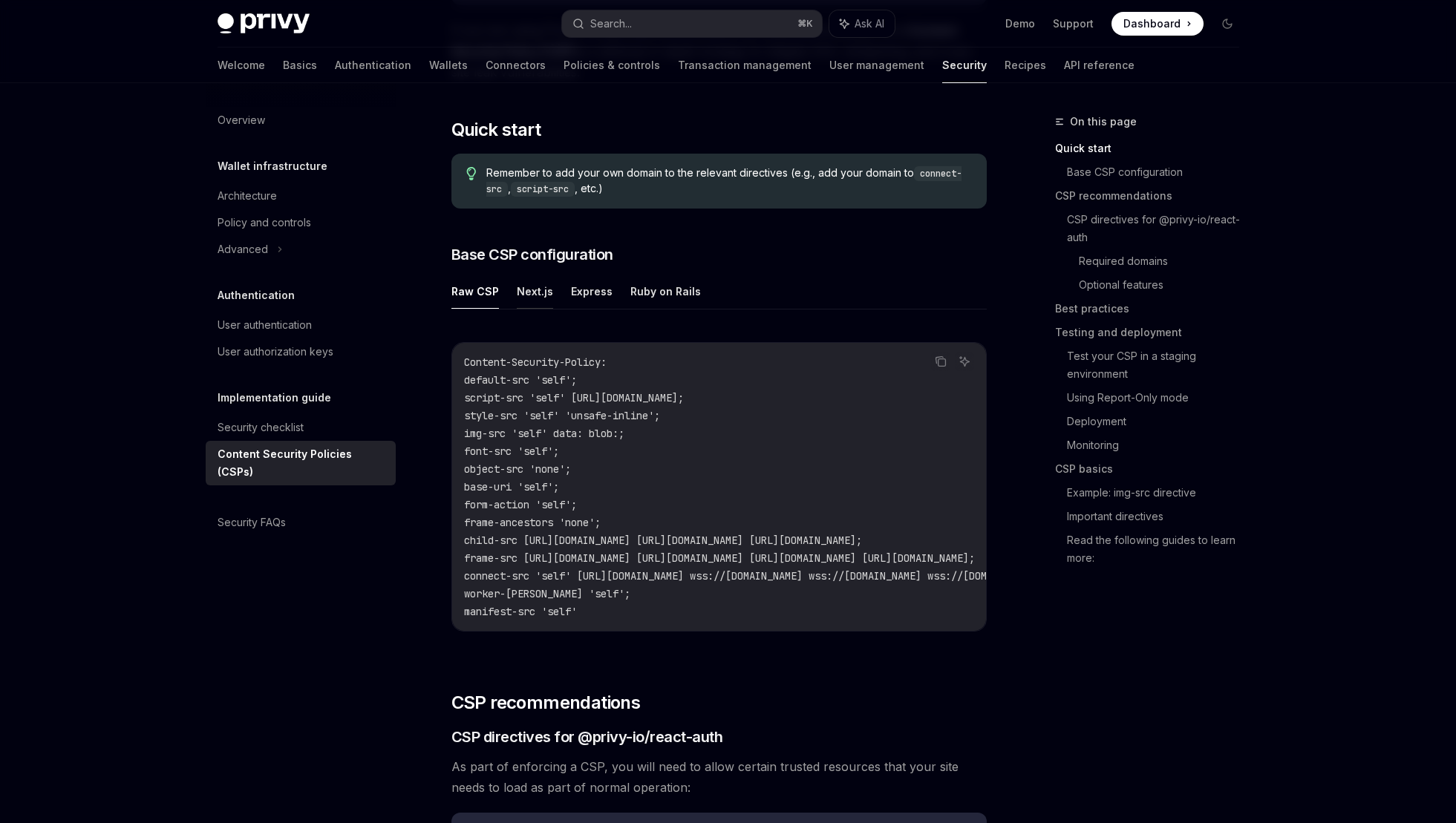
click at [528, 305] on button "Next.js" at bounding box center [535, 291] width 36 height 35
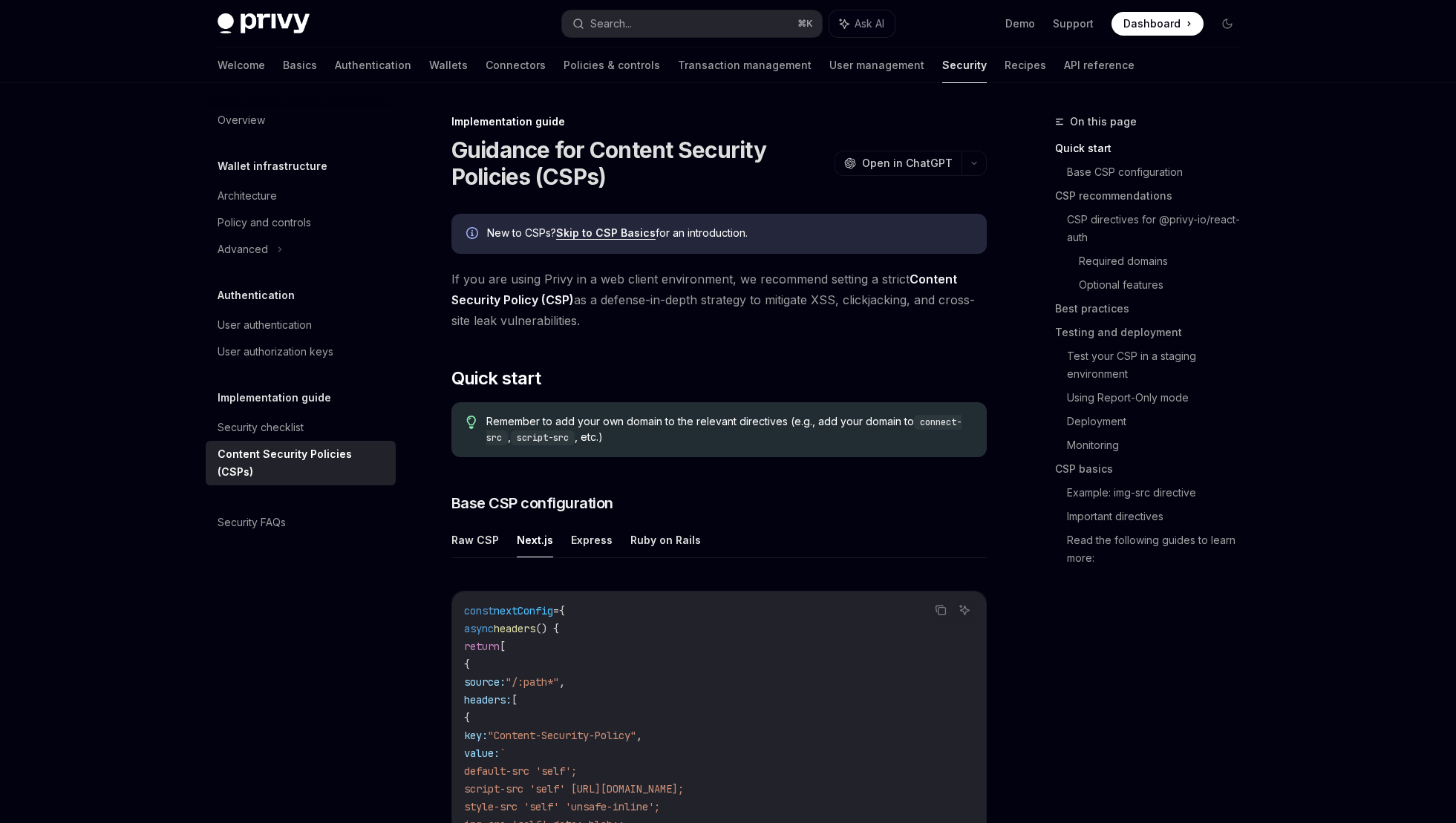
type textarea "*"
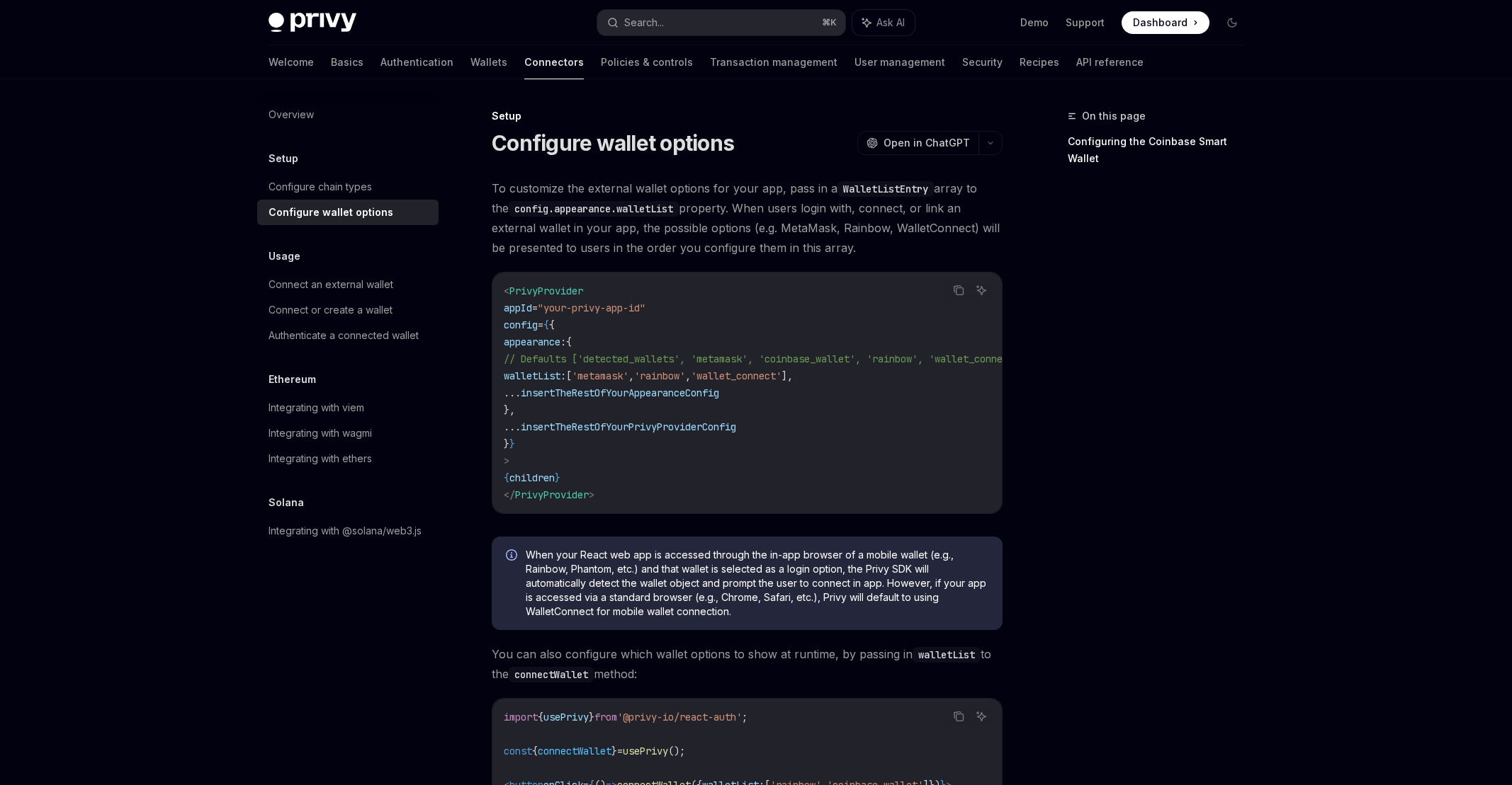
drag, startPoint x: 853, startPoint y: 249, endPoint x: 484, endPoint y: 192, distance: 373.4
drag, startPoint x: 495, startPoint y: 191, endPoint x: 863, endPoint y: 245, distance: 371.9
click at [863, 245] on span "To customize the external wallet options for your app, pass in a WalletListEntr…" at bounding box center [746, 218] width 511 height 80
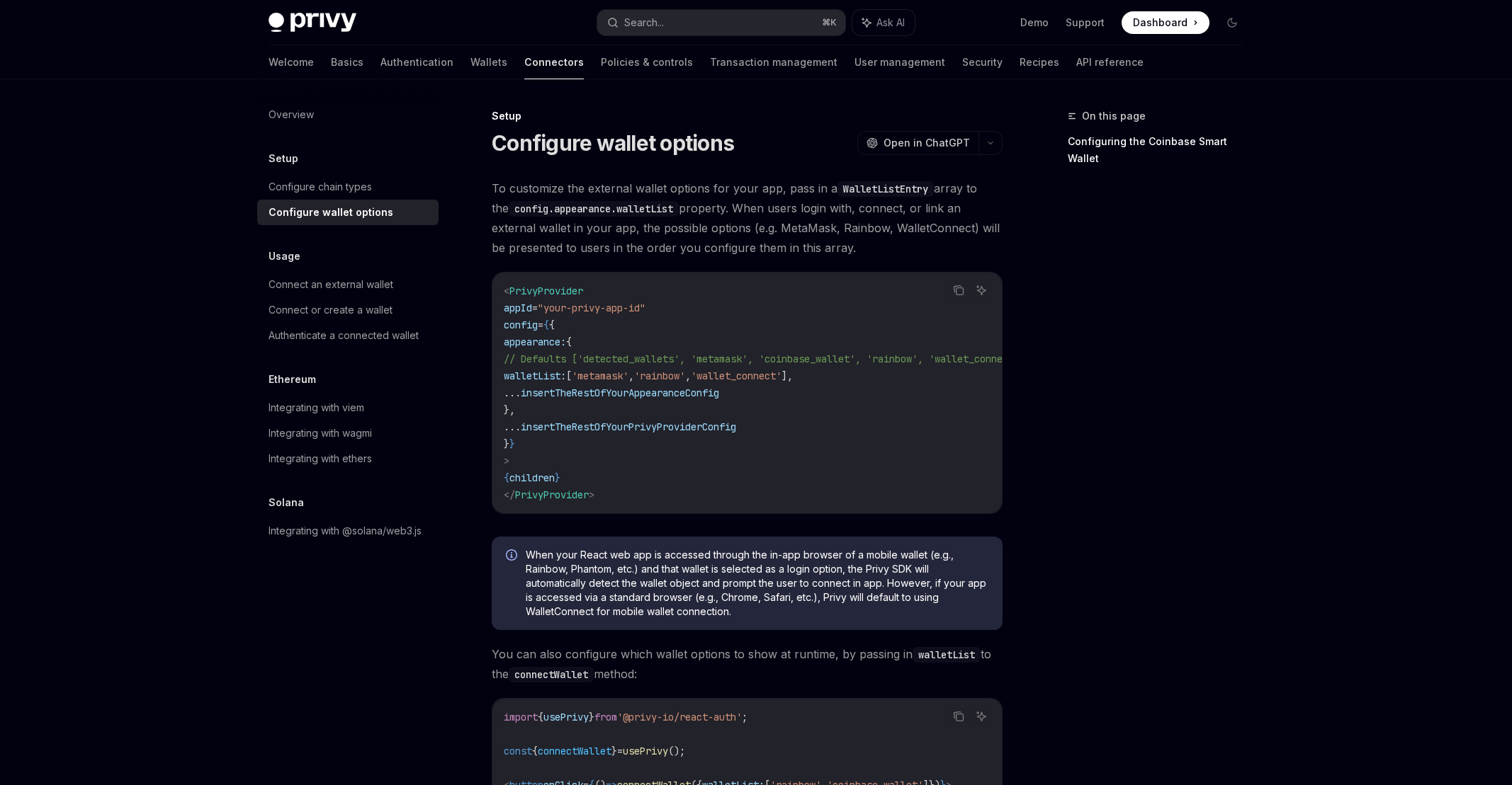
click at [863, 245] on span "To customize the external wallet options for your app, pass in a WalletListEntr…" at bounding box center [746, 218] width 511 height 80
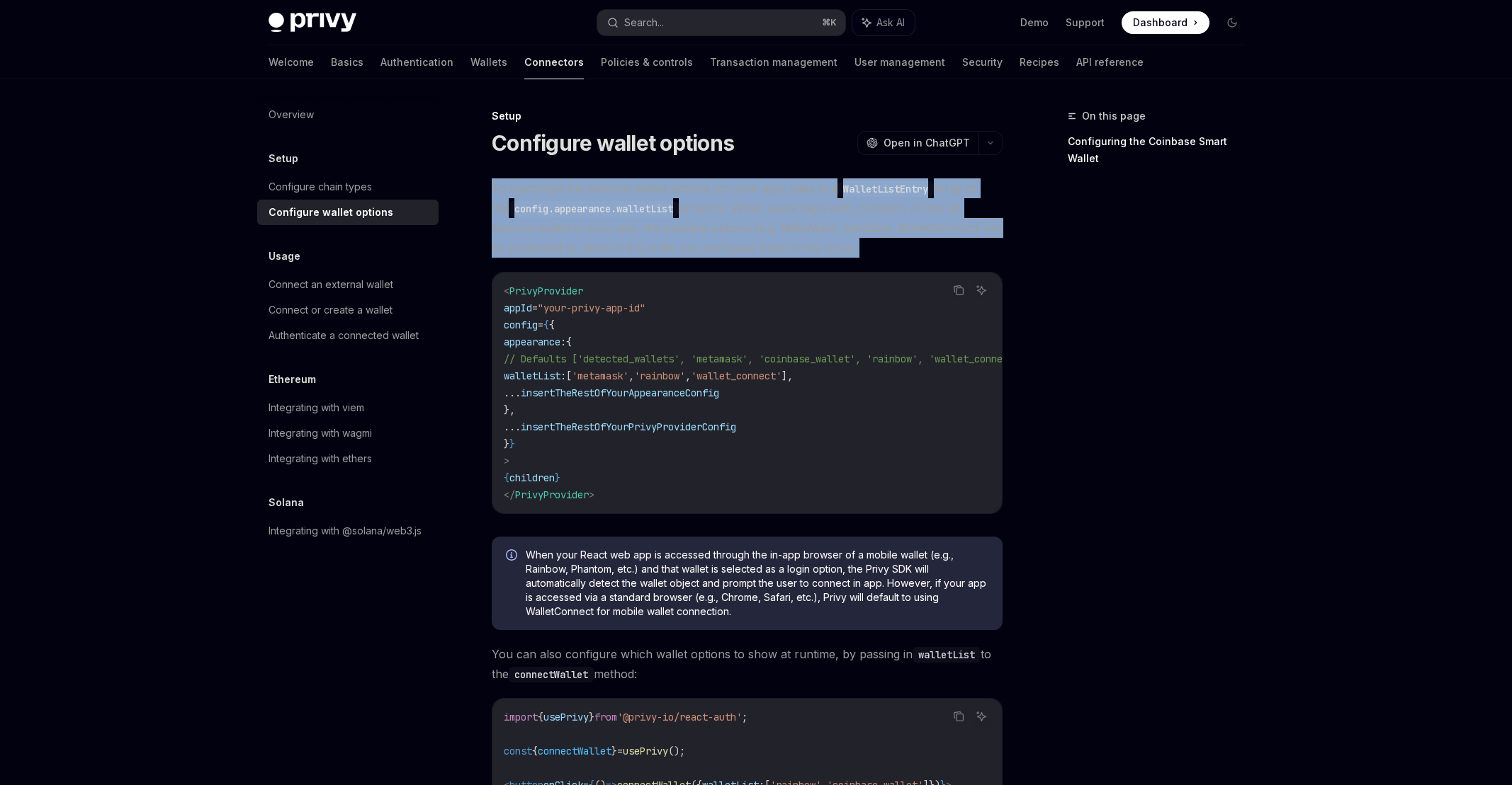
drag, startPoint x: 863, startPoint y: 245, endPoint x: 461, endPoint y: 191, distance: 405.6
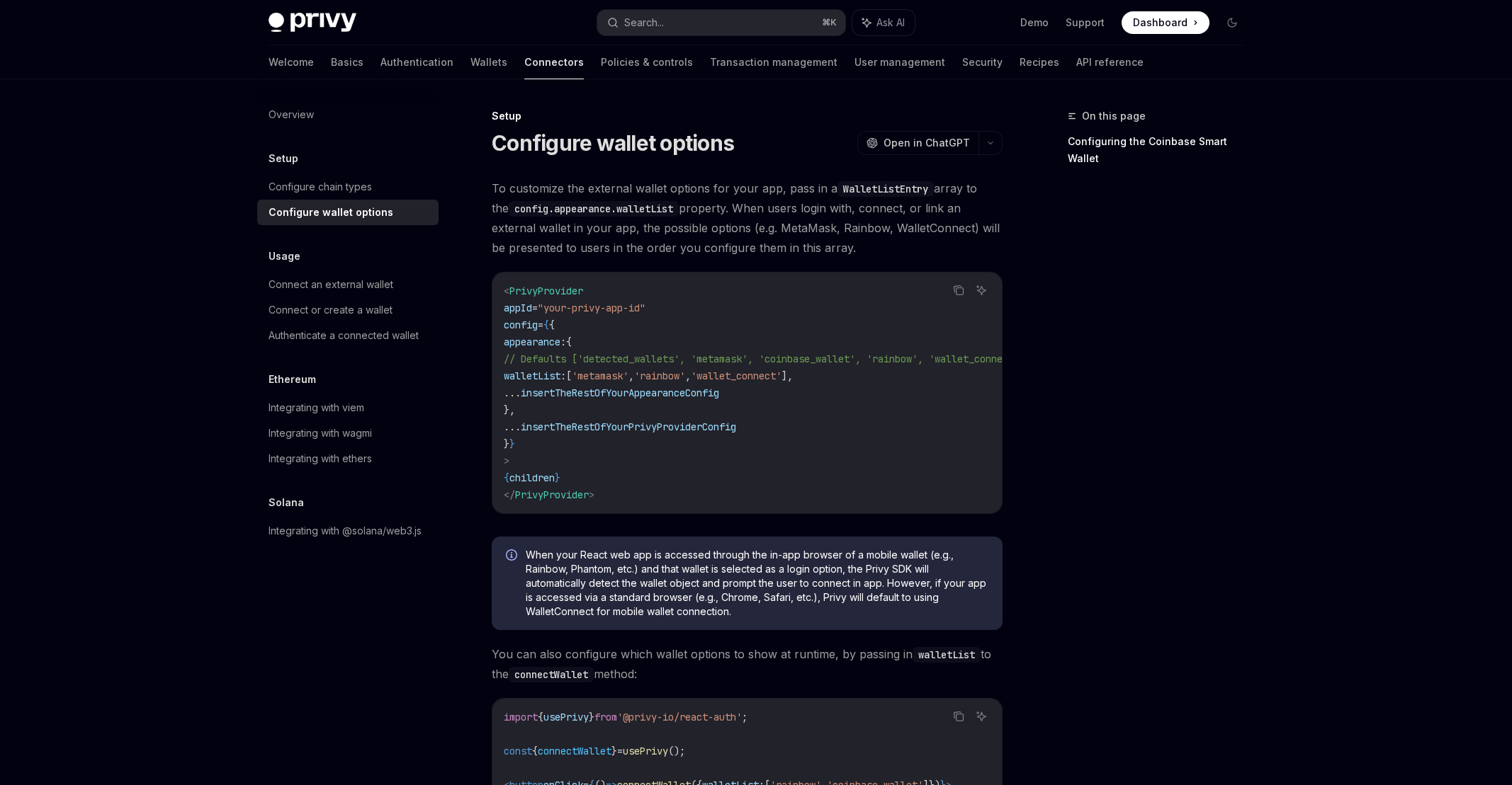
drag, startPoint x: 496, startPoint y: 188, endPoint x: 847, endPoint y: 249, distance: 356.3
click at [847, 249] on span "To customize the external wallet options for your app, pass in a WalletListEntr…" at bounding box center [746, 218] width 511 height 80
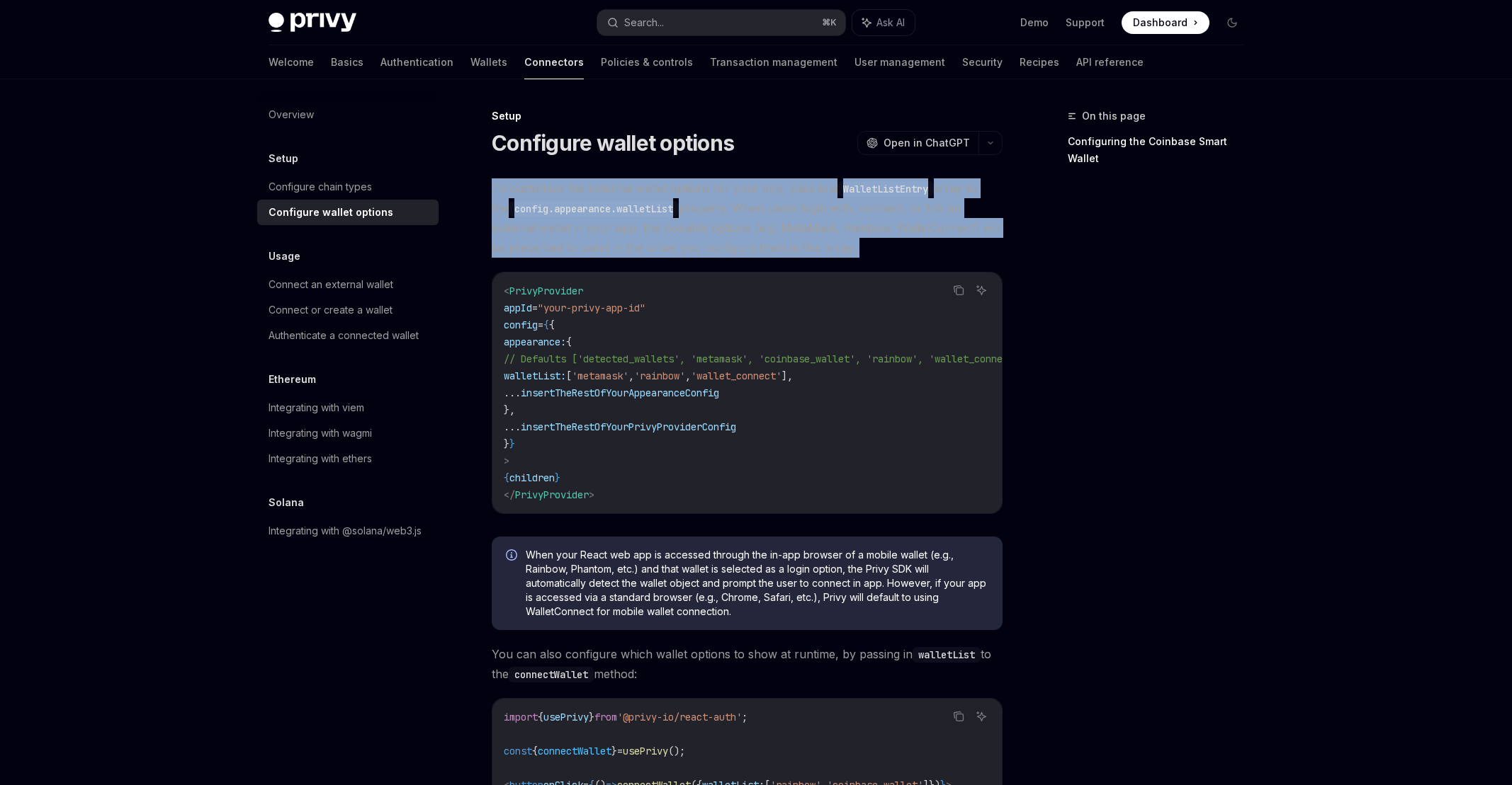
drag, startPoint x: 847, startPoint y: 249, endPoint x: 495, endPoint y: 193, distance: 356.4
click at [495, 193] on span "To customize the external wallet options for your app, pass in a WalletListEntr…" at bounding box center [746, 218] width 511 height 80
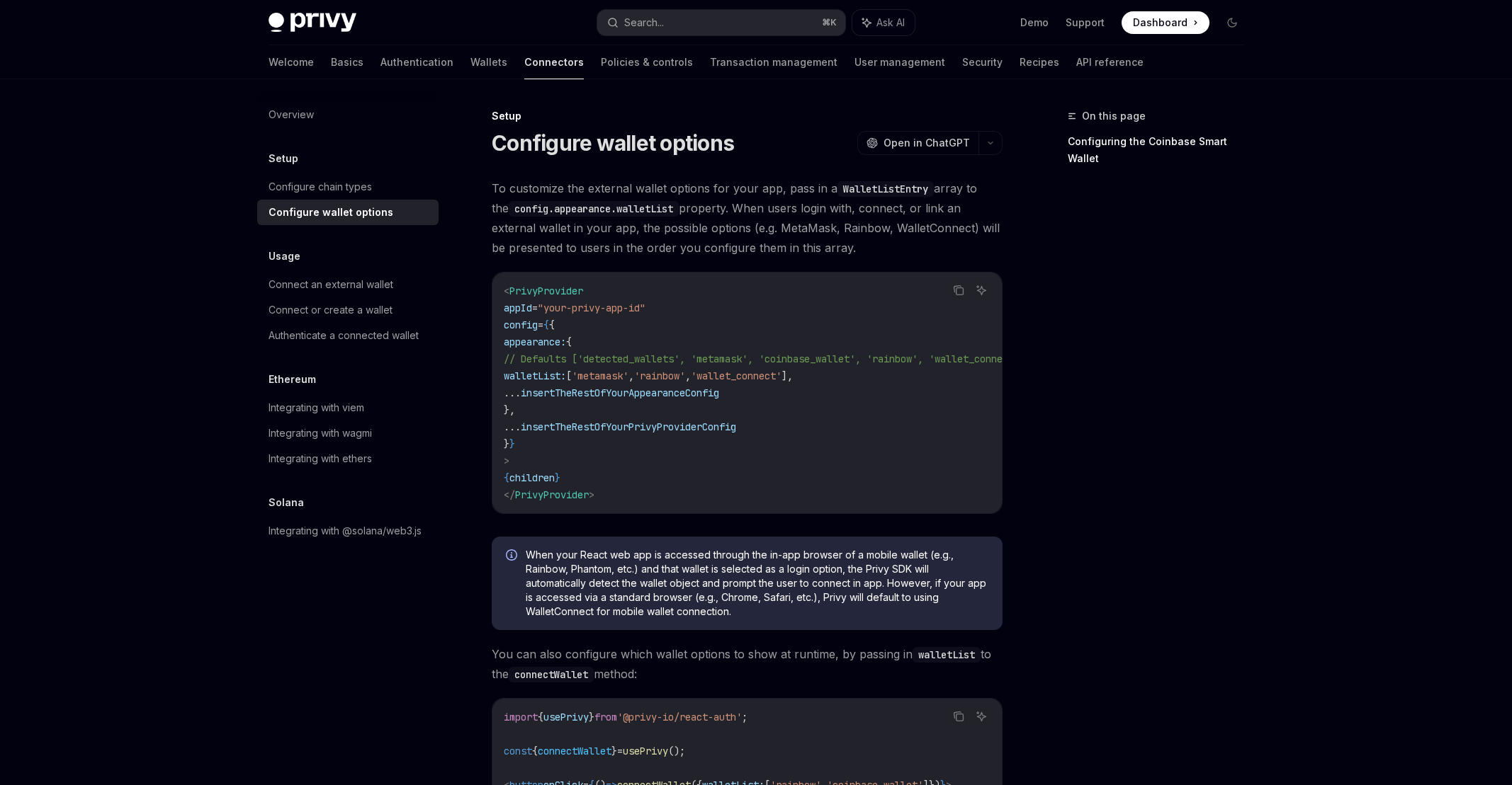
drag, startPoint x: 494, startPoint y: 187, endPoint x: 837, endPoint y: 243, distance: 347.5
click at [837, 243] on span "To customize the external wallet options for your app, pass in a WalletListEntr…" at bounding box center [746, 218] width 511 height 80
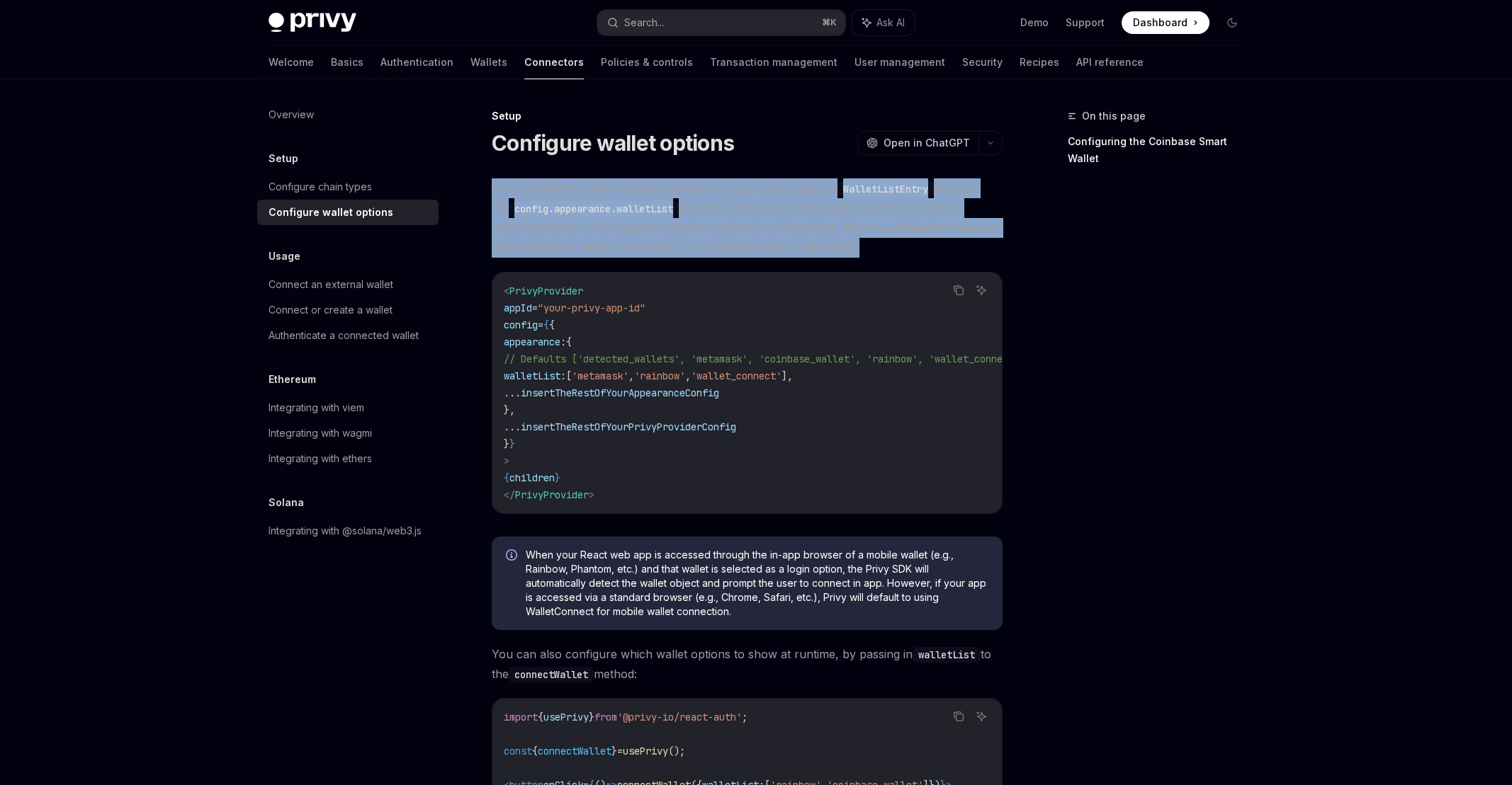
drag, startPoint x: 837, startPoint y: 243, endPoint x: 488, endPoint y: 196, distance: 352.2
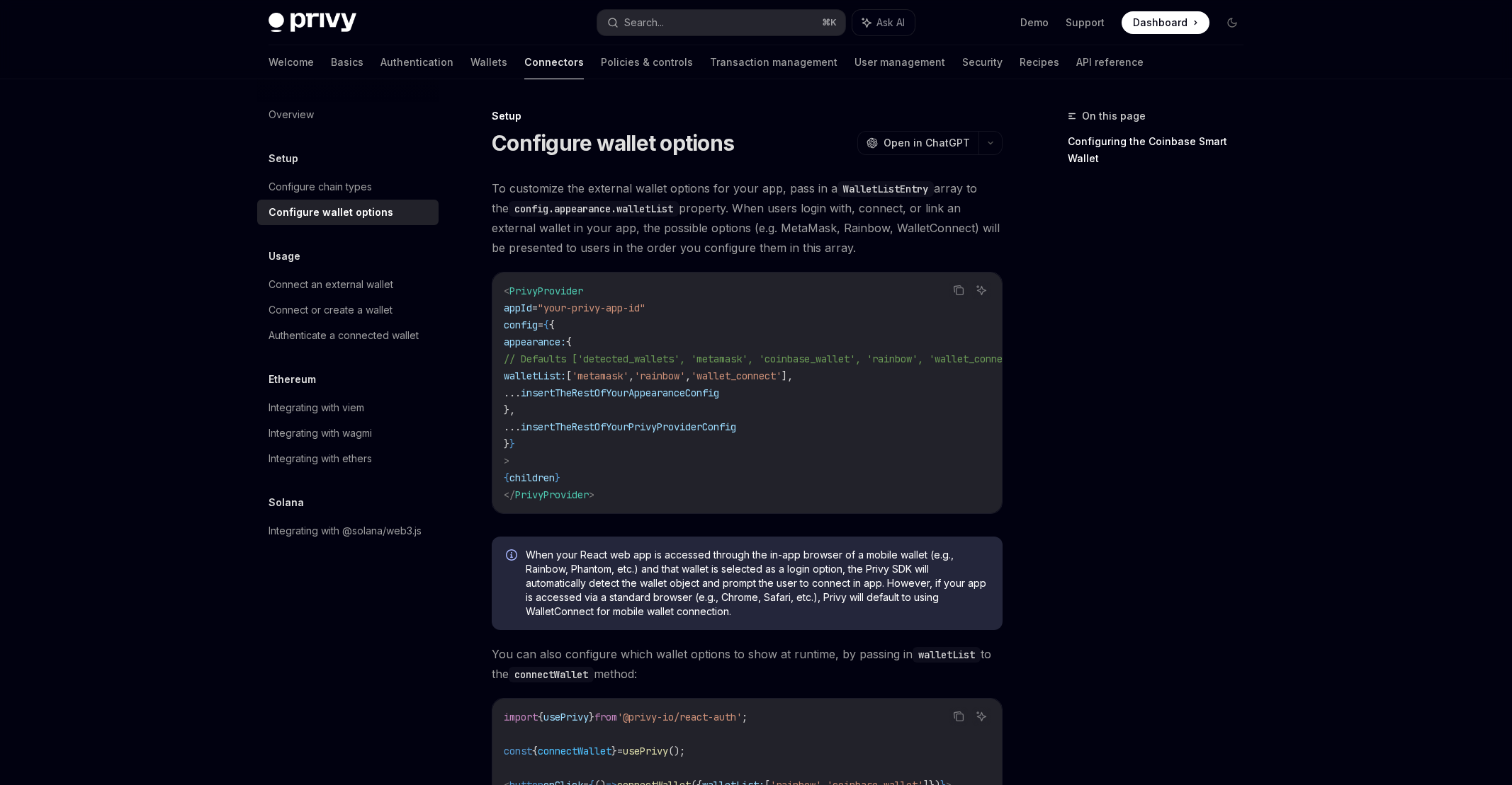
drag, startPoint x: 490, startPoint y: 194, endPoint x: 853, endPoint y: 257, distance: 368.4
click at [853, 257] on span "To customize the external wallet options for your app, pass in a WalletListEntr…" at bounding box center [746, 218] width 511 height 80
drag, startPoint x: 832, startPoint y: 248, endPoint x: 480, endPoint y: 193, distance: 356.3
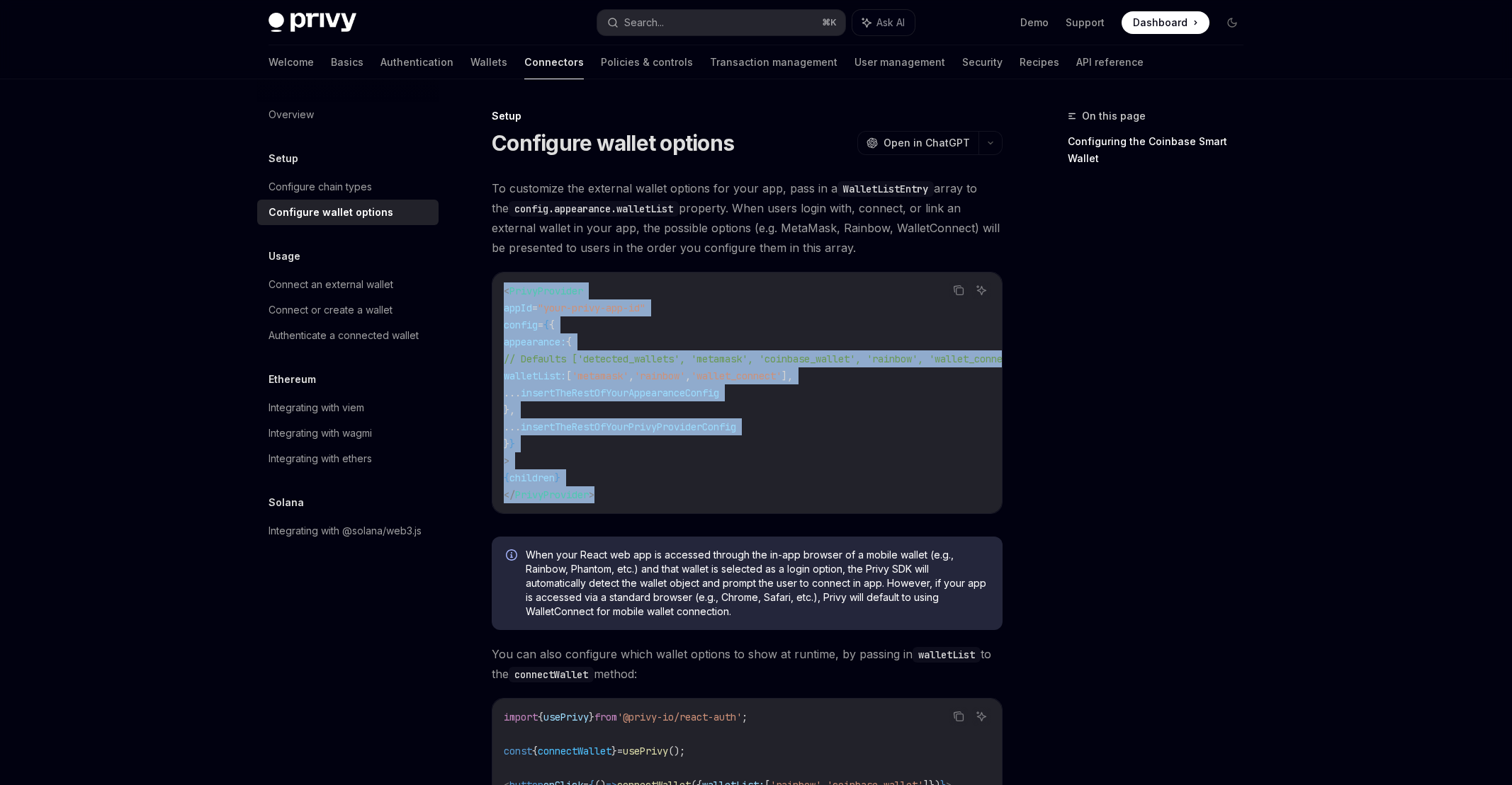
drag, startPoint x: 605, startPoint y: 494, endPoint x: 506, endPoint y: 294, distance: 223.2
click at [506, 294] on code "< PrivyProvider appId = "your-privy-app-id" config = { { appearance: { // Defau…" at bounding box center [782, 392] width 556 height 221
click at [506, 294] on span "<" at bounding box center [507, 291] width 5 height 13
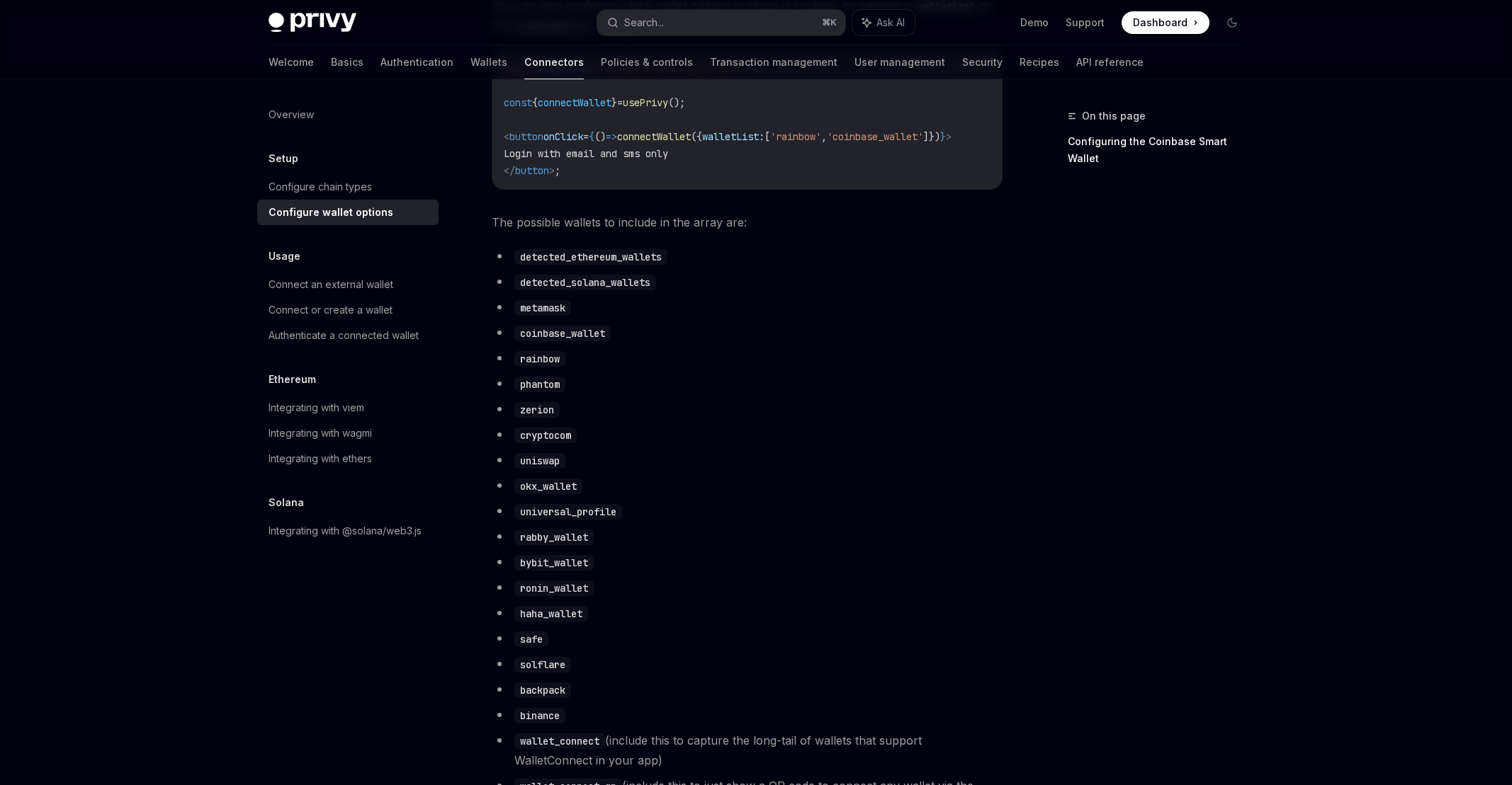
scroll to position [667, 0]
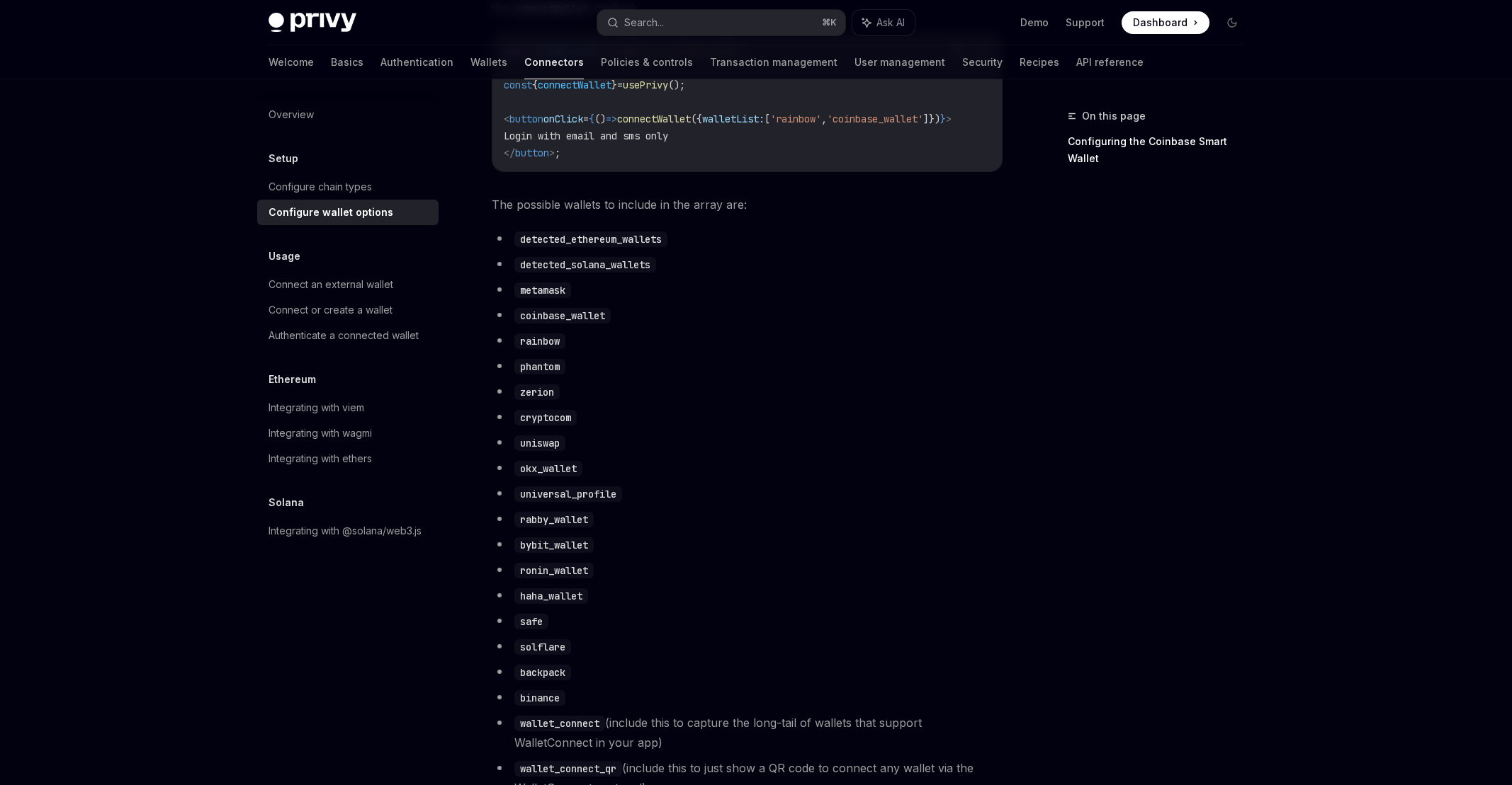
click at [553, 553] on code "bybit_wallet" at bounding box center [554, 544] width 80 height 15
copy code "bybit_wallet"
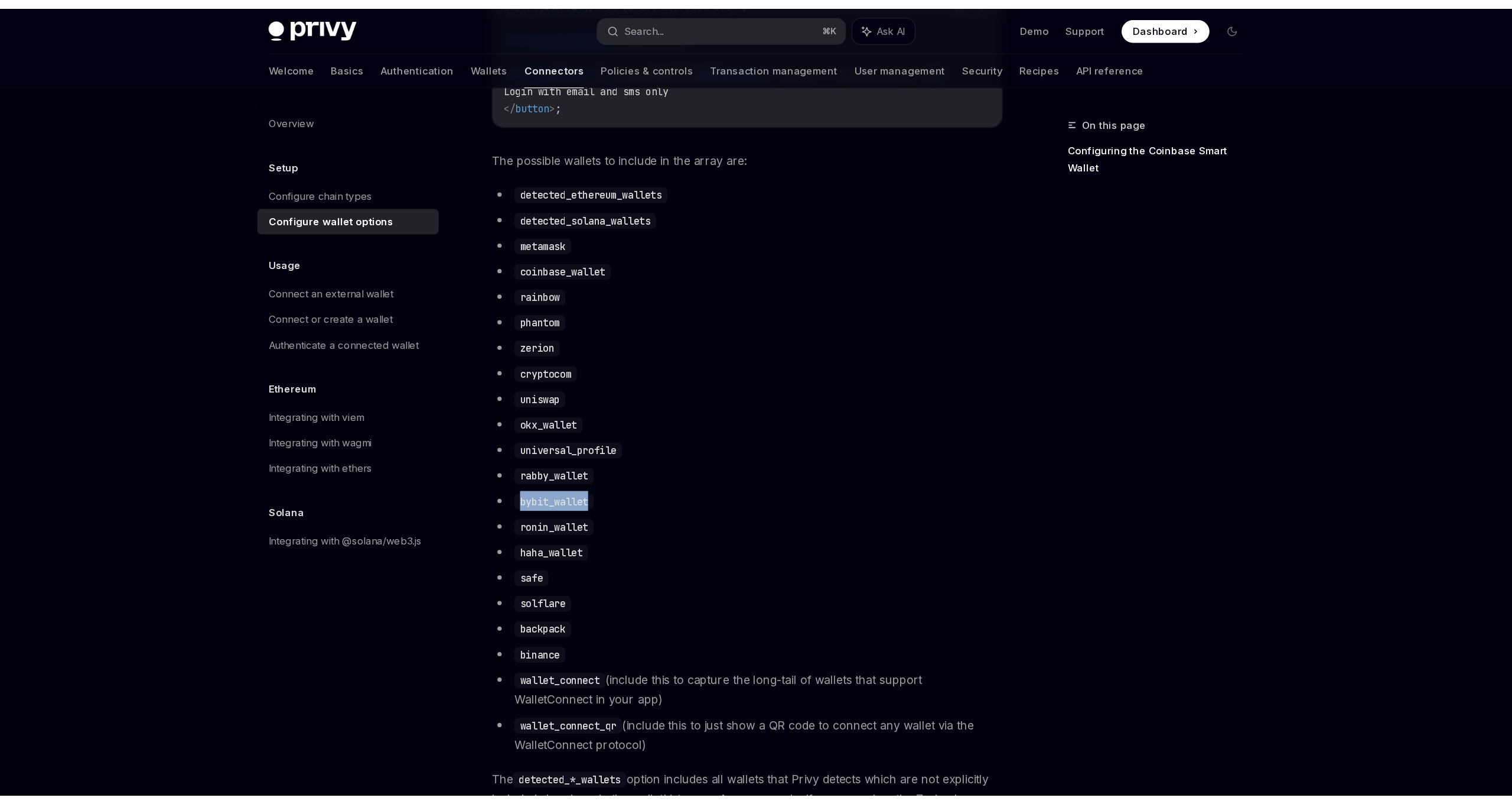
scroll to position [625, 0]
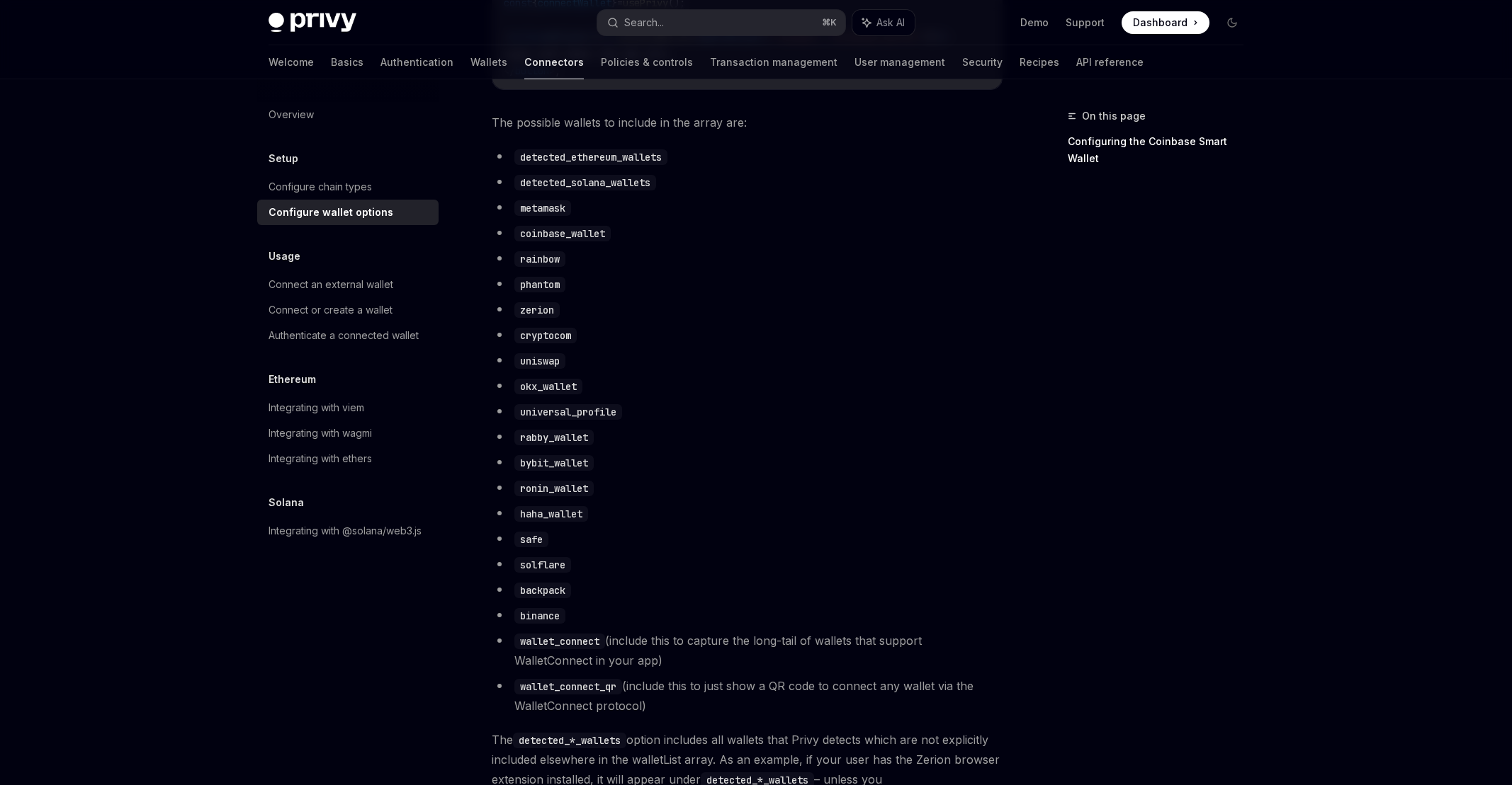
click at [548, 440] on li "rabby_wallet" at bounding box center [746, 437] width 511 height 20
click at [579, 420] on code "universal_profile" at bounding box center [567, 411] width 108 height 15
click at [551, 344] on code "cryptocom" at bounding box center [545, 336] width 62 height 15
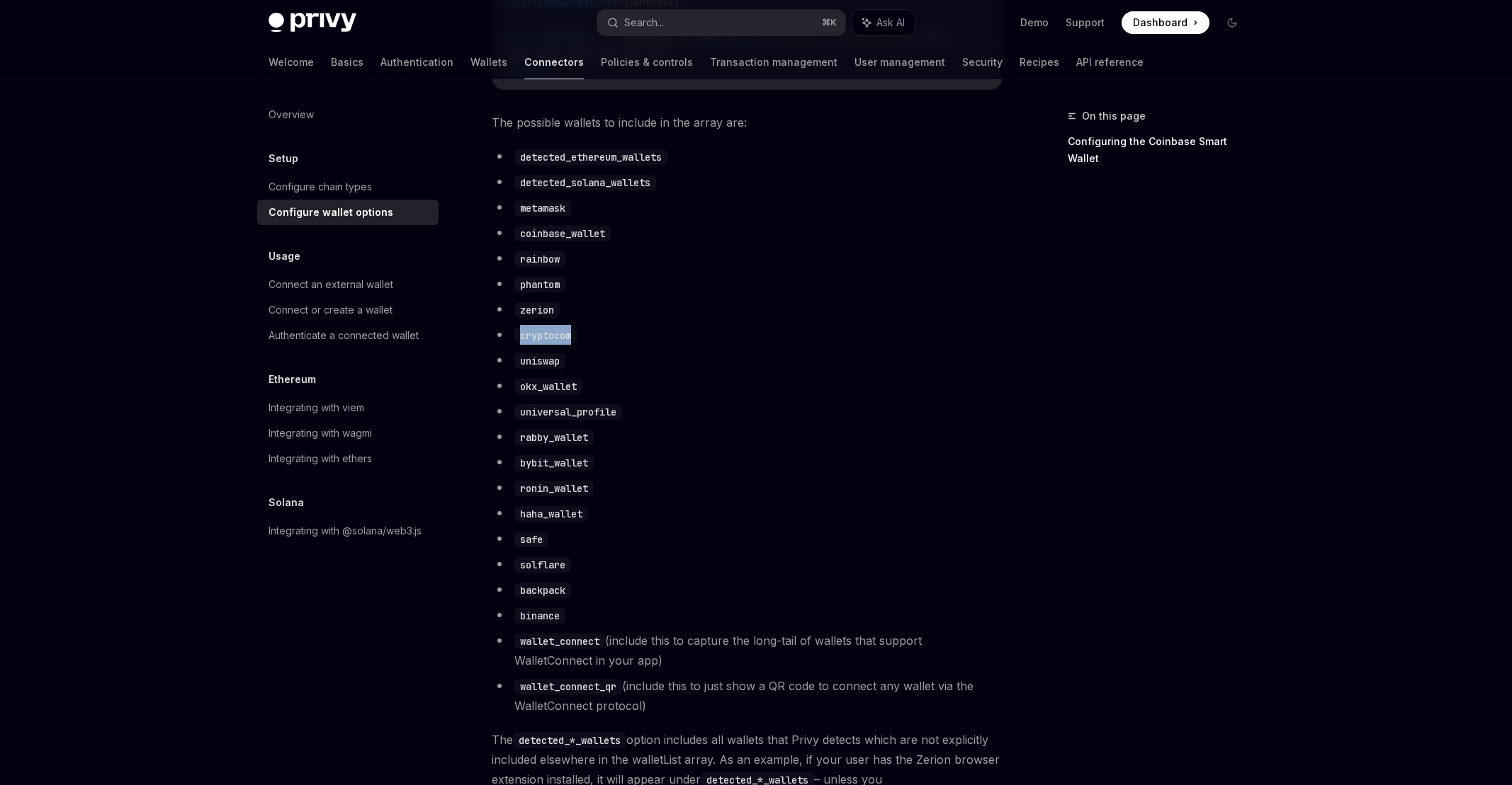
click at [551, 344] on code "cryptocom" at bounding box center [545, 336] width 62 height 15
click at [545, 318] on code "zerion" at bounding box center [537, 309] width 45 height 15
click at [547, 306] on ul "detected_ethereum_wallets detected_solana_wallets metamask coinbase_wallet rain…" at bounding box center [746, 430] width 511 height 569
click at [547, 292] on code "phantom" at bounding box center [539, 284] width 51 height 15
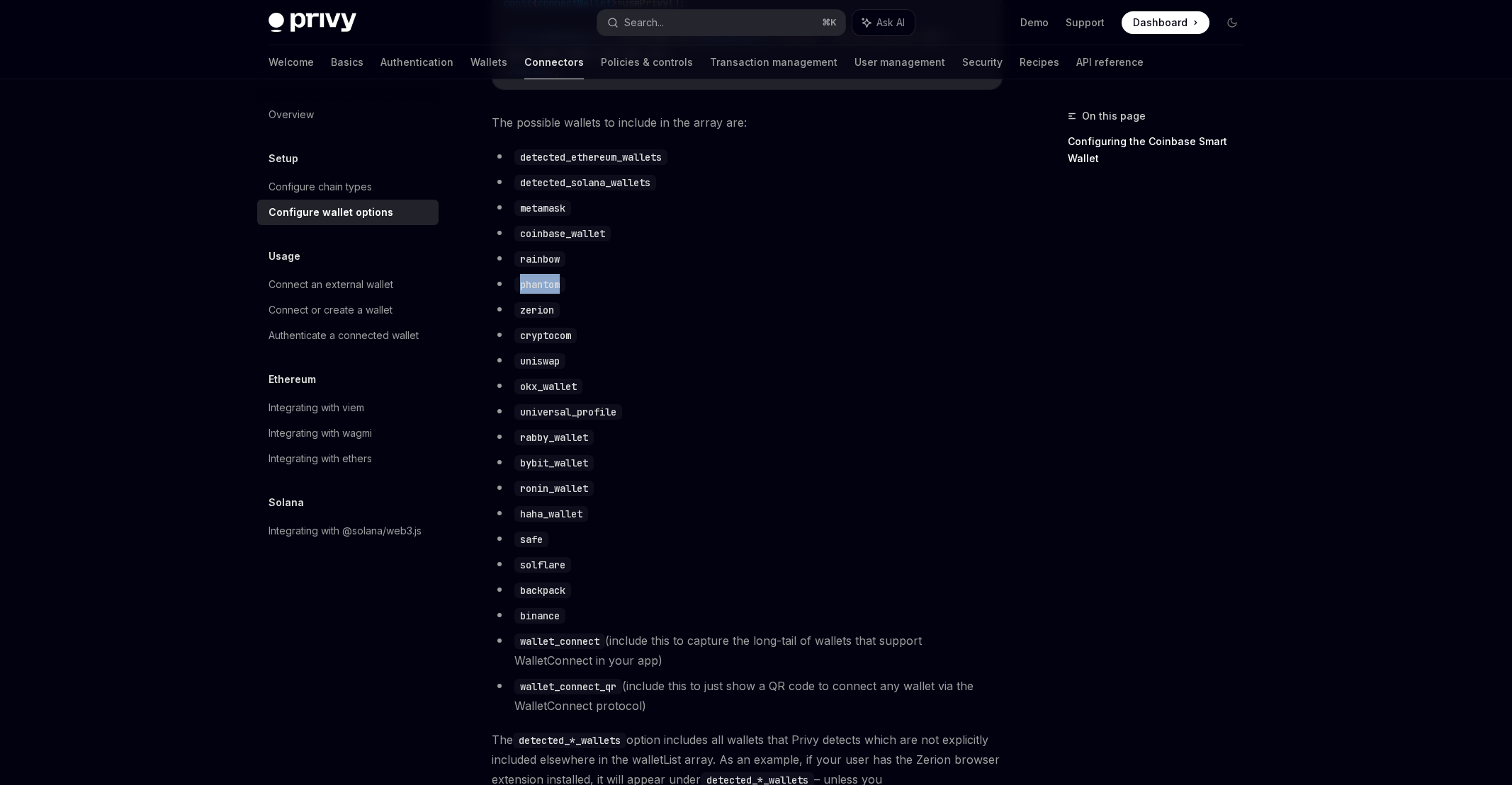
click at [547, 292] on code "phantom" at bounding box center [539, 284] width 51 height 15
click at [539, 266] on code "rainbow" at bounding box center [539, 259] width 51 height 15
click at [554, 243] on li "coinbase_wallet" at bounding box center [746, 233] width 511 height 20
click at [560, 241] on code "coinbase_wallet" at bounding box center [562, 233] width 96 height 15
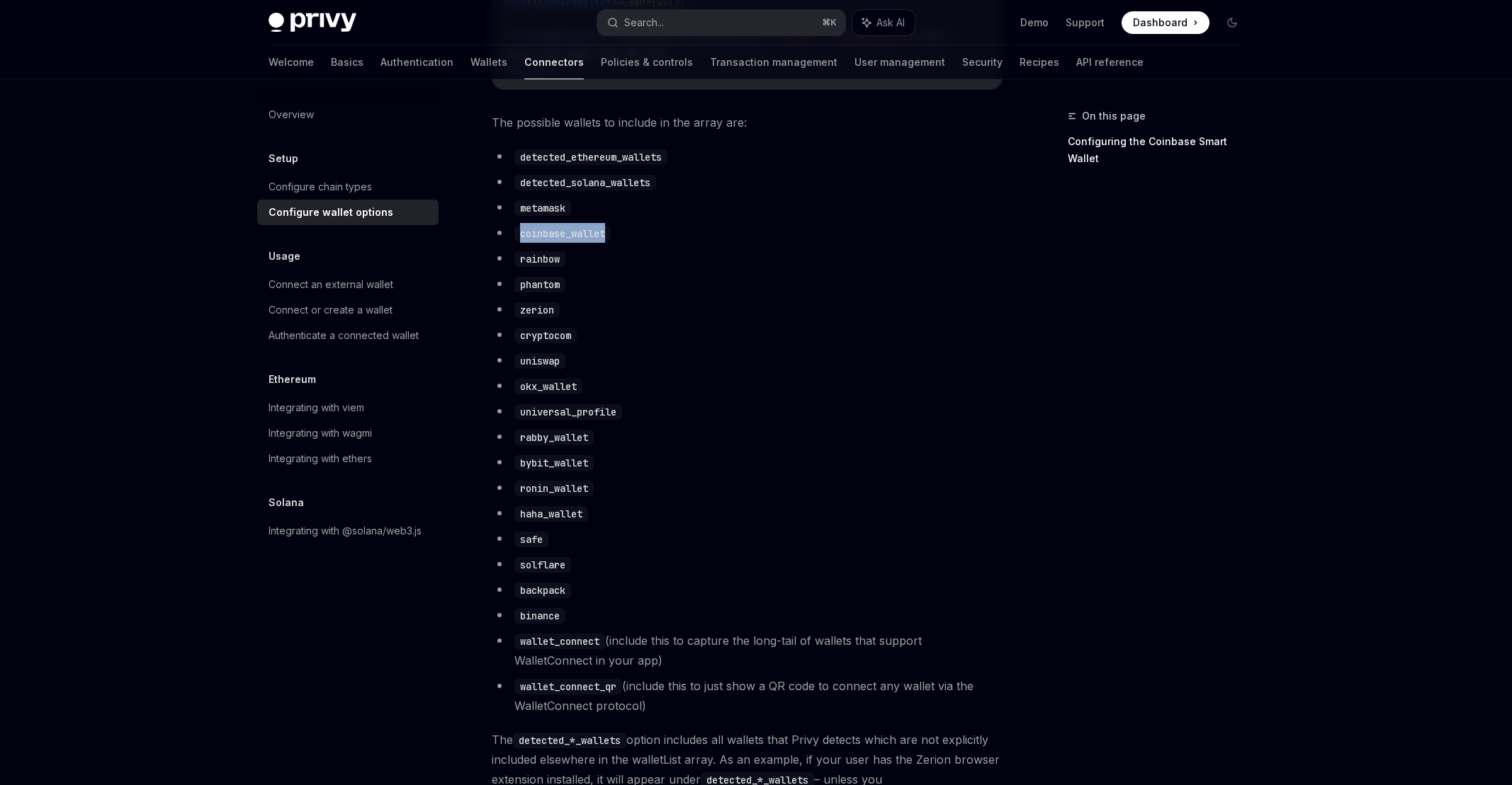
click at [560, 241] on code "coinbase_wallet" at bounding box center [562, 233] width 96 height 15
type textarea "*"
